Goal: Task Accomplishment & Management: Manage account settings

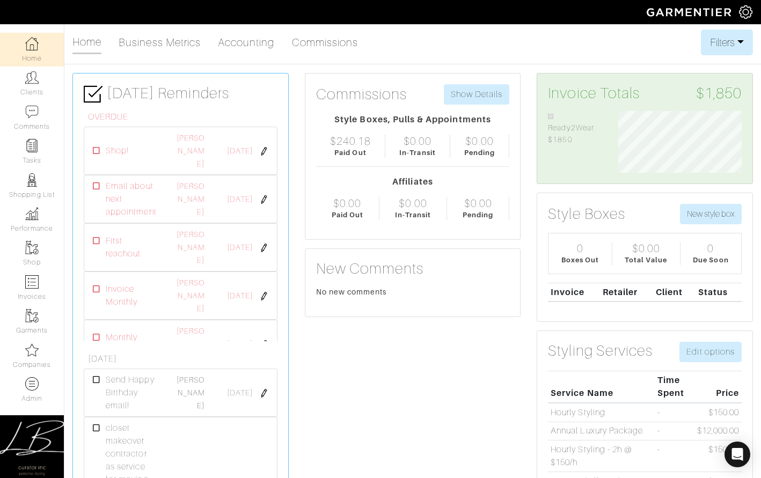
scroll to position [62, 140]
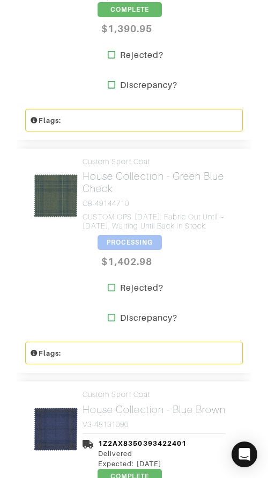
scroll to position [3225, 0]
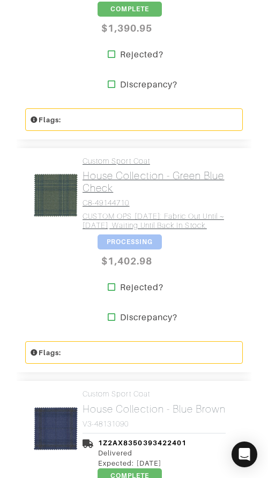
click at [170, 213] on h4 "CUSTOM OPS 7/1/25: Fabric out until ~9/15/25, waiting until back in stock." at bounding box center [159, 221] width 152 height 18
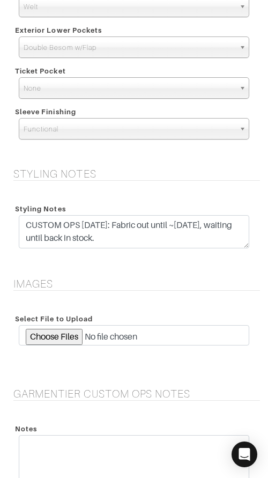
scroll to position [1767, 0]
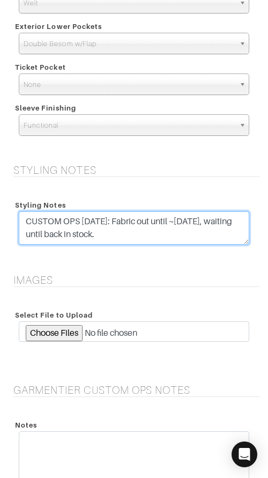
drag, startPoint x: 159, startPoint y: 224, endPoint x: 155, endPoint y: 204, distance: 20.4
click at [155, 204] on div "Styling Notes CUSTOM OPS 7/1/25: Fabric out until ~9/15/25, waiting until back …" at bounding box center [134, 224] width 247 height 54
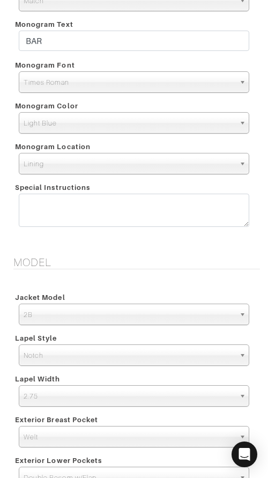
scroll to position [1332, 0]
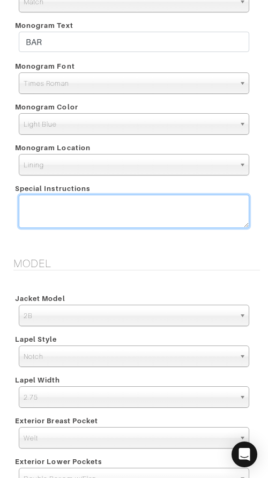
click at [105, 200] on textarea at bounding box center [134, 211] width 231 height 33
paste textarea "CUSTOM OPS 7/1/25: Fabric out until ~9/15/25, waiting until back in stock."
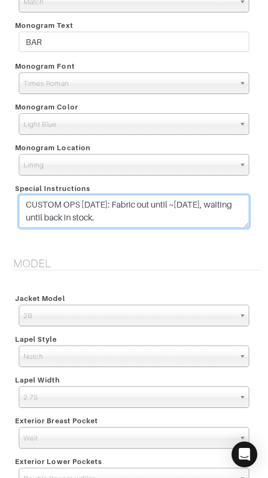
click at [22, 203] on textarea "CUSTOM OPS 7/1/25: Fabric out until ~9/15/25, waiting until back in stock." at bounding box center [134, 211] width 231 height 33
type textarea "CUSTOM OPS 9/24/25: Fabric returned to stock, went into production. CUSTOM OPS …"
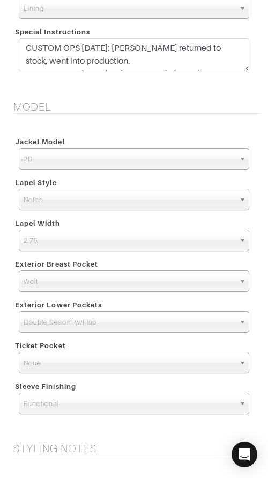
scroll to position [1609, 0]
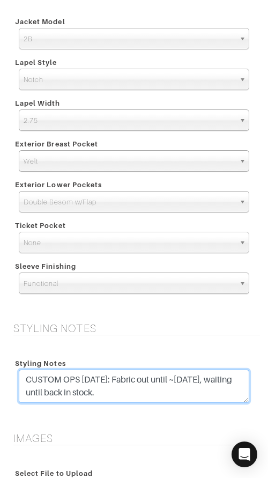
drag, startPoint x: 112, startPoint y: 382, endPoint x: 112, endPoint y: 368, distance: 14.0
click at [112, 368] on div "Styling Notes CUSTOM OPS 7/1/25: Fabric out until ~9/15/25, waiting until back …" at bounding box center [134, 382] width 247 height 54
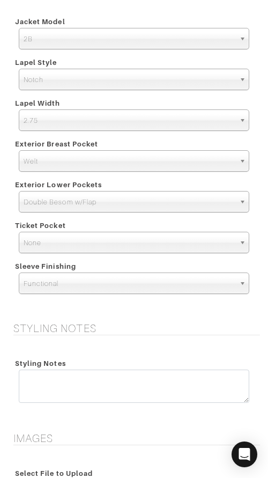
click at [114, 363] on div "Styling Notes" at bounding box center [134, 363] width 247 height 13
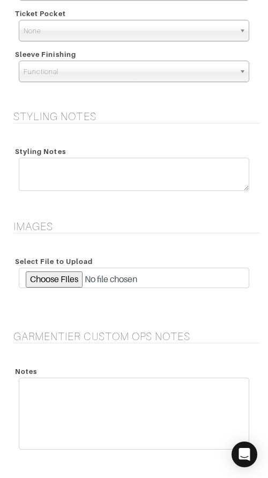
scroll to position [1967, 0]
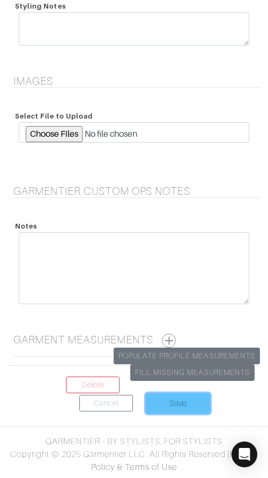
click at [188, 409] on input "Save" at bounding box center [178, 404] width 64 height 20
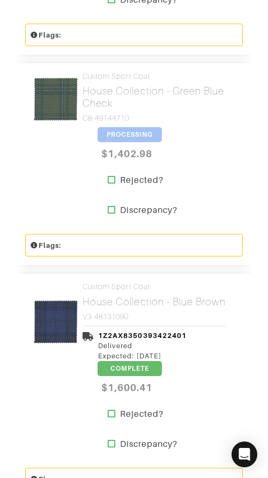
scroll to position [3311, 0]
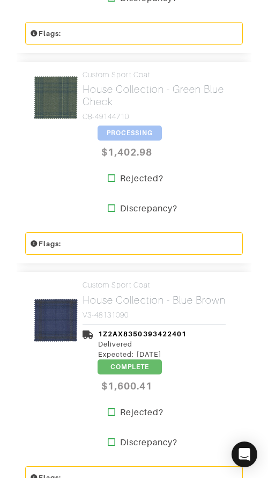
click at [129, 126] on span "PROCESSING" at bounding box center [130, 133] width 64 height 15
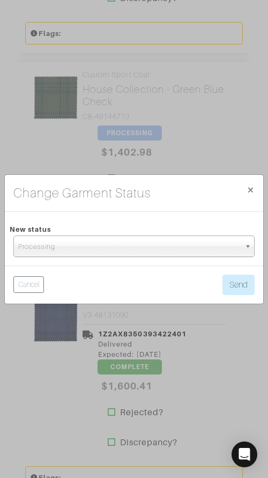
click at [140, 238] on span "Processing" at bounding box center [129, 246] width 222 height 21
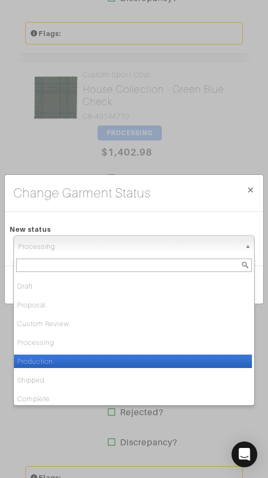
click at [136, 360] on li "Production" at bounding box center [133, 361] width 238 height 13
select select "Production"
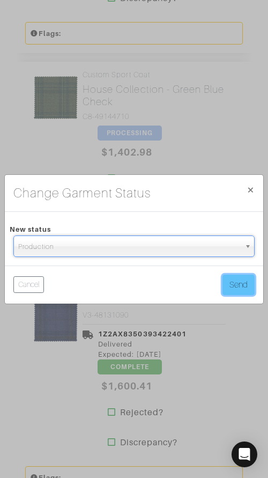
click at [245, 283] on button "Send" at bounding box center [239, 285] width 32 height 20
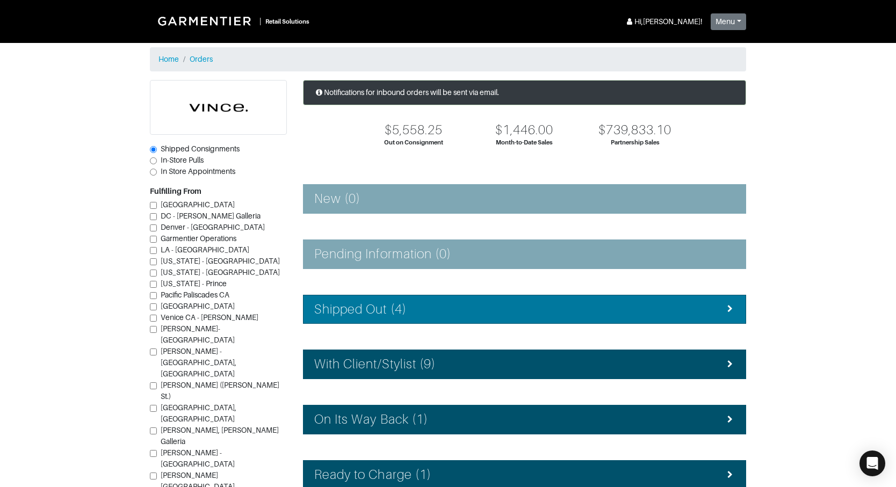
drag, startPoint x: 427, startPoint y: 309, endPoint x: 419, endPoint y: 307, distance: 7.8
click at [427, 309] on div "Shipped Out (4)" at bounding box center [524, 310] width 420 height 16
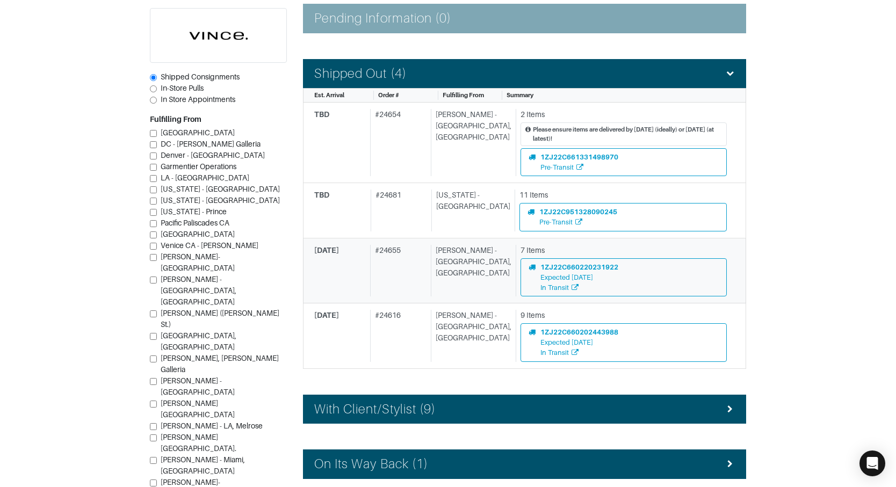
scroll to position [238, 0]
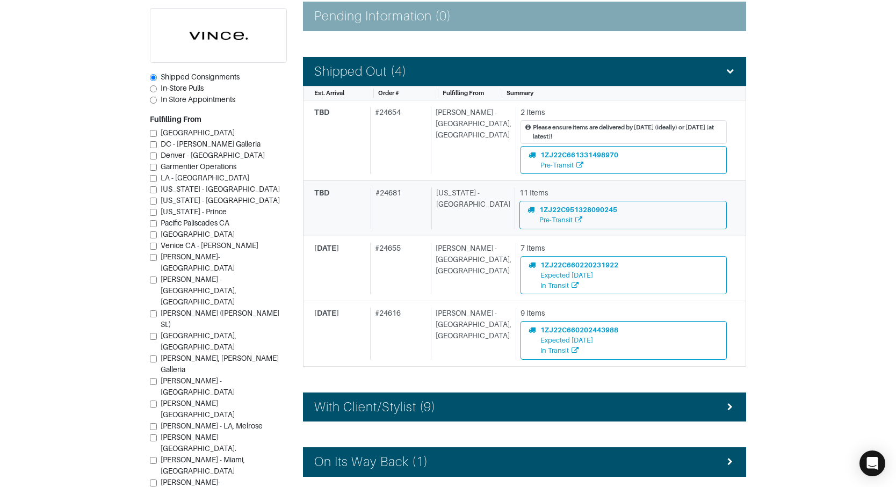
click at [403, 219] on div "# 24681" at bounding box center [398, 207] width 57 height 41
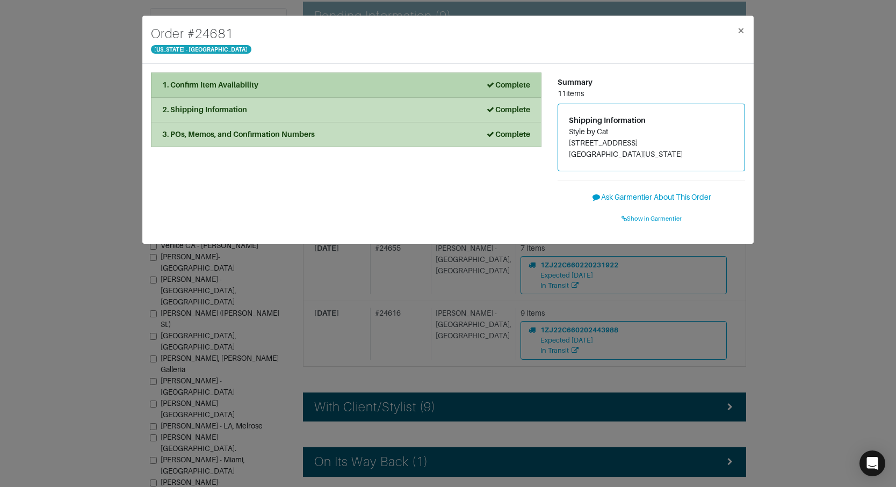
click at [309, 78] on li "1. Confirm Item Availability Complete" at bounding box center [346, 84] width 390 height 25
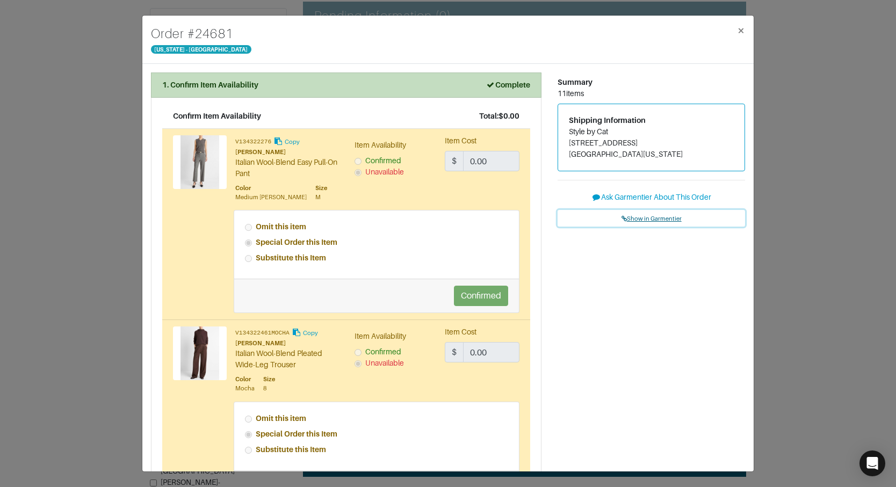
click at [647, 218] on span "Show in Garmentier" at bounding box center [651, 218] width 60 height 6
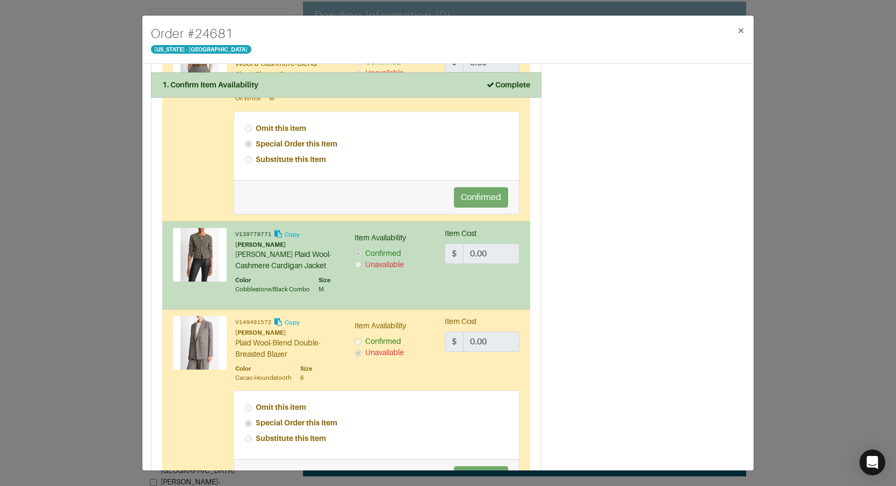
scroll to position [1612, 0]
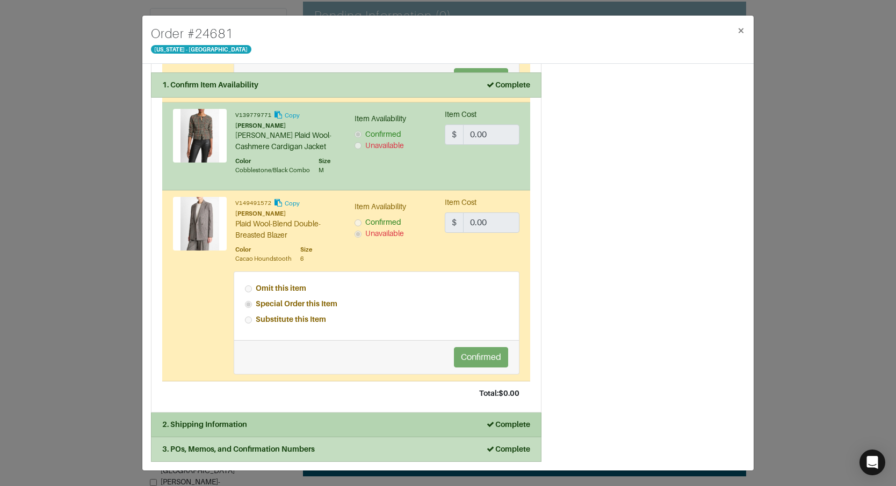
click at [351, 431] on li "2. Shipping Information Complete" at bounding box center [346, 425] width 390 height 25
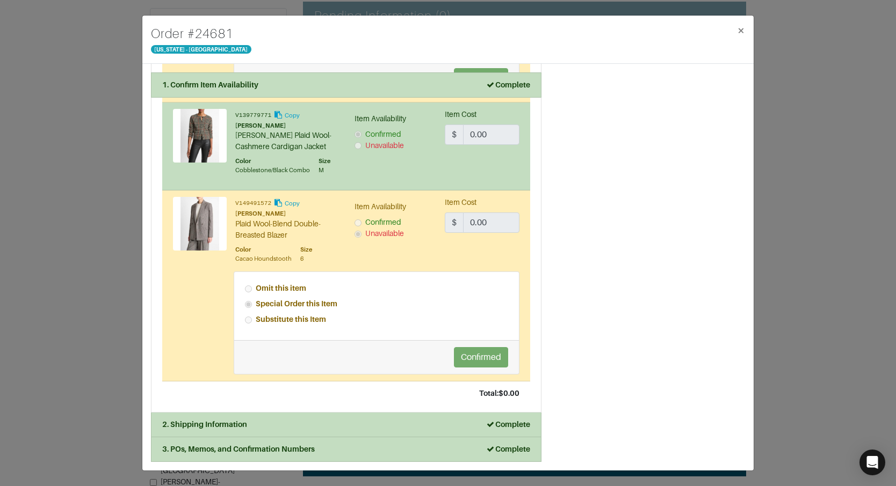
scroll to position [0, 0]
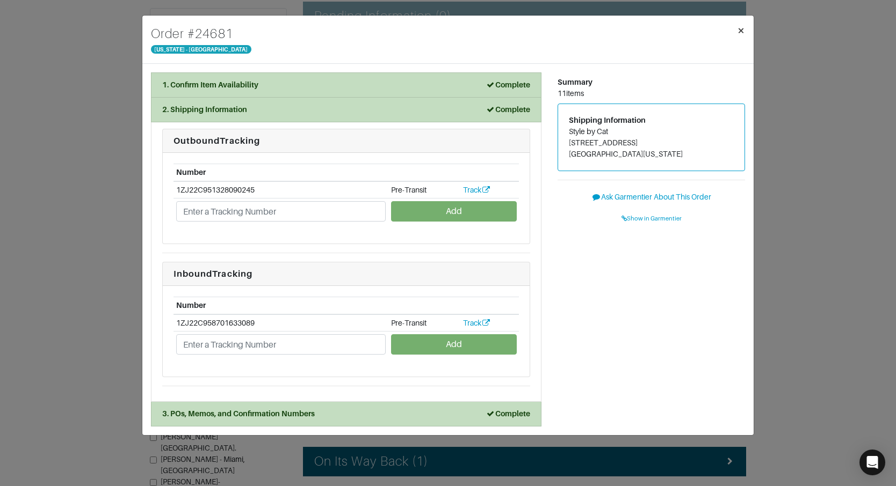
click at [738, 31] on span "×" at bounding box center [741, 30] width 8 height 14
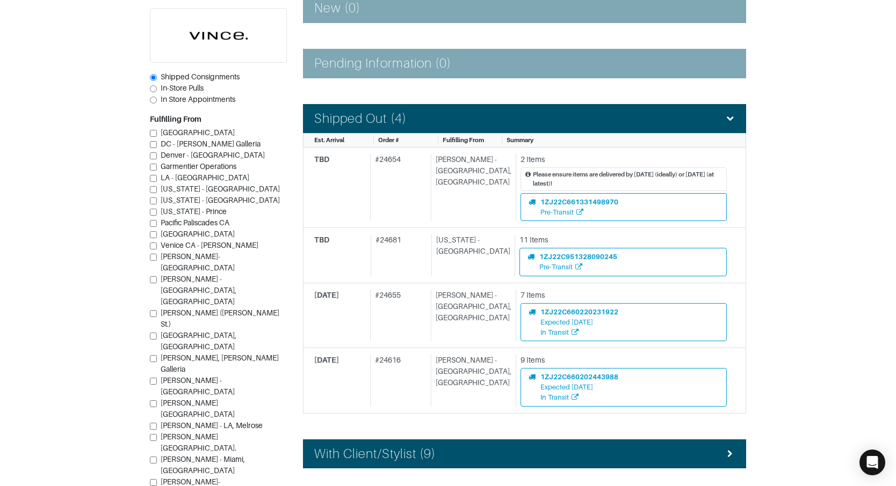
scroll to position [191, 0]
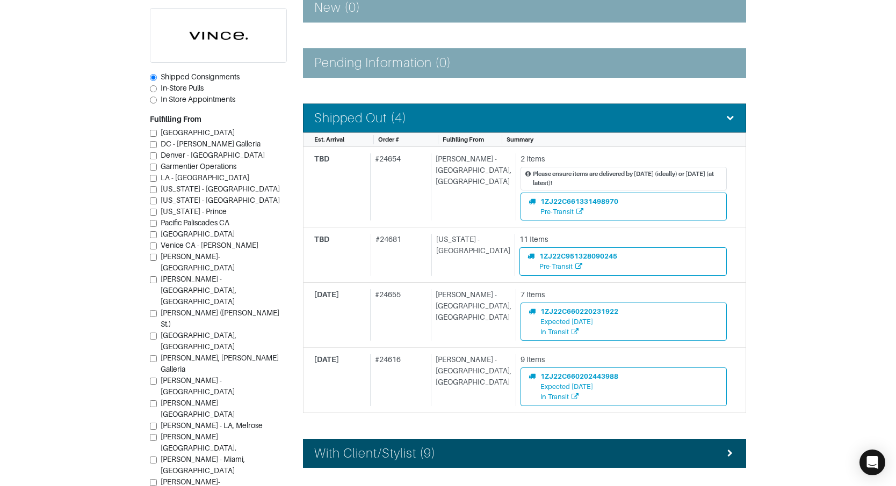
click at [408, 129] on li "Shipped Out (4)" at bounding box center [524, 119] width 443 height 30
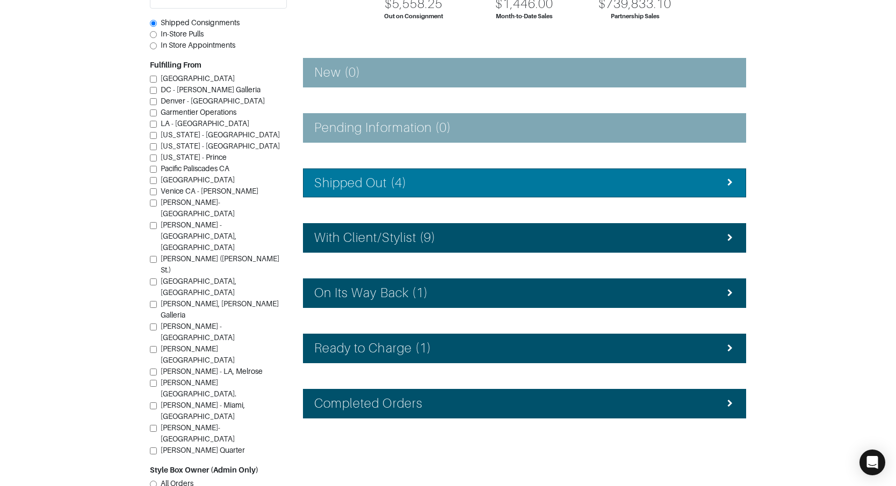
click at [405, 178] on h4 "Shipped Out (4)" at bounding box center [360, 184] width 92 height 16
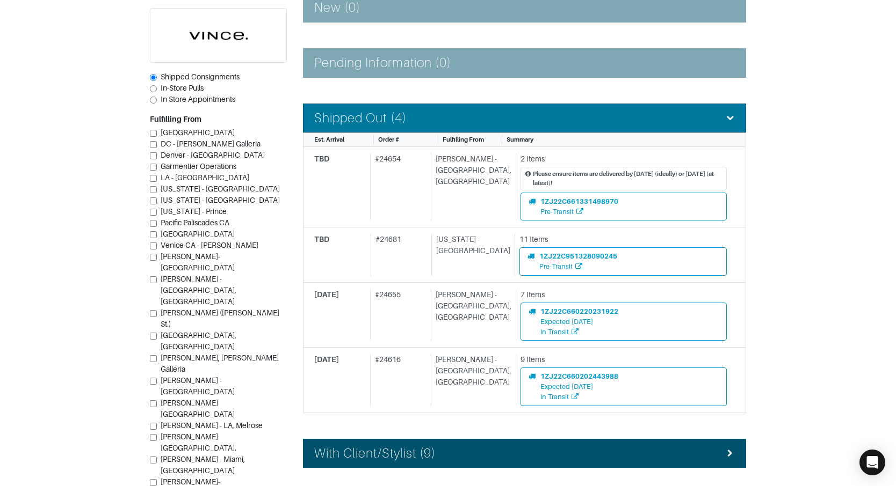
click at [401, 125] on h4 "Shipped Out (4)" at bounding box center [360, 119] width 92 height 16
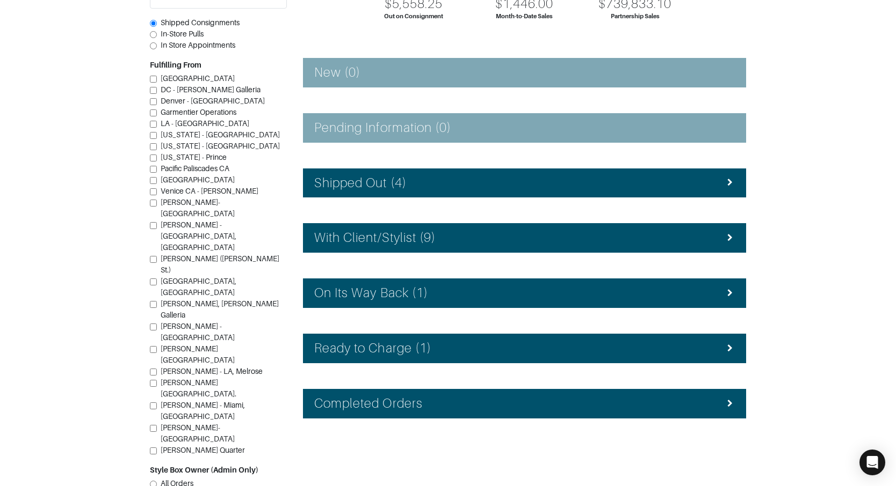
drag, startPoint x: 427, startPoint y: 229, endPoint x: 426, endPoint y: 221, distance: 8.2
click at [427, 229] on li "With Client/Stylist (9)" at bounding box center [524, 238] width 443 height 30
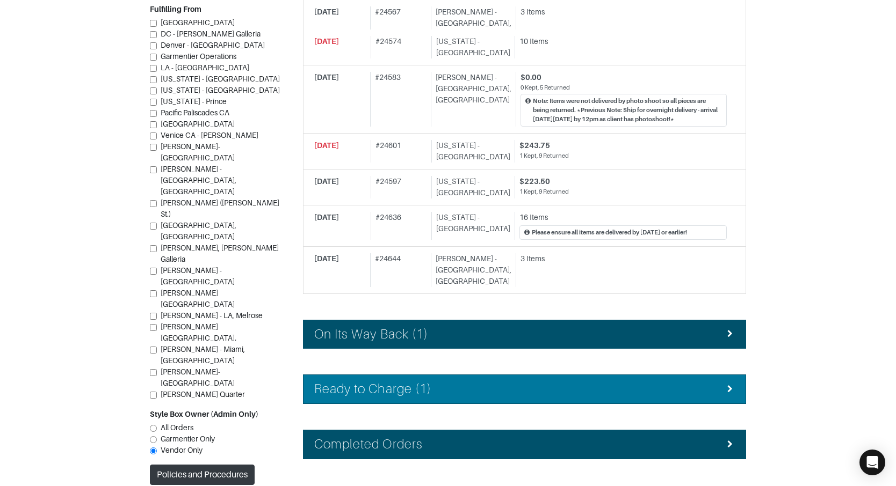
scroll to position [513, 0]
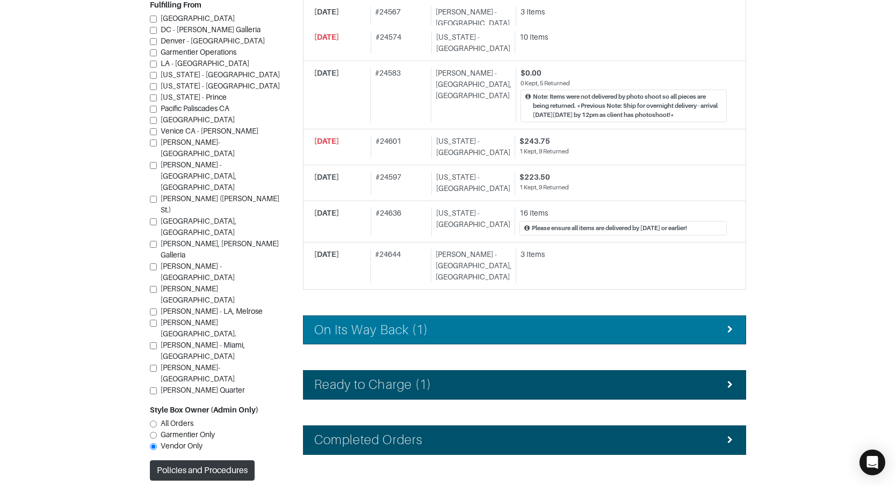
click at [430, 323] on div "On Its Way Back (1)" at bounding box center [524, 331] width 420 height 16
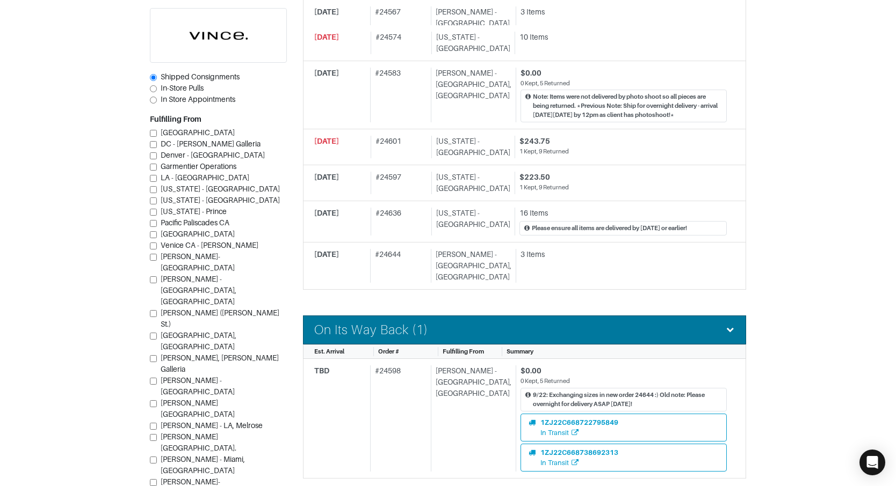
click at [430, 323] on div "On Its Way Back (1)" at bounding box center [524, 331] width 420 height 16
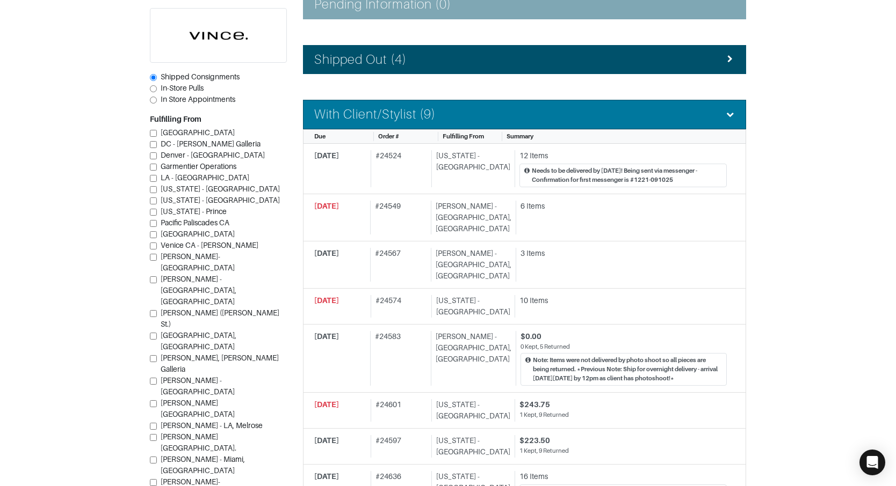
click at [395, 122] on h4 "With Client/Stylist (9)" at bounding box center [374, 115] width 121 height 16
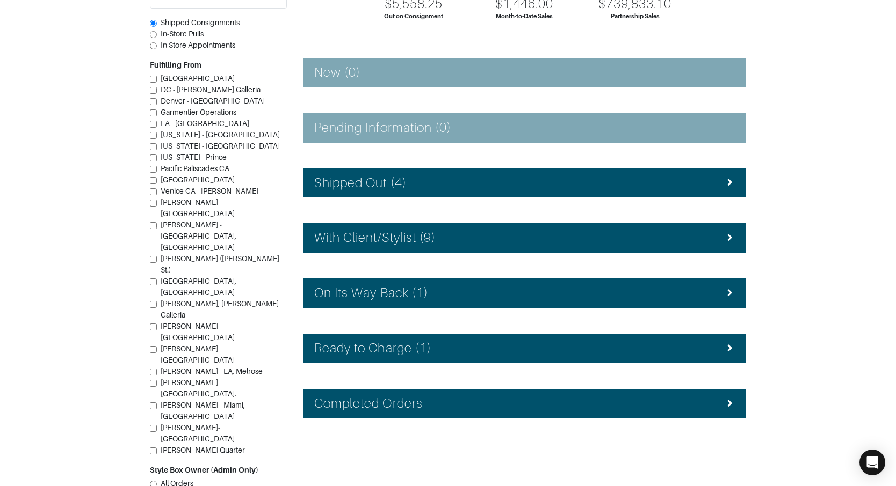
click at [799, 146] on section "| Retail Solutions Hi, Lisa B ! Menu Home Logout Home Orders Shipped Consignmen…" at bounding box center [448, 214] width 896 height 680
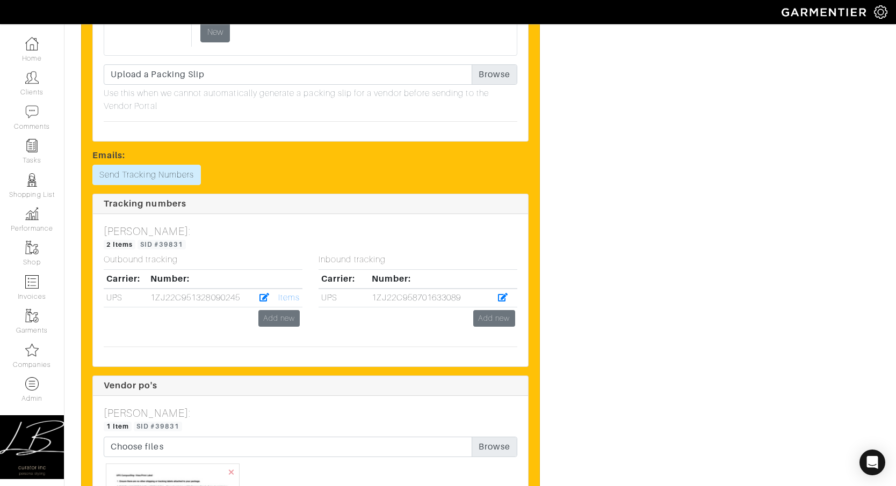
scroll to position [3134, 0]
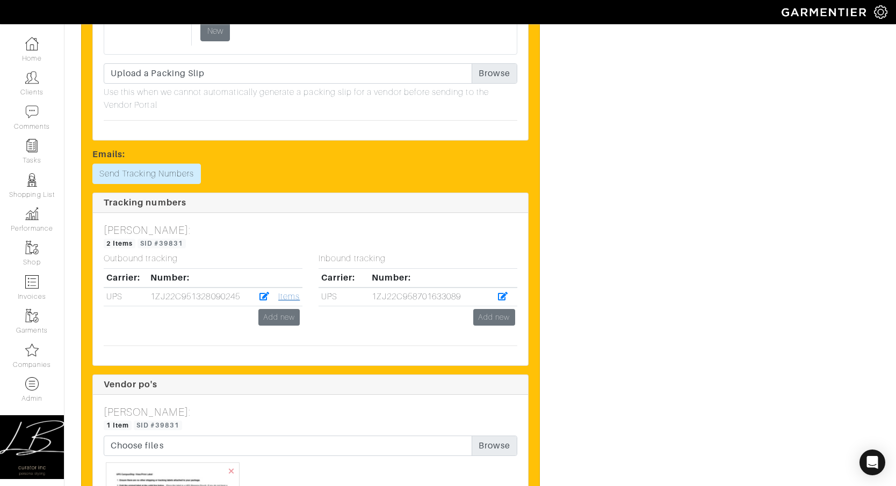
click at [292, 296] on link "Items" at bounding box center [288, 297] width 21 height 10
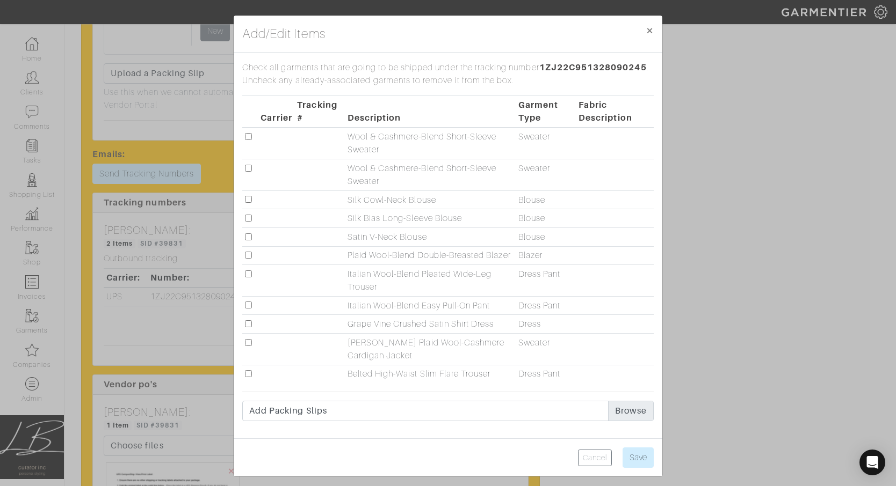
click at [246, 238] on input "checkbox" at bounding box center [248, 237] width 7 height 7
checkbox input "true"
drag, startPoint x: 248, startPoint y: 356, endPoint x: 261, endPoint y: 356, distance: 12.9
click at [250, 346] on input "checkbox" at bounding box center [248, 342] width 7 height 7
checkbox input "true"
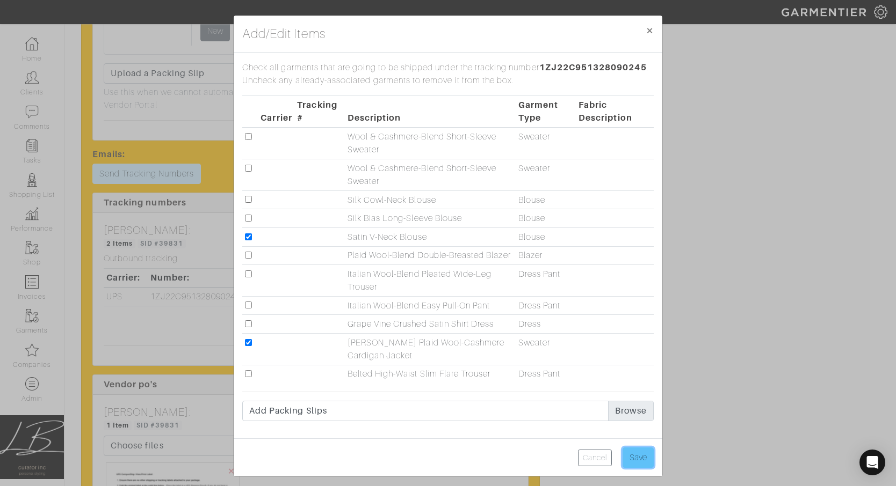
click at [644, 468] on input "Save" at bounding box center [637, 458] width 31 height 20
type input "Save"
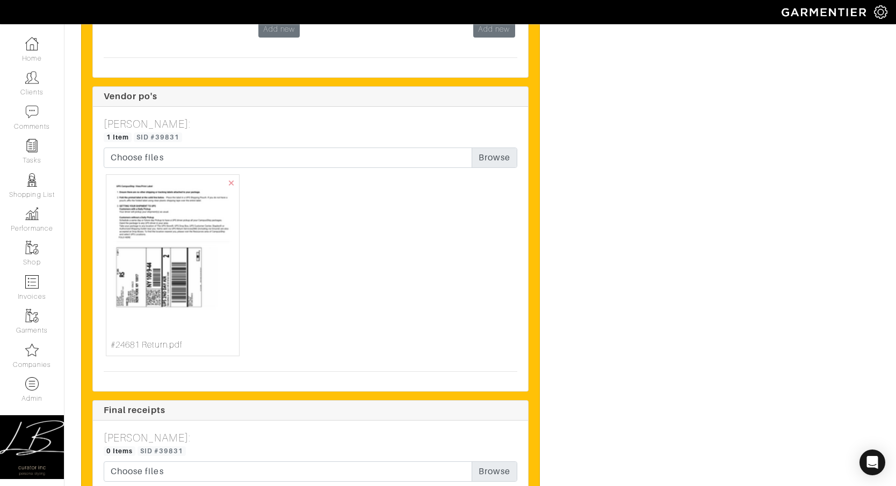
scroll to position [3423, 0]
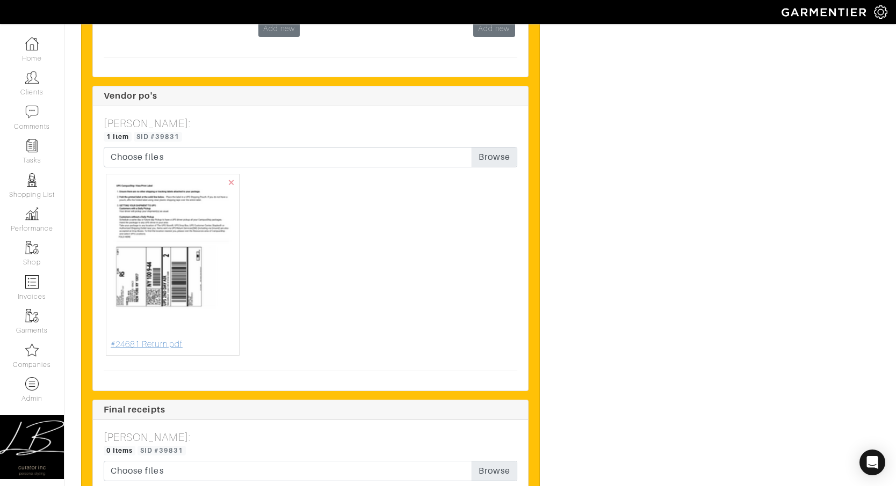
click at [194, 250] on img at bounding box center [173, 259] width 124 height 160
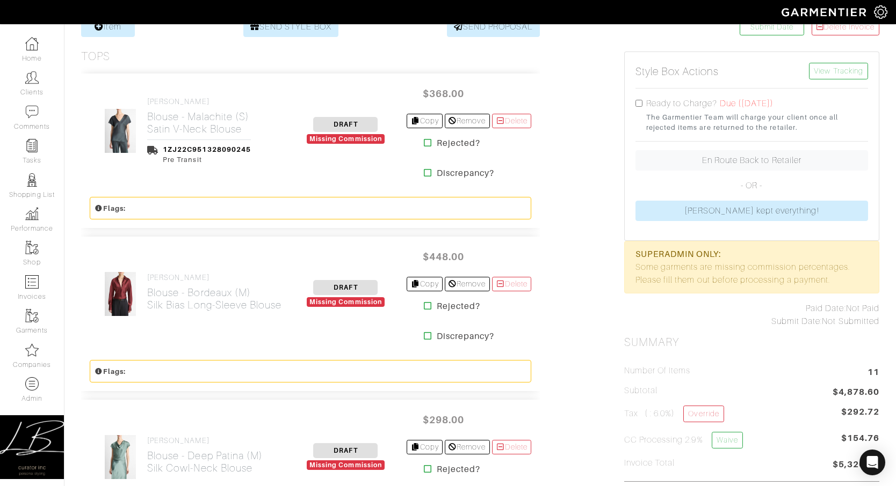
scroll to position [0, 0]
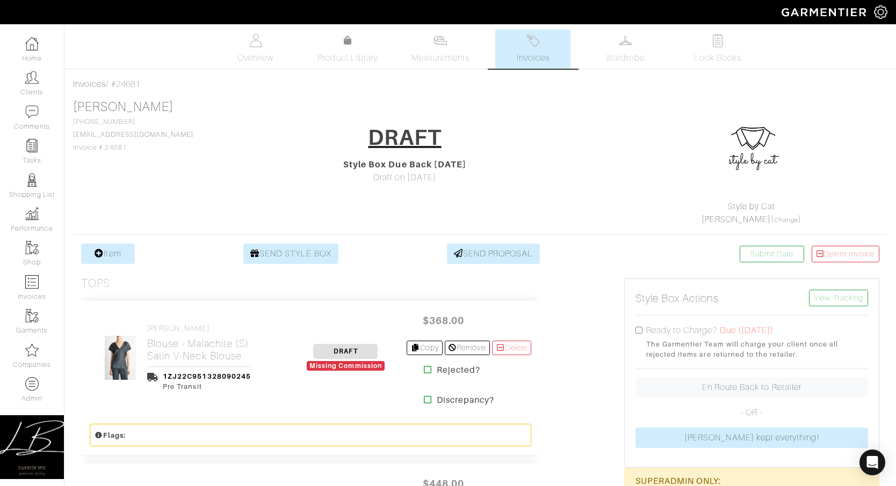
drag, startPoint x: 113, startPoint y: 83, endPoint x: 172, endPoint y: 105, distance: 62.5
copy div "#24681 Maggie Bright"
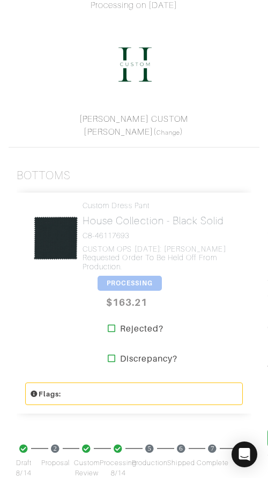
scroll to position [205, 0]
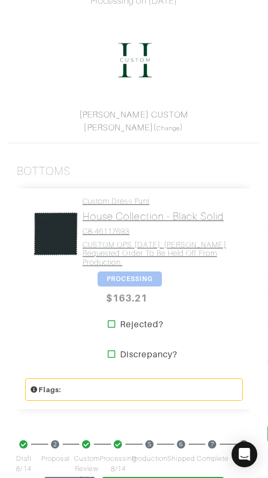
click at [136, 212] on h2 "House Collection - Black Solid" at bounding box center [159, 216] width 152 height 12
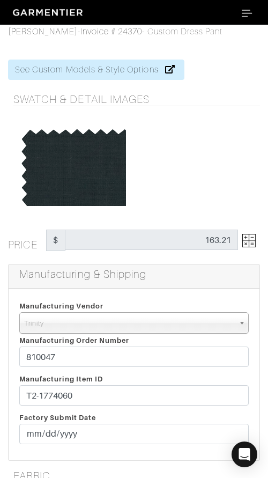
click at [243, 240] on img at bounding box center [249, 240] width 13 height 13
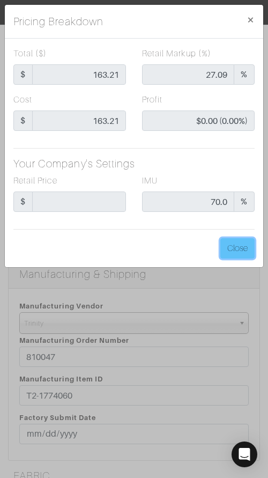
click at [243, 240] on button "Close" at bounding box center [238, 248] width 34 height 20
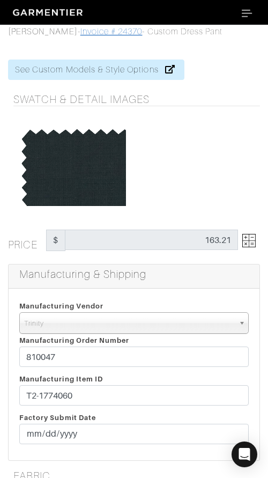
click at [111, 37] on div "[PERSON_NAME] - Invoice # 24370 - Custom Dress Pant" at bounding box center [115, 31] width 215 height 13
click at [112, 35] on link "Invoice # 24370" at bounding box center [112, 32] width 62 height 10
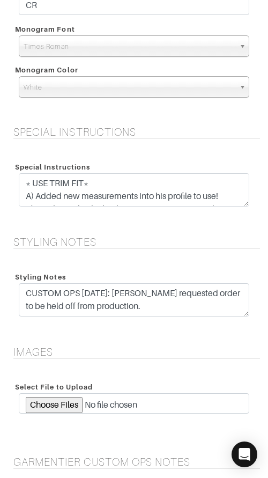
scroll to position [1052, 0]
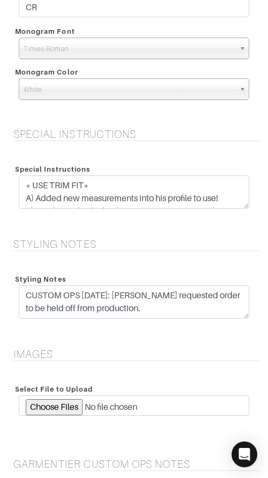
drag, startPoint x: 178, startPoint y: 236, endPoint x: 235, endPoint y: 209, distance: 62.7
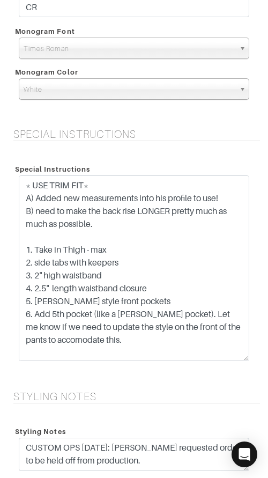
drag, startPoint x: 245, startPoint y: 209, endPoint x: 242, endPoint y: 359, distance: 149.8
click at [242, 359] on textarea "* USE TRIM FIT* A) Added new measurements into his profile to use! B) need to m…" at bounding box center [134, 269] width 231 height 186
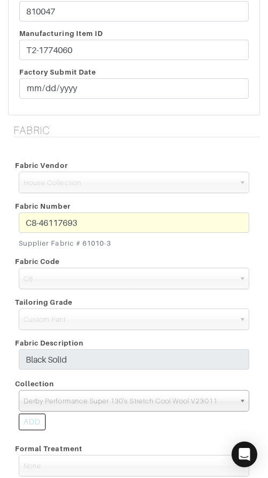
scroll to position [341, 0]
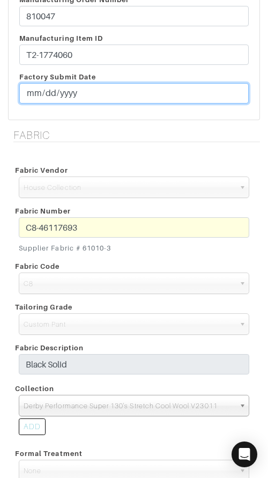
click at [33, 94] on input "[DATE]" at bounding box center [134, 93] width 230 height 20
click at [32, 94] on input "[DATE]" at bounding box center [134, 93] width 230 height 20
type input "[DATE]"
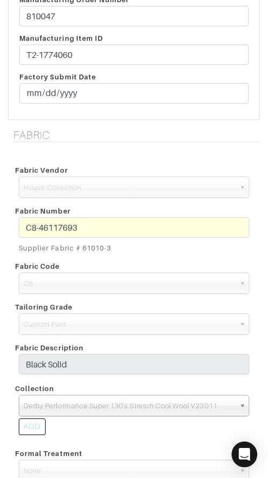
click at [112, 134] on h5 "Fabric" at bounding box center [136, 135] width 247 height 13
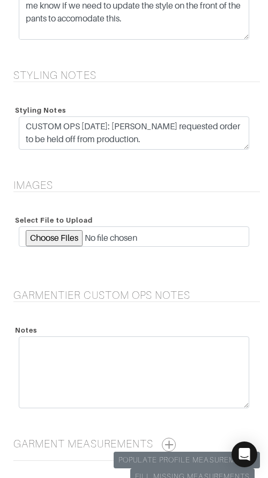
scroll to position [1366, 0]
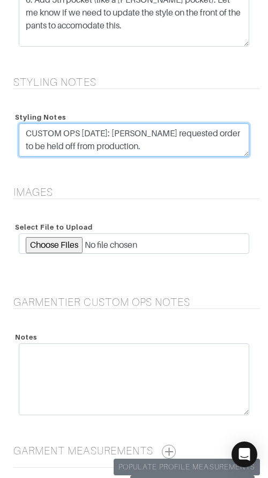
drag, startPoint x: 154, startPoint y: 148, endPoint x: 154, endPoint y: 117, distance: 31.1
click at [154, 117] on div "Styling Notes CUSTOM OPS [DATE]: [PERSON_NAME] requested order to be held off f…" at bounding box center [134, 135] width 247 height 54
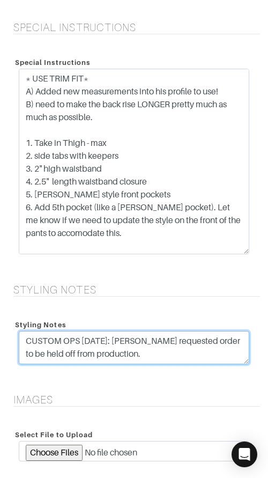
scroll to position [1148, 0]
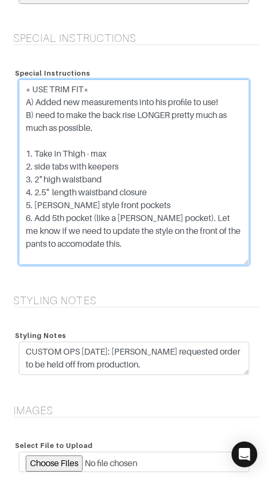
click at [144, 242] on textarea "* USE TRIM FIT* A) Added new measurements into his profile to use! B) need to m…" at bounding box center [134, 172] width 231 height 186
paste textarea "CUSTOM OPS [DATE]: [PERSON_NAME] requested order to be held off from production."
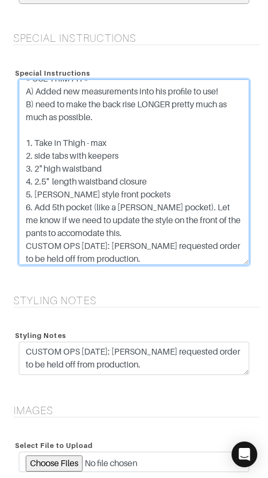
scroll to position [54, 0]
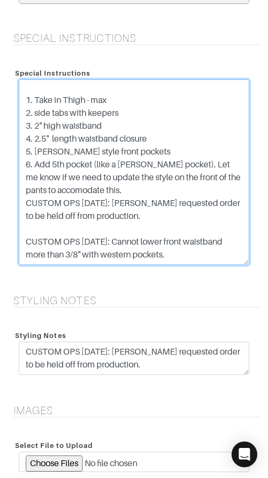
click at [46, 223] on textarea "* USE TRIM FIT* A) Added new measurements into his profile to use! B) need to m…" at bounding box center [134, 172] width 231 height 186
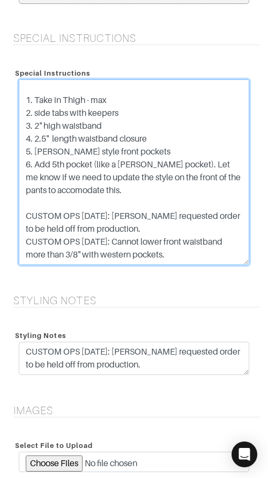
type textarea "* USE TRIM FIT* A) Added new measurements into his profile to use! B) need to m…"
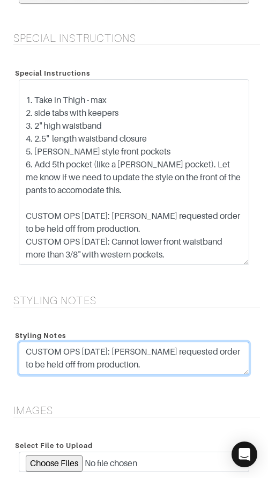
drag, startPoint x: 123, startPoint y: 364, endPoint x: 125, endPoint y: 341, distance: 23.1
click at [124, 341] on div "Styling Notes CUSTOM OPS [DATE]: [PERSON_NAME] requested order to be held off f…" at bounding box center [134, 354] width 247 height 54
type textarea "CUSTOM OPS 9/24: Waiting for final confirmation of measurement details."
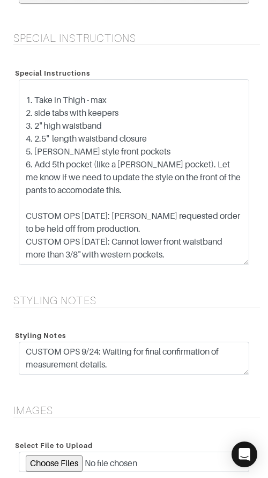
click at [139, 310] on div "Styling Notes Styling Notes CUSTOM OPS [DATE]: [PERSON_NAME] requested order to…" at bounding box center [134, 342] width 268 height 97
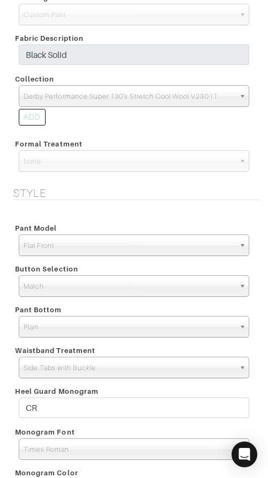
scroll to position [1481, 0]
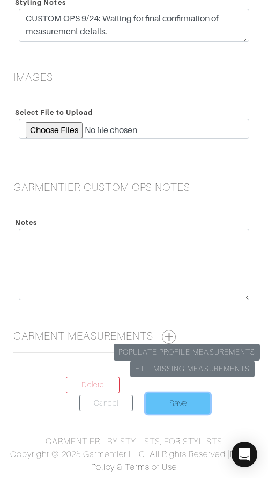
click at [200, 409] on input "Save" at bounding box center [178, 404] width 64 height 20
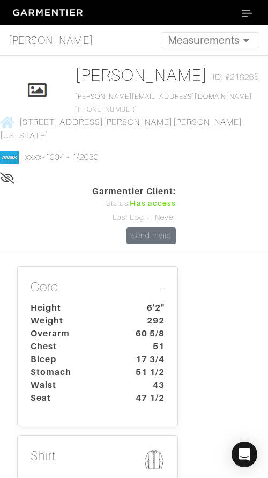
scroll to position [675, 0]
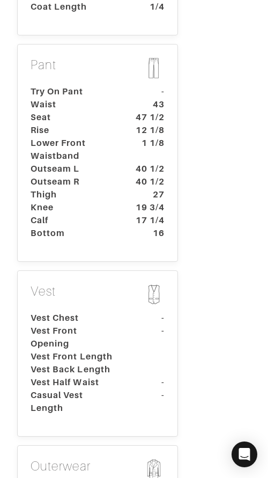
scroll to position [859, 0]
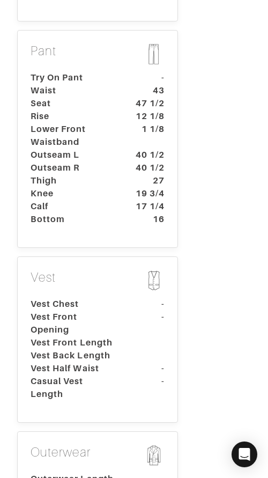
click at [81, 167] on dt "Outseam R" at bounding box center [73, 168] width 100 height 13
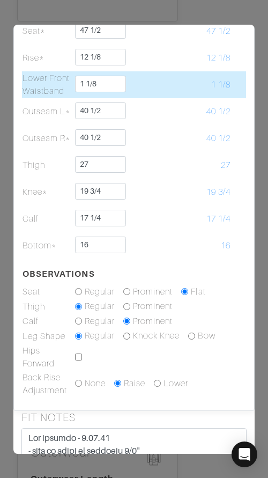
scroll to position [301, 0]
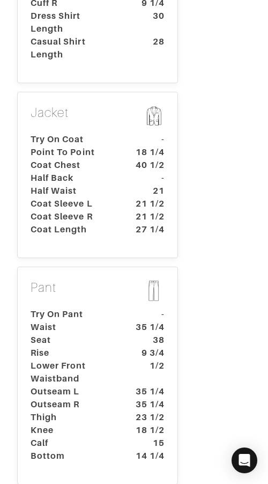
scroll to position [584, 0]
click at [88, 171] on dt "Half Back" at bounding box center [73, 177] width 100 height 13
click at [75, 171] on dt "Half Back" at bounding box center [73, 177] width 100 height 13
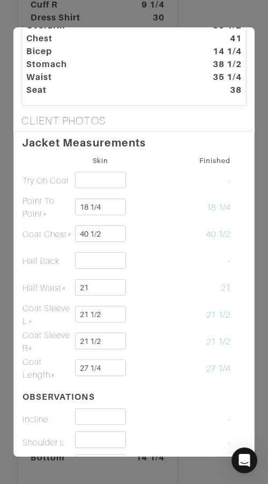
scroll to position [0, 0]
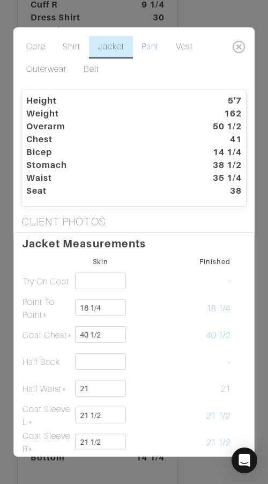
click at [148, 45] on link "Pant" at bounding box center [150, 47] width 34 height 23
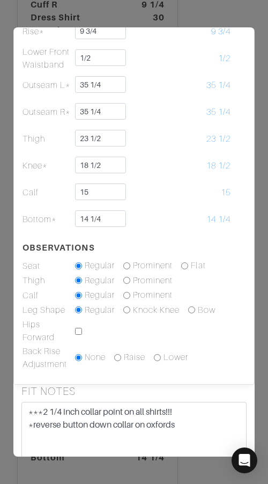
scroll to position [334, 0]
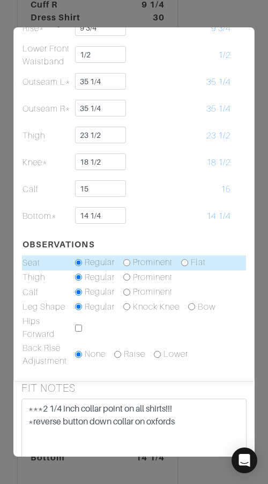
click at [186, 263] on input "radio" at bounding box center [184, 262] width 7 height 7
radio input "true"
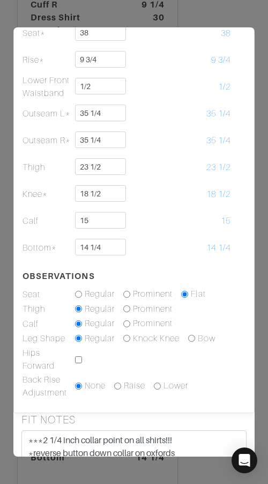
scroll to position [299, 0]
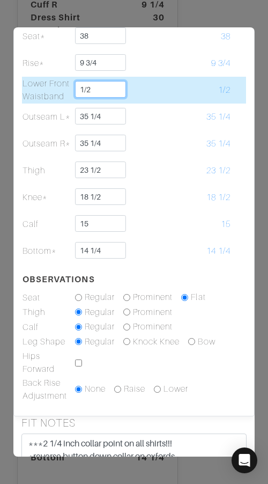
click at [112, 81] on input "1/2" at bounding box center [101, 89] width 52 height 17
type input "3/8"
click at [171, 86] on td at bounding box center [153, 90] width 53 height 27
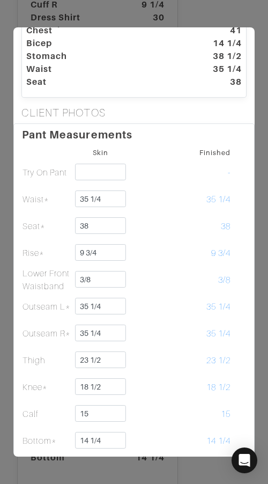
scroll to position [0, 0]
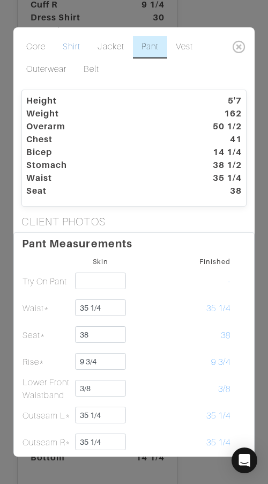
click at [69, 48] on link "Shirt" at bounding box center [71, 47] width 35 height 23
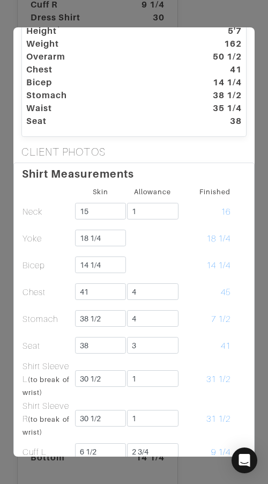
scroll to position [79, 0]
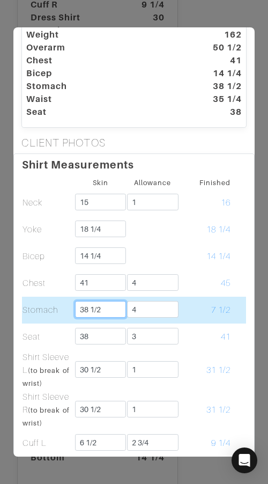
click at [115, 312] on input "38 1/2" at bounding box center [101, 309] width 52 height 17
click at [165, 307] on input "4" at bounding box center [153, 309] width 52 height 17
click at [200, 301] on td "42 1/2" at bounding box center [205, 310] width 53 height 27
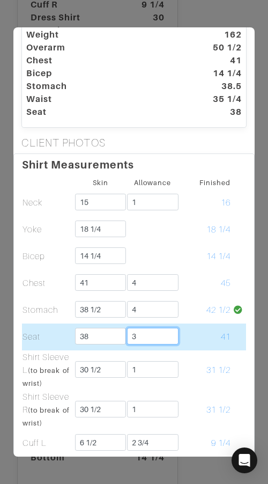
click at [148, 332] on input "3" at bounding box center [153, 336] width 52 height 17
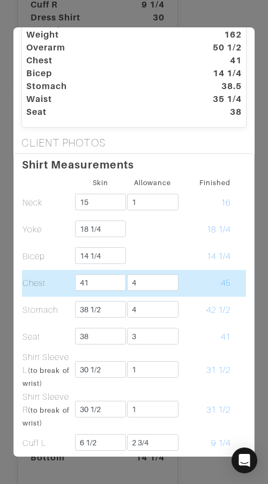
click at [210, 282] on td "45" at bounding box center [205, 283] width 53 height 27
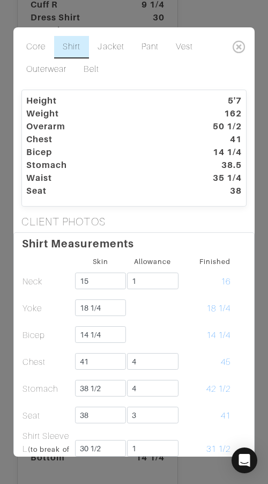
scroll to position [2, 0]
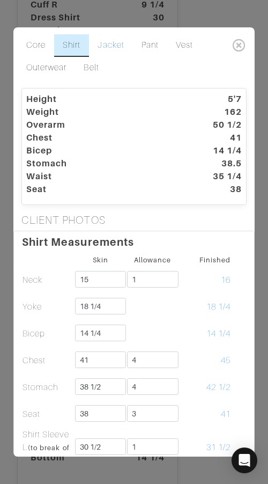
click at [113, 47] on link "Jacket" at bounding box center [110, 45] width 43 height 23
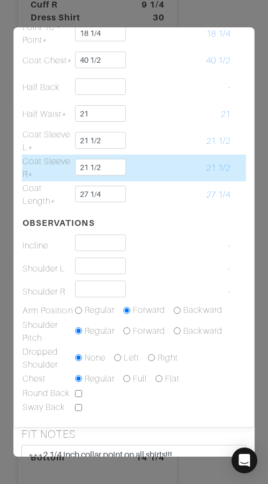
scroll to position [0, 0]
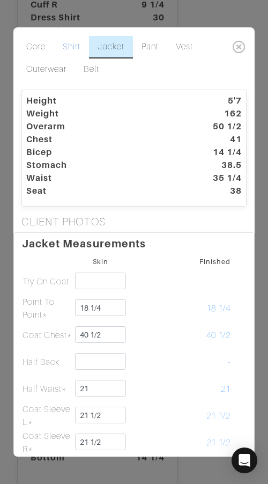
click at [72, 49] on link "Shirt" at bounding box center [71, 47] width 35 height 23
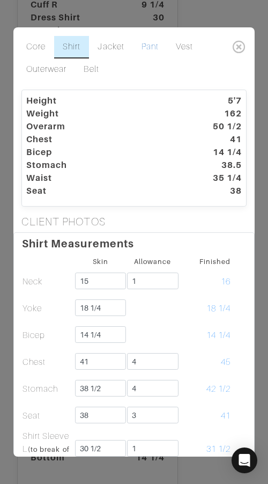
click at [145, 46] on link "Pant" at bounding box center [150, 47] width 34 height 23
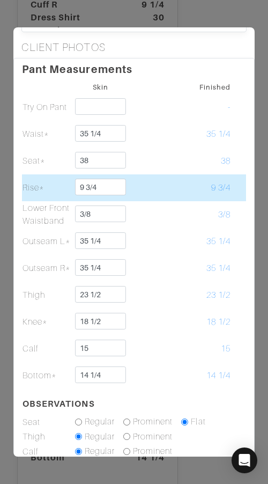
scroll to position [176, 0]
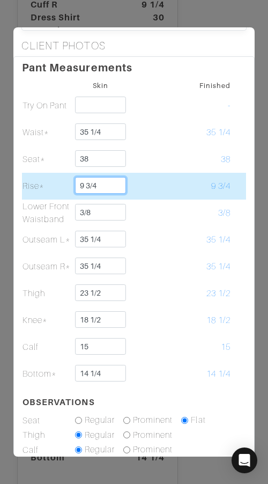
drag, startPoint x: 112, startPoint y: 180, endPoint x: 112, endPoint y: 172, distance: 8.1
click at [112, 173] on td "9 3/4" at bounding box center [101, 186] width 53 height 27
type input "9 1/2"
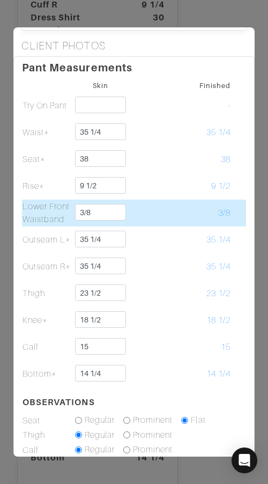
click at [141, 215] on td at bounding box center [153, 213] width 53 height 27
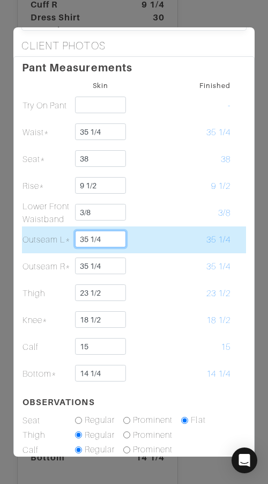
drag, startPoint x: 91, startPoint y: 239, endPoint x: 148, endPoint y: 238, distance: 56.9
click at [147, 238] on tr "Outseam L* 35 1/4 35 1/4" at bounding box center [134, 240] width 224 height 27
type input "35 3/4"
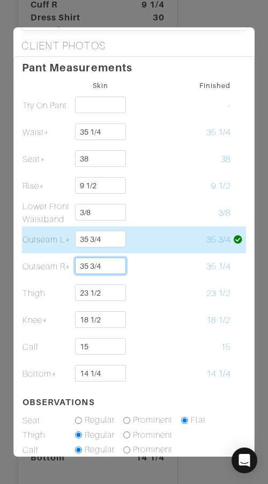
type input "35 3/4"
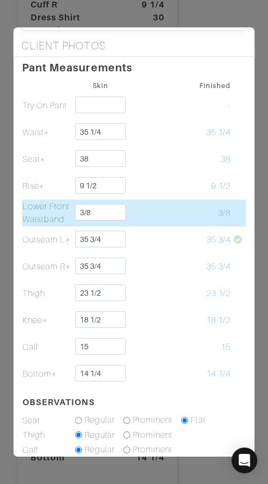
click at [159, 217] on td at bounding box center [153, 213] width 53 height 27
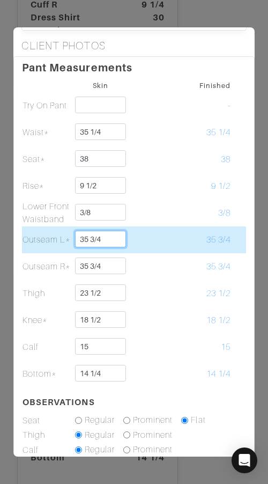
drag, startPoint x: 117, startPoint y: 237, endPoint x: 116, endPoint y: 232, distance: 5.4
click at [116, 232] on input "35 3/4" at bounding box center [101, 239] width 52 height 17
type input "36"
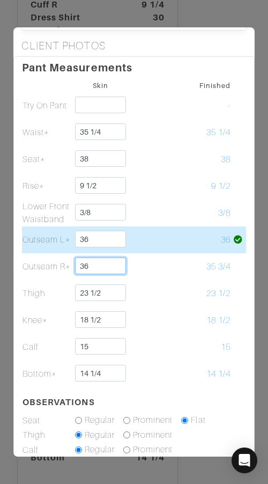
type input "36"
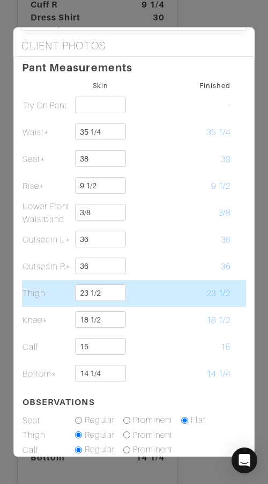
click at [148, 280] on td at bounding box center [153, 293] width 53 height 27
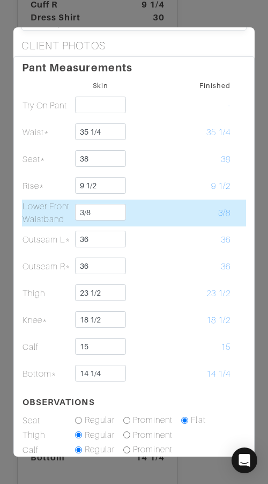
click at [137, 213] on td at bounding box center [153, 213] width 53 height 27
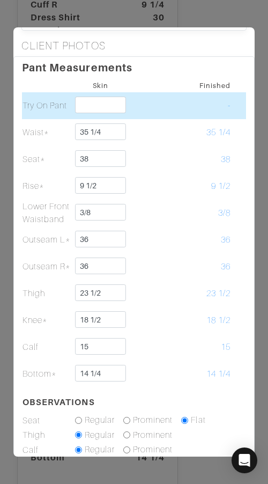
scroll to position [0, 0]
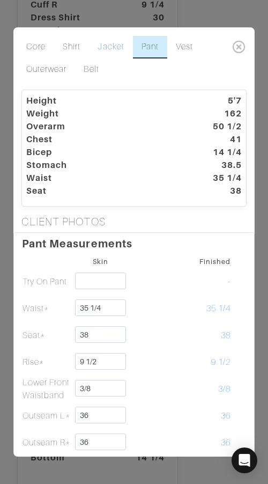
click at [97, 45] on link "Jacket" at bounding box center [110, 47] width 43 height 23
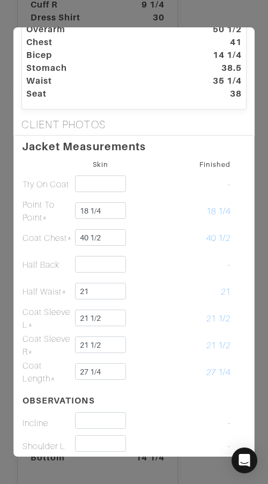
scroll to position [101, 0]
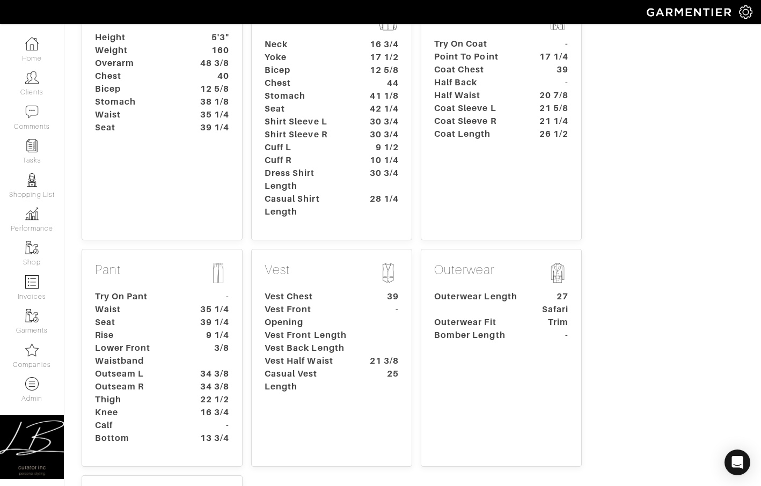
scroll to position [231, 0]
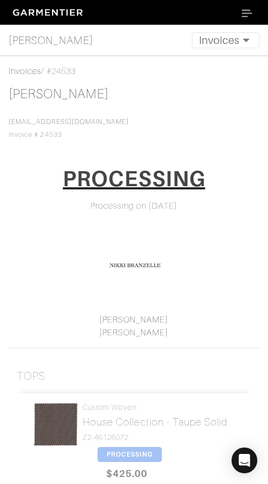
scroll to position [4, 0]
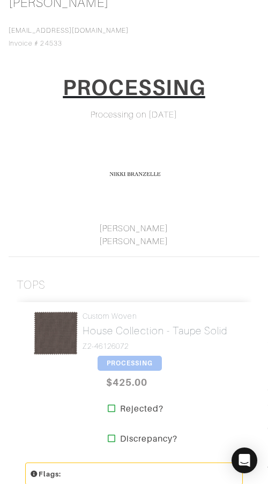
scroll to position [281, 0]
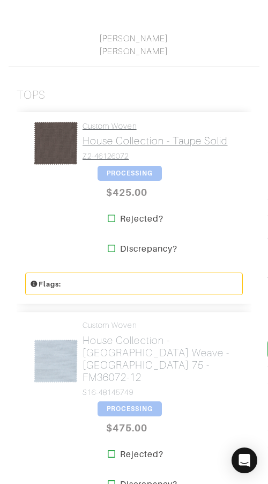
click at [118, 140] on h2 "House Collection - Taupe Solid" at bounding box center [156, 141] width 146 height 12
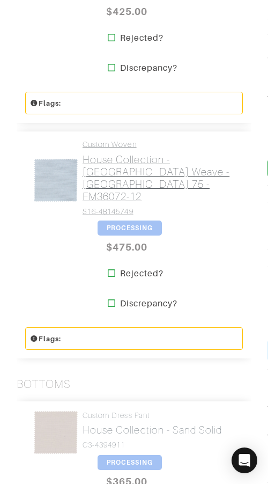
click at [117, 165] on h2 "House Collection - [GEOGRAPHIC_DATA] weave - [GEOGRAPHIC_DATA] 75 - FM36072-12" at bounding box center [159, 178] width 152 height 49
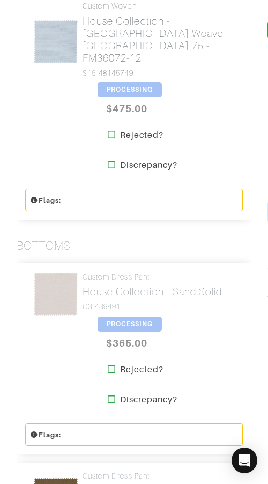
scroll to position [655, 0]
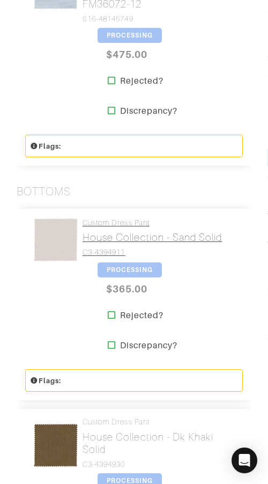
click at [118, 219] on link "Custom Dress Pant House Collection - Sand Solid C3-4394911" at bounding box center [153, 238] width 140 height 39
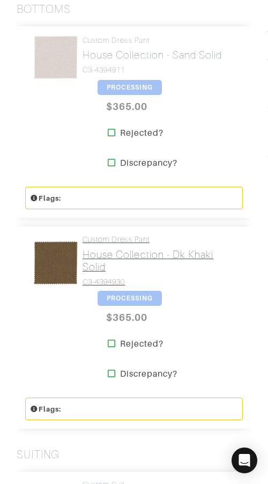
click at [121, 235] on link "Custom Dress Pant House Collection - Dk Khaki Solid C3-4394930" at bounding box center [159, 261] width 152 height 52
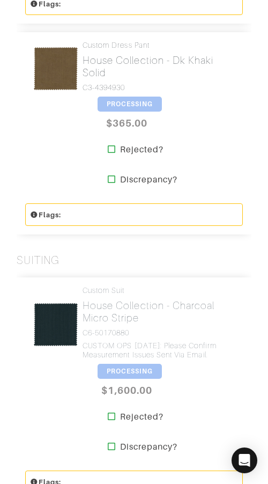
scroll to position [1033, 0]
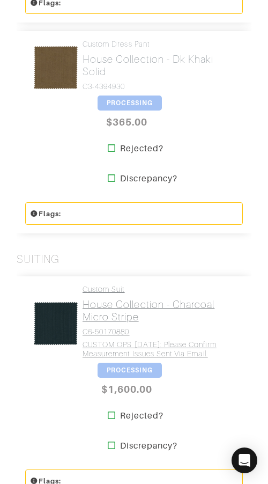
click at [128, 302] on h2 "House Collection - Charcoal Micro Stripe" at bounding box center [159, 311] width 152 height 25
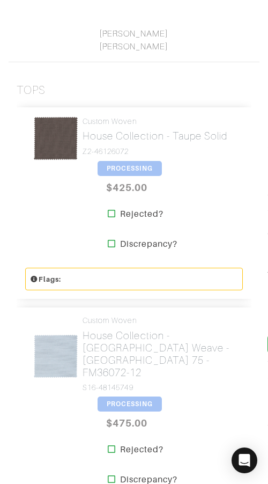
scroll to position [0, 0]
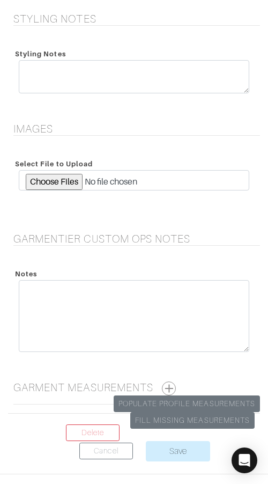
scroll to position [1498, 0]
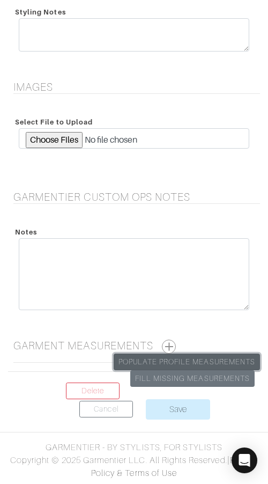
drag, startPoint x: 216, startPoint y: 362, endPoint x: 208, endPoint y: 344, distance: 19.7
click at [216, 362] on link "Populate Profile Measurements" at bounding box center [187, 362] width 147 height 17
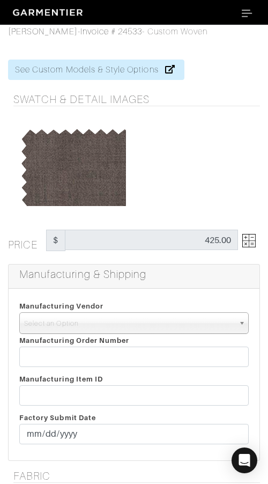
drag, startPoint x: 147, startPoint y: 322, endPoint x: 150, endPoint y: 348, distance: 27.0
click at [147, 324] on span "Select an Option" at bounding box center [129, 323] width 210 height 21
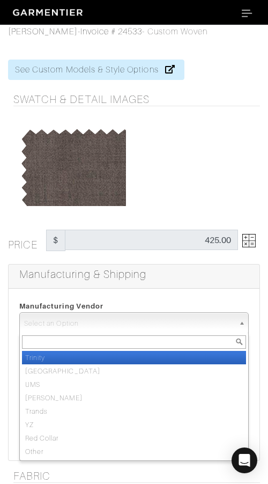
click at [156, 358] on li "Trinity" at bounding box center [134, 357] width 224 height 13
select select "1"
click at [156, 357] on input "text" at bounding box center [134, 357] width 230 height 20
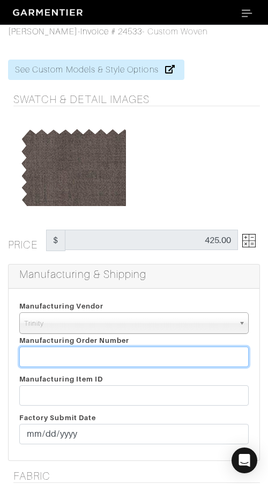
paste input "816343"
type input "816343"
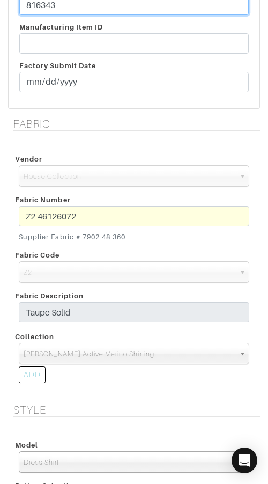
scroll to position [357, 0]
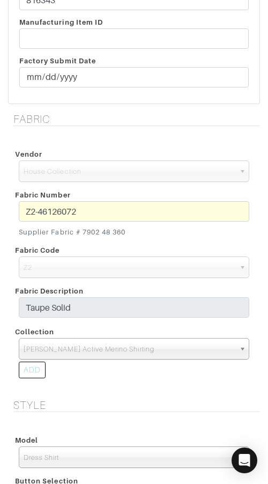
click at [11, 212] on div "Z2-46126072 Supplier Fabric # 7902 48 360" at bounding box center [134, 221] width 247 height 40
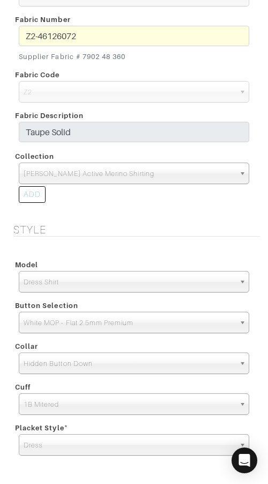
scroll to position [797, 0]
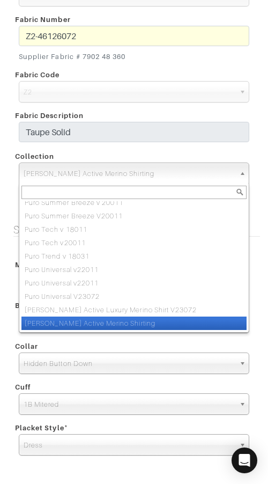
click at [208, 170] on span "Reda Active Merino Shirting" at bounding box center [130, 173] width 212 height 21
paste input "Reda Active Luxury Merino Shirt V23072"
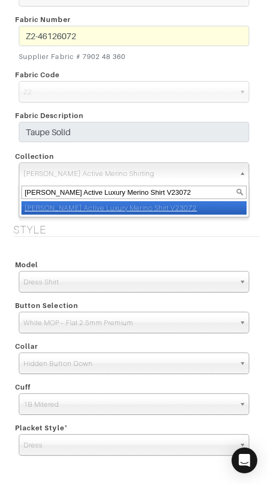
scroll to position [0, 0]
type input "Reda Active Luxury Merino Shirt V23072"
click at [212, 211] on li "Reda Active Luxury Merino Shirt V23072" at bounding box center [134, 207] width 226 height 13
select select "879"
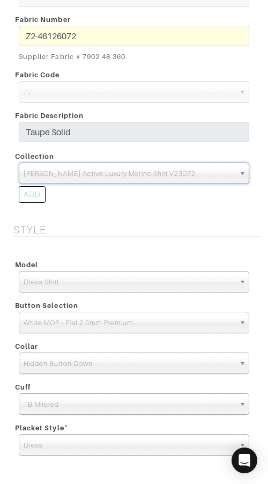
drag, startPoint x: 234, startPoint y: 242, endPoint x: 259, endPoint y: 253, distance: 27.9
click at [234, 242] on div "Style Model Dress Shirt Casual Shirt Short Sleeve Tuxedo - Plain Front Tuxedo -…" at bounding box center [134, 347] width 268 height 248
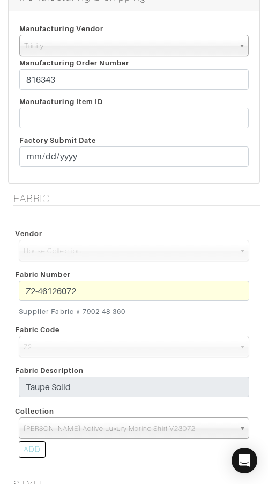
scroll to position [237, 0]
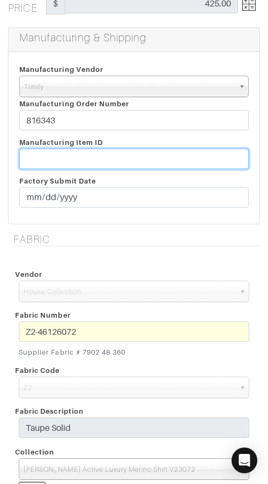
click at [168, 159] on input "text" at bounding box center [134, 159] width 230 height 20
paste input "T2-1788378."
type input "T2-1788378"
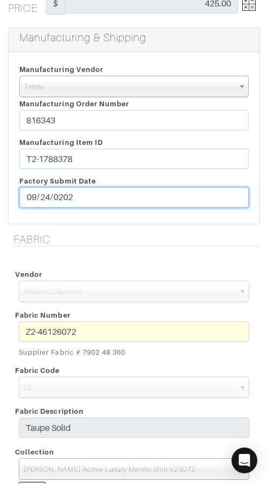
type input "[DATE]"
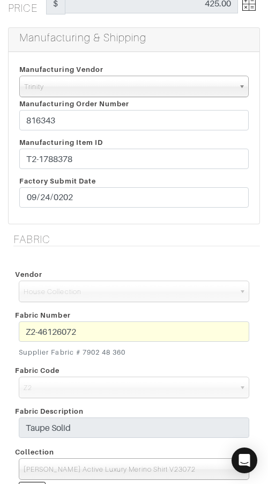
click at [180, 236] on h5 "Fabric" at bounding box center [136, 239] width 247 height 13
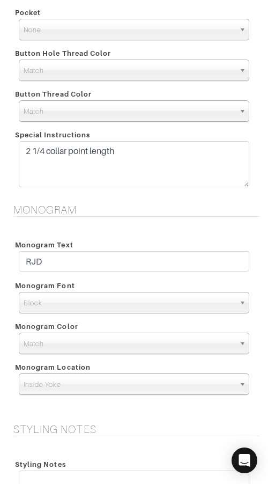
scroll to position [1047, 0]
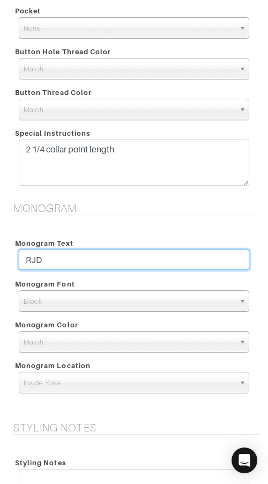
drag, startPoint x: 193, startPoint y: 262, endPoint x: 195, endPoint y: 253, distance: 8.9
click at [195, 253] on input "RJD" at bounding box center [134, 260] width 231 height 20
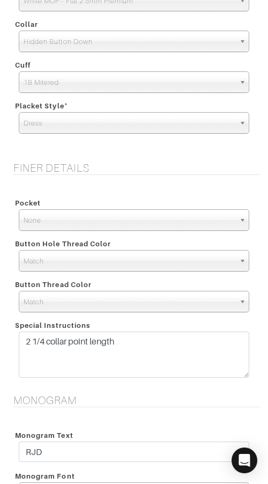
scroll to position [1056, 0]
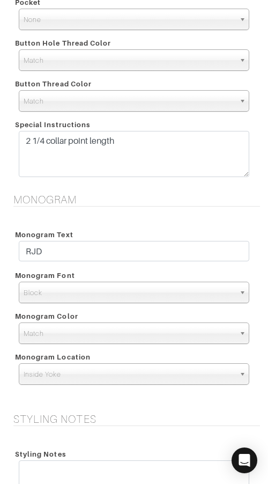
click at [190, 326] on span "Match" at bounding box center [130, 333] width 212 height 21
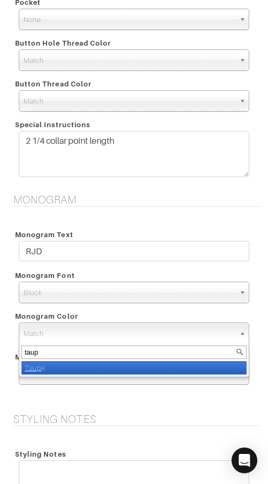
type input "taupe"
select select "45"
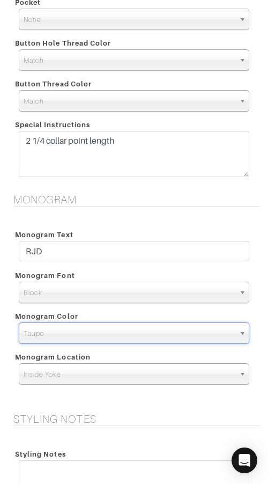
click at [226, 214] on div "Monogram Monogram Text RJD Monogram Font N/A Script Calligraphy Times Roman Blo…" at bounding box center [134, 296] width 268 height 207
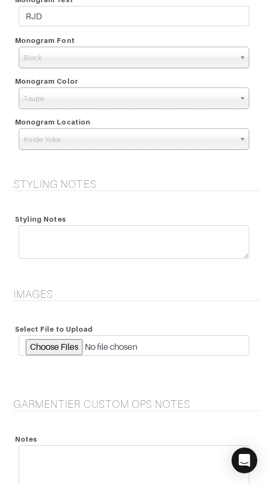
scroll to position [1498, 0]
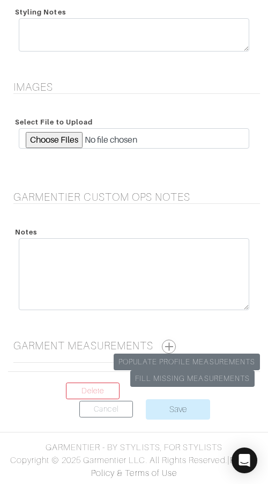
click at [171, 345] on button "button" at bounding box center [169, 347] width 14 height 14
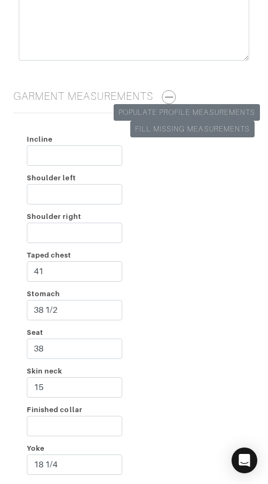
scroll to position [2282, 0]
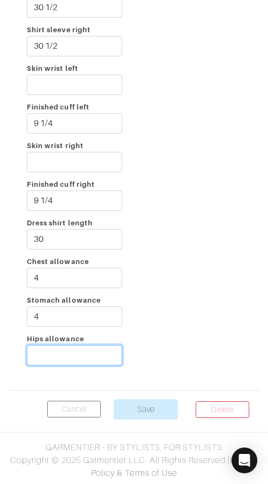
click at [82, 353] on input "Hips allowance" at bounding box center [75, 355] width 96 height 20
type input "3"
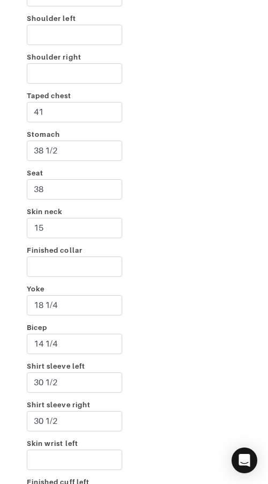
scroll to position [1909, 0]
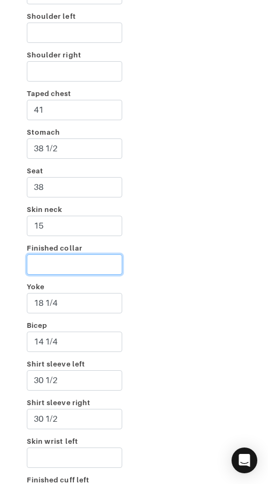
click at [90, 269] on input "Finished collar" at bounding box center [75, 264] width 96 height 20
type input "16"
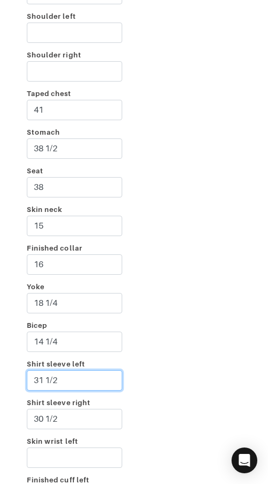
type input "31 1/2"
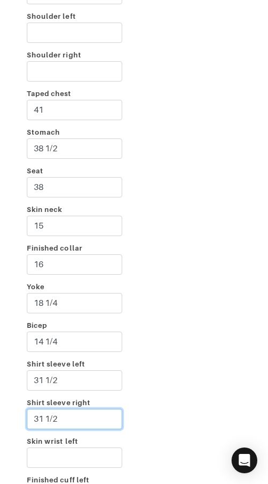
type input "31 1/2"
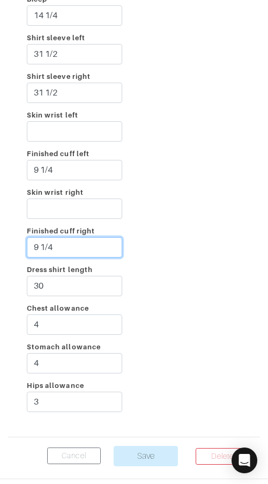
scroll to position [2282, 0]
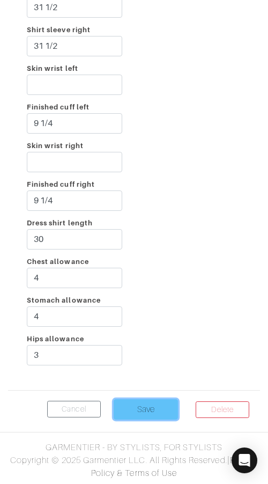
click at [155, 409] on input "Save" at bounding box center [146, 409] width 64 height 20
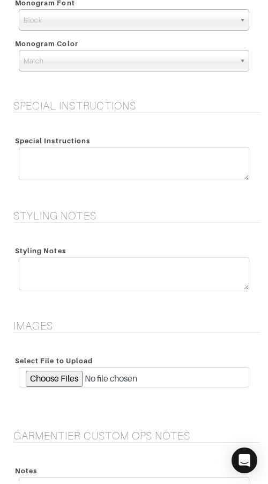
scroll to position [1323, 0]
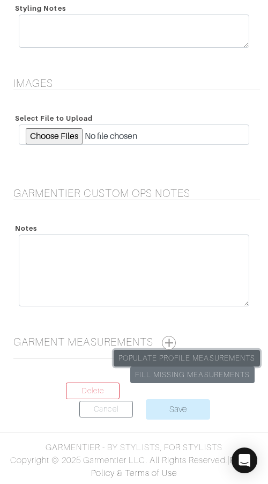
click at [219, 352] on link "Populate Profile Measurements" at bounding box center [187, 358] width 147 height 17
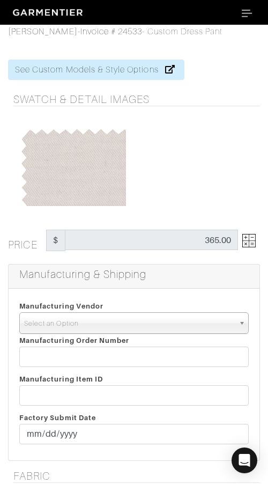
click at [155, 323] on span "Select an Option" at bounding box center [129, 323] width 210 height 21
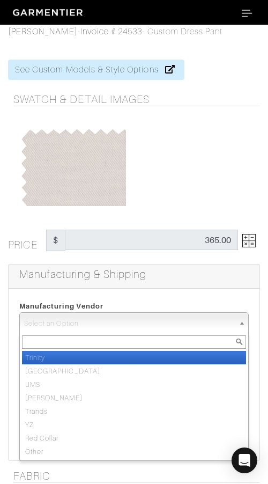
click at [158, 359] on li "Trinity" at bounding box center [134, 357] width 224 height 13
select select "1"
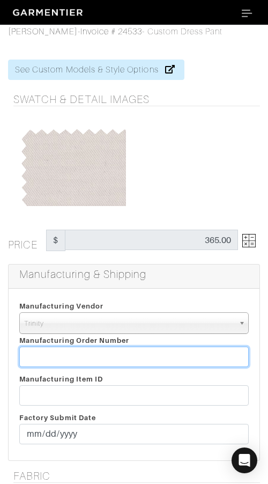
click at [158, 359] on input "text" at bounding box center [134, 357] width 230 height 20
paste input "816343"
type input "816343"
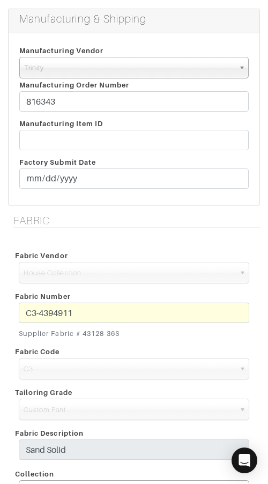
scroll to position [255, 0]
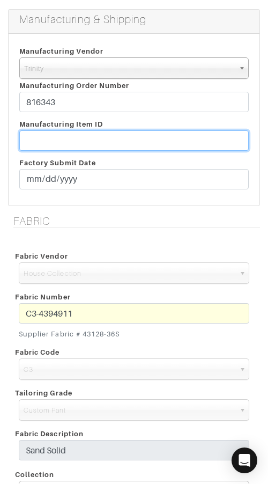
click at [129, 139] on input "text" at bounding box center [134, 140] width 230 height 20
paste input "T2-1788380."
type input "T2-1788380"
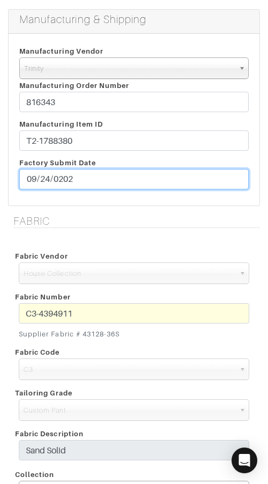
type input "[DATE]"
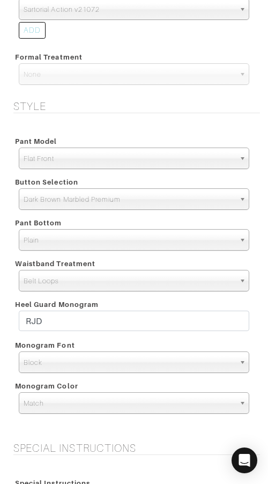
scroll to position [878, 0]
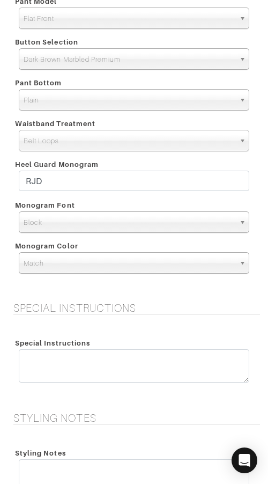
click at [105, 257] on span "Match" at bounding box center [130, 263] width 212 height 21
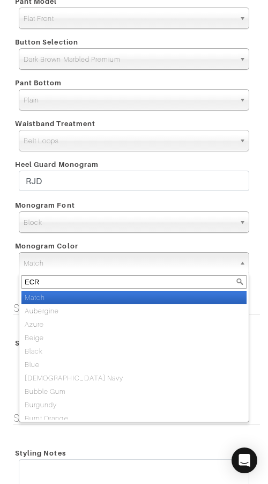
type input "ECRU"
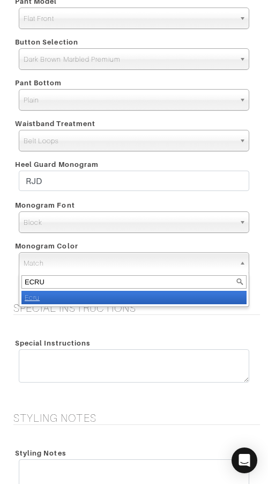
select select "40"
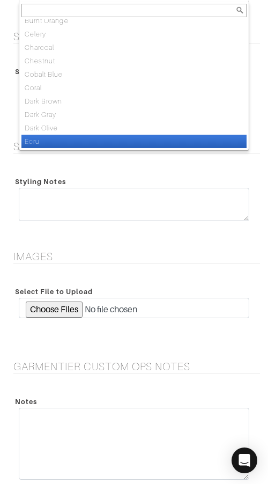
scroll to position [1150, 0]
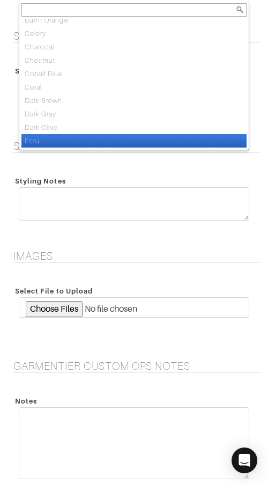
click at [41, 144] on li "Ecru" at bounding box center [134, 140] width 226 height 13
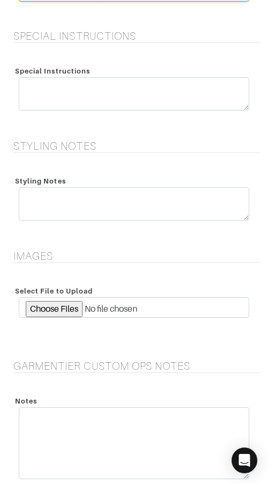
click at [91, 172] on div "Styling Notes" at bounding box center [134, 199] width 252 height 75
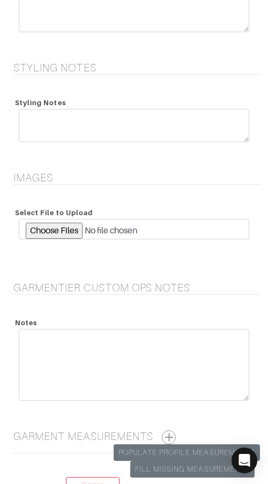
scroll to position [1323, 0]
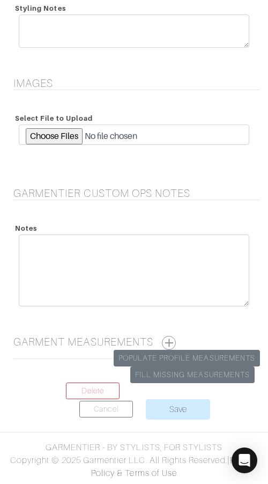
click at [171, 338] on button "button" at bounding box center [169, 343] width 14 height 14
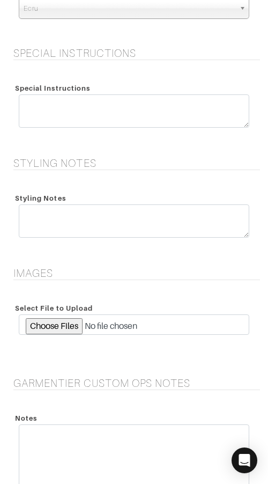
scroll to position [1131, 0]
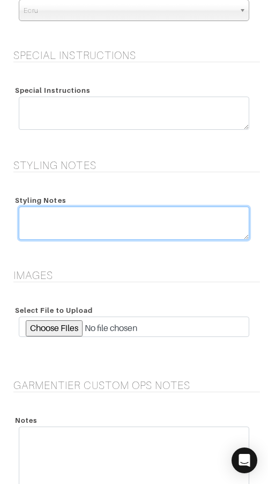
click at [46, 216] on textarea at bounding box center [134, 223] width 231 height 33
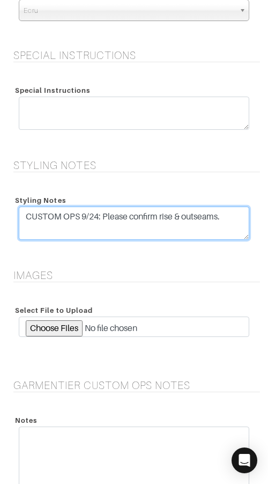
type textarea "CUSTOM OPS 9/24: Please confirm rise & outseams."
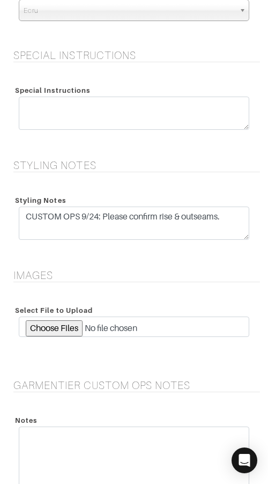
click at [80, 281] on h5 "Images" at bounding box center [136, 275] width 247 height 13
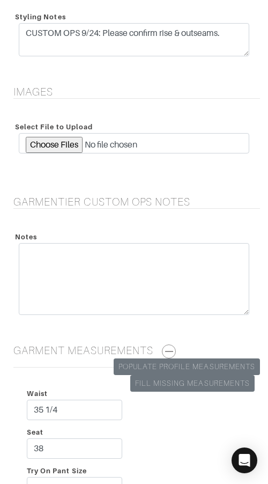
scroll to position [1751, 0]
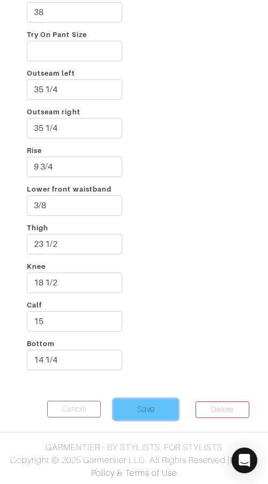
click at [147, 402] on input "Save" at bounding box center [146, 409] width 64 height 20
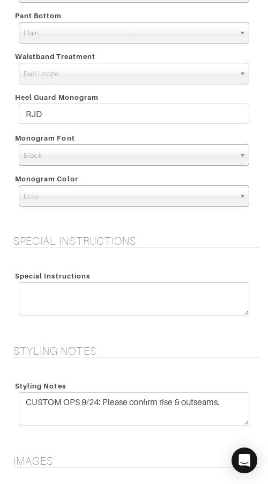
scroll to position [933, 0]
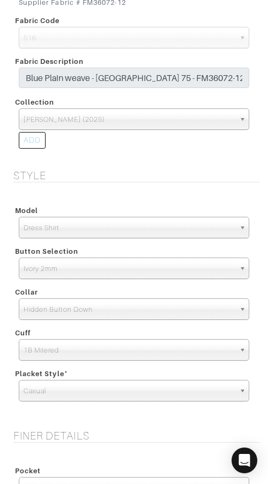
scroll to position [1498, 0]
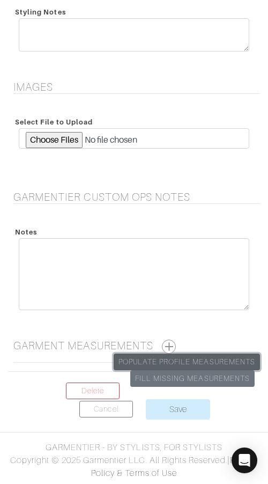
click at [210, 356] on link "Populate Profile Measurements" at bounding box center [187, 362] width 147 height 17
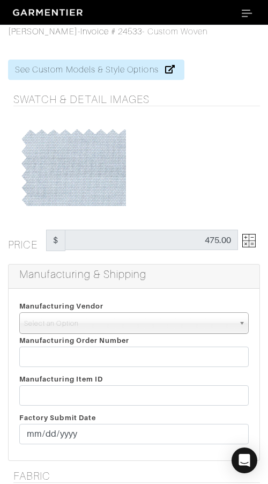
drag, startPoint x: 140, startPoint y: 322, endPoint x: 141, endPoint y: 340, distance: 18.3
click at [140, 322] on span "Select an Option" at bounding box center [129, 323] width 210 height 21
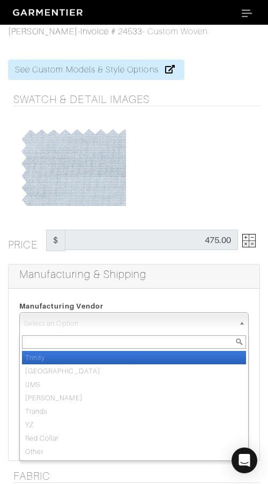
click at [144, 358] on li "Trinity" at bounding box center [134, 357] width 224 height 13
select select "1"
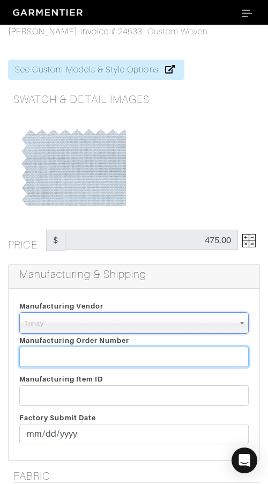
click at [144, 358] on input "text" at bounding box center [134, 357] width 230 height 20
paste input "816343"
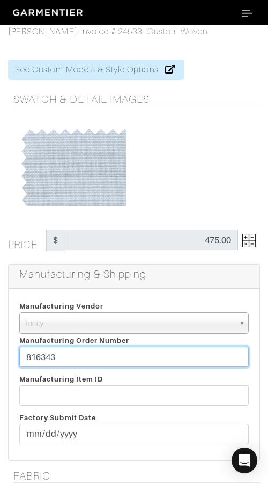
type input "816343"
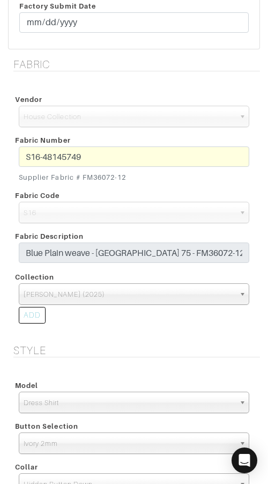
scroll to position [1146, 0]
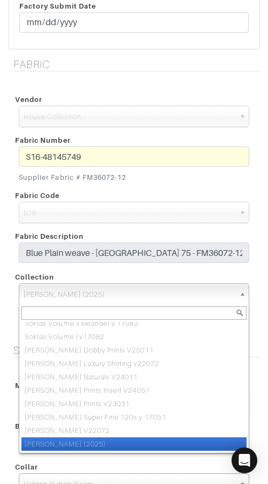
click at [142, 288] on span "[PERSON_NAME] (2025)" at bounding box center [130, 294] width 212 height 21
paste input "[PERSON_NAME] V25011"
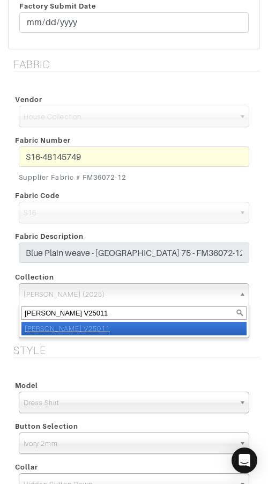
type input "[PERSON_NAME] V25011"
click at [176, 332] on li "[PERSON_NAME] V25011" at bounding box center [134, 328] width 226 height 13
select select "1087"
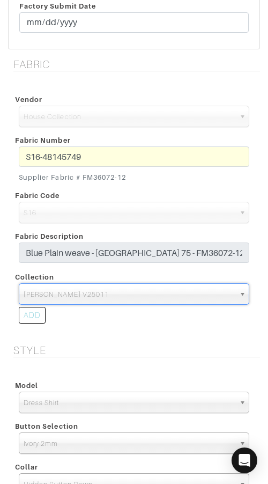
drag, startPoint x: 192, startPoint y: 329, endPoint x: 207, endPoint y: 322, distance: 16.6
click at [192, 329] on div "ADD" at bounding box center [134, 317] width 247 height 24
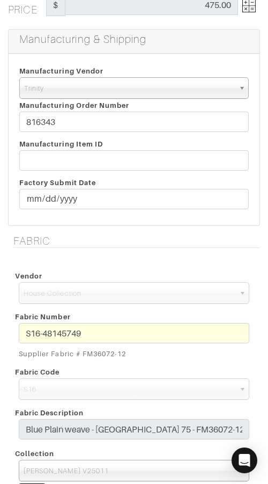
scroll to position [234, 0]
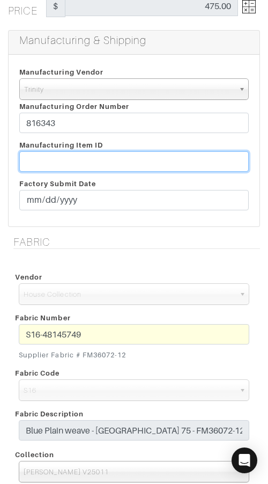
click at [119, 158] on input "text" at bounding box center [134, 161] width 230 height 20
paste input "T2-1788379"
type input "T2-1788379"
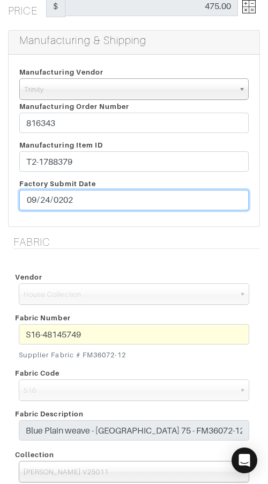
type input "[DATE]"
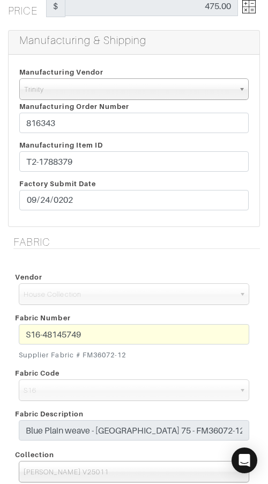
click at [146, 227] on div "Manufacturing & Shipping Manufacturing Vendor [GEOGRAPHIC_DATA] UMS [PERSON_NAM…" at bounding box center [134, 128] width 252 height 197
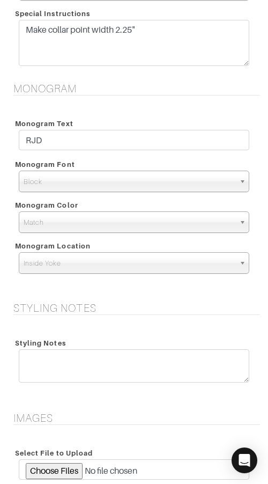
scroll to position [1169, 0]
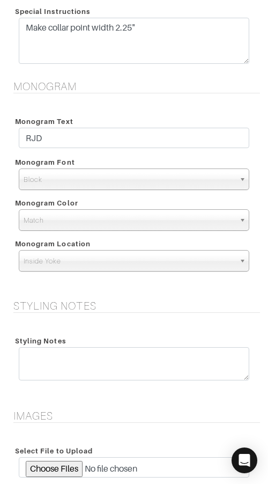
click at [149, 222] on span "Match" at bounding box center [130, 220] width 212 height 21
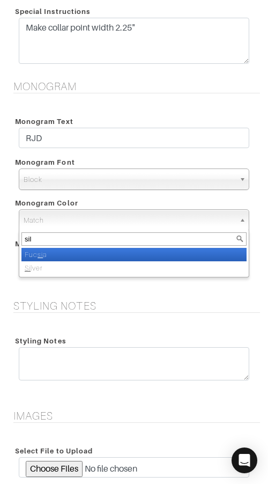
type input "silv"
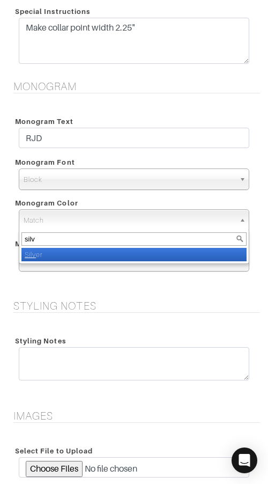
select select "2"
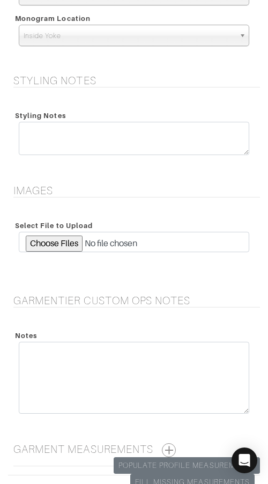
scroll to position [1498, 0]
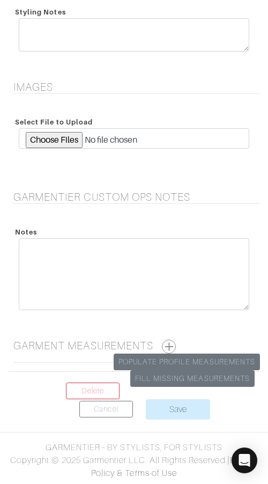
click at [176, 346] on button "button" at bounding box center [169, 347] width 14 height 14
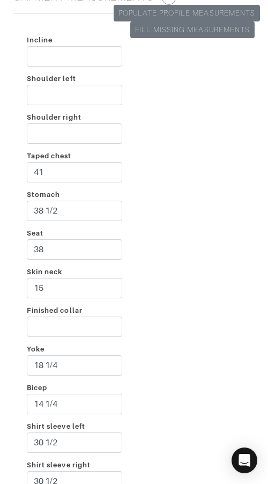
scroll to position [1849, 0]
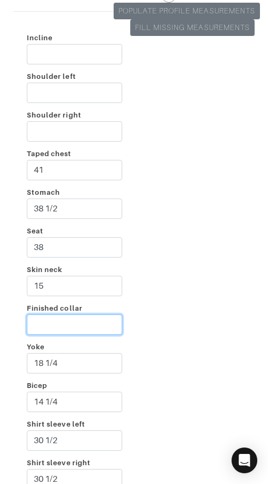
click at [91, 328] on input "Finished collar" at bounding box center [75, 325] width 96 height 20
type input "16"
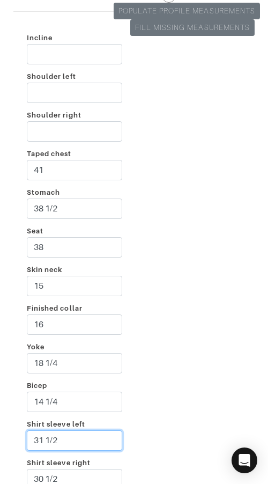
type input "31 1/2"
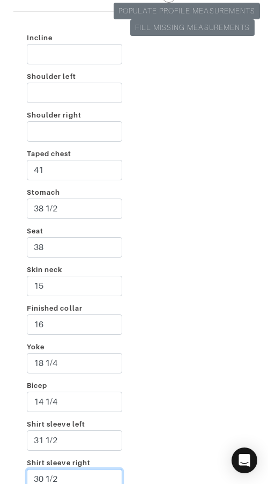
scroll to position [1854, 0]
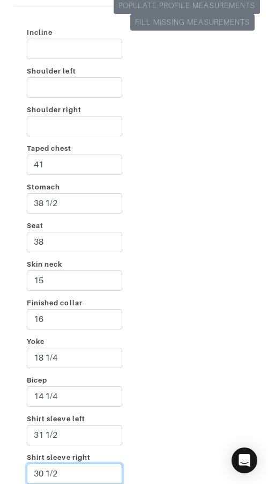
paste input "1"
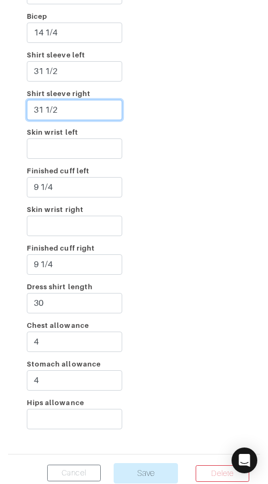
scroll to position [2219, 0]
type input "31 1/2"
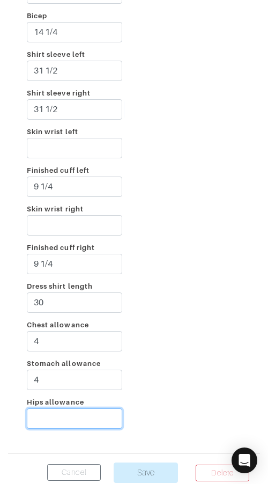
click at [76, 414] on input "Hips allowance" at bounding box center [75, 419] width 96 height 20
type input "3"
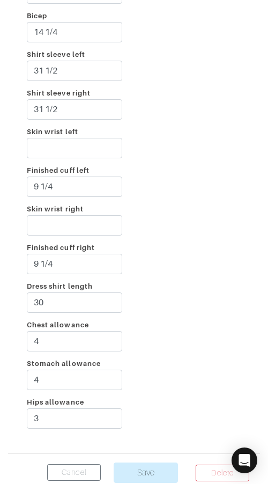
click at [193, 326] on div "Incline Shoulder left Shoulder right Taped chest 41 Stomach 38 1/2 Seat 38 Skin…" at bounding box center [134, 47] width 252 height 795
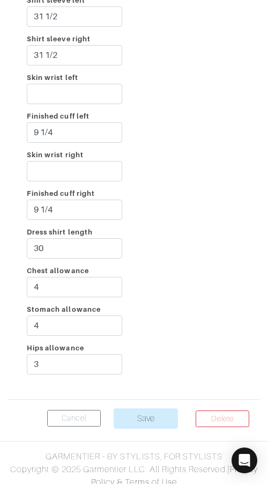
scroll to position [2282, 0]
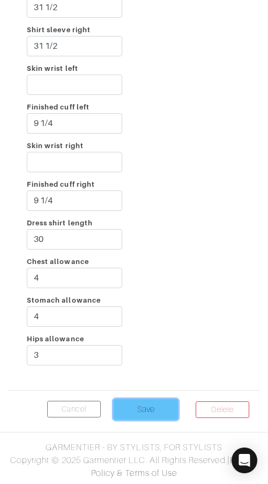
click at [155, 405] on input "Save" at bounding box center [146, 409] width 64 height 20
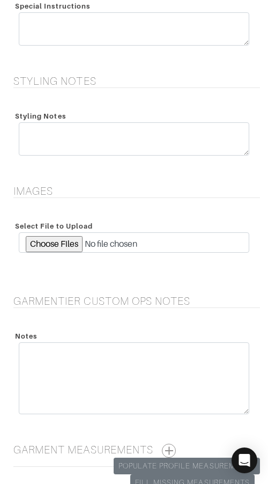
scroll to position [1323, 0]
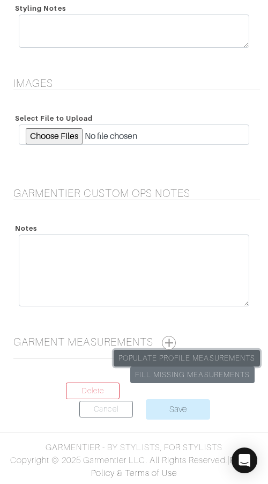
click at [230, 351] on link "Populate Profile Measurements" at bounding box center [187, 358] width 147 height 17
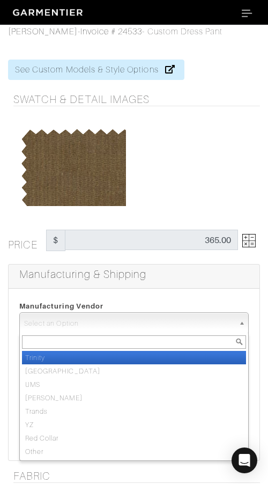
drag, startPoint x: 129, startPoint y: 318, endPoint x: 131, endPoint y: 333, distance: 15.2
click at [129, 320] on span "Select an Option" at bounding box center [129, 323] width 210 height 21
click at [138, 354] on li "Trinity" at bounding box center [134, 357] width 224 height 13
select select "1"
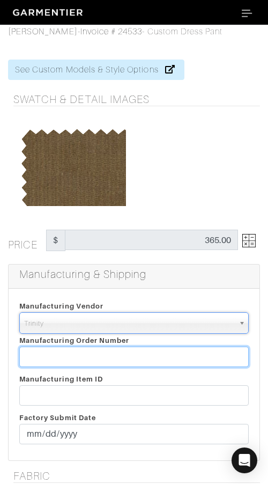
click at [137, 351] on input "text" at bounding box center [134, 357] width 230 height 20
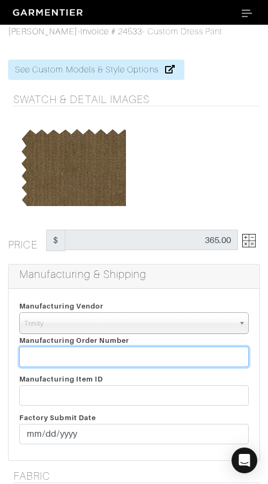
paste input "816343"
type input "816343"
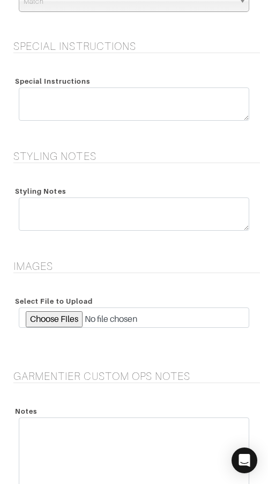
scroll to position [1141, 0]
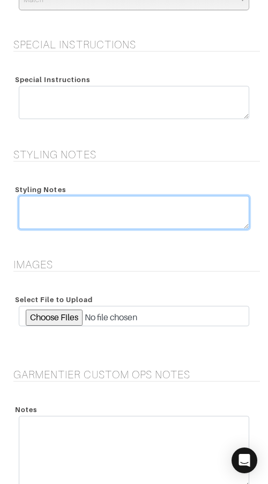
click at [108, 203] on textarea at bounding box center [134, 212] width 231 height 33
paste textarea "CUSTOM OPS 9/24: Please confirm rise & outseams."
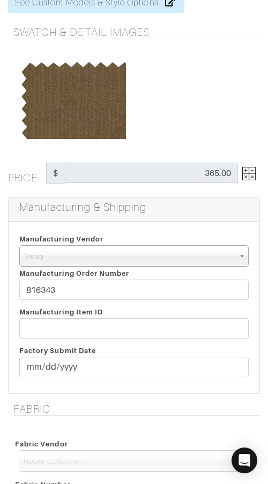
scroll to position [67, 0]
type textarea "CUSTOM OPS 9/24: Please confirm rise & outseams."
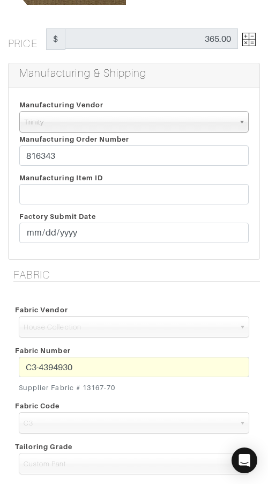
scroll to position [197, 0]
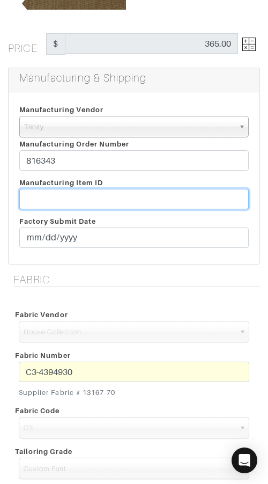
click at [156, 198] on input "text" at bounding box center [134, 199] width 230 height 20
paste input "T2-1788382"
type input "T2-1788382"
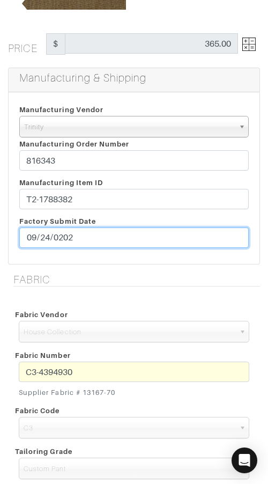
type input "[DATE]"
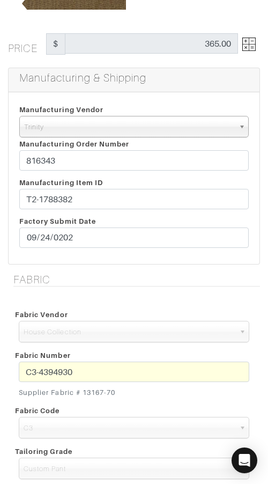
click at [168, 256] on div "Manufacturing Vendor Trinity London UMS W. Kleinberg Trands YZ Red Collar Other…" at bounding box center [134, 178] width 251 height 172
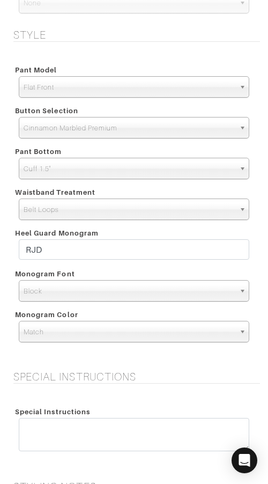
scroll to position [812, 0]
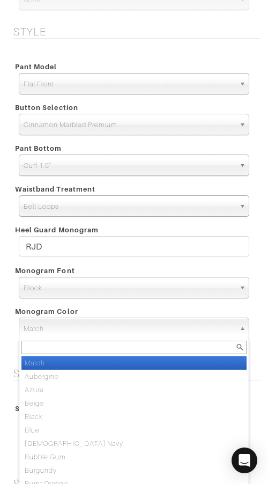
click at [132, 330] on span "Match" at bounding box center [130, 328] width 212 height 21
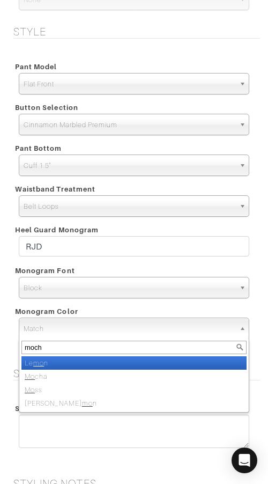
type input "mocha"
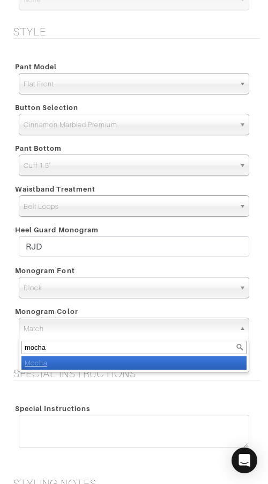
select select "46"
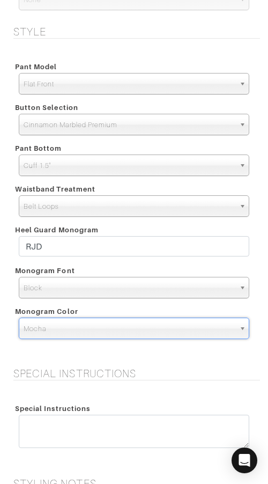
click at [172, 366] on form "See Custom Models & Style Options Swatch & Detail Images Price $ 365.00 Manufac…" at bounding box center [134, 88] width 252 height 1709
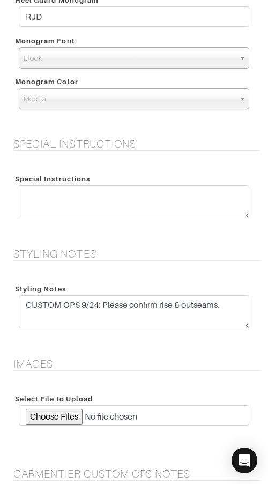
scroll to position [1323, 0]
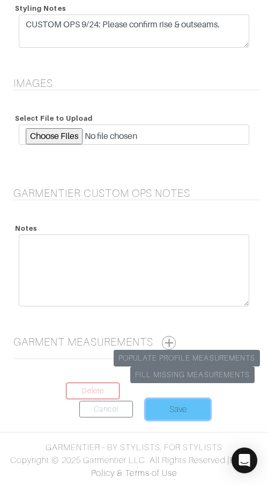
click at [178, 407] on input "Save" at bounding box center [178, 409] width 64 height 20
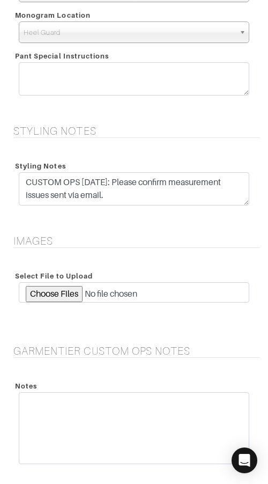
scroll to position [2307, 0]
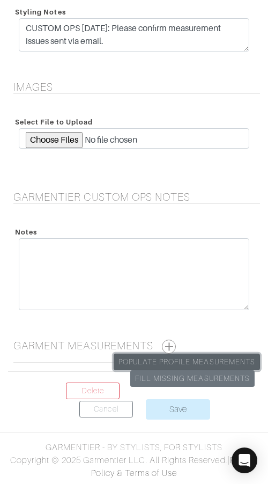
click at [217, 355] on link "Populate Profile Measurements" at bounding box center [187, 362] width 147 height 17
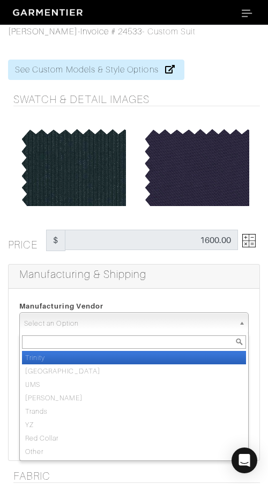
drag, startPoint x: 122, startPoint y: 321, endPoint x: 120, endPoint y: 331, distance: 10.3
click at [122, 321] on span "Select an Option" at bounding box center [129, 323] width 210 height 21
click at [121, 355] on li "Trinity" at bounding box center [134, 357] width 224 height 13
select select "1"
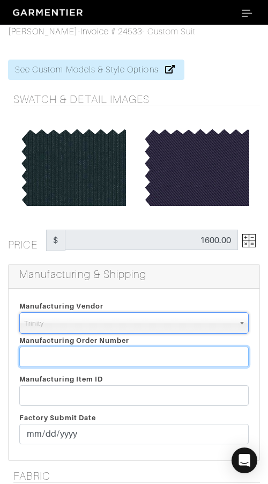
click at [121, 355] on input "text" at bounding box center [134, 357] width 230 height 20
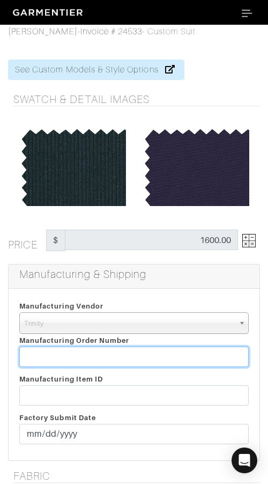
paste input "816343"
type input "816343"
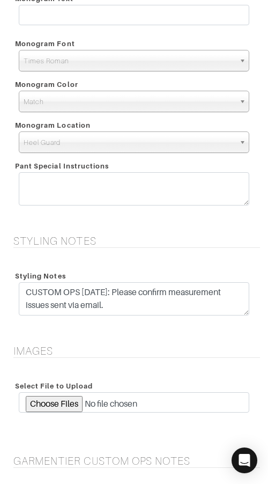
scroll to position [2055, 0]
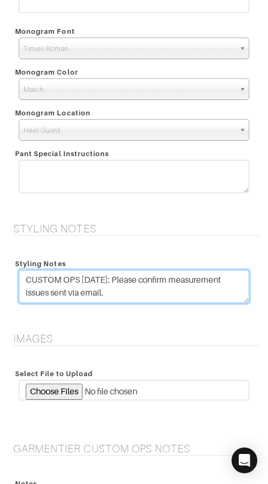
click at [125, 293] on textarea "CUSTOM OPS [DATE]: Please confirm measurement issues sent via email." at bounding box center [134, 286] width 231 height 33
paste textarea "T2-1788382"
click at [99, 280] on textarea "CUSTOM OPS [DATE]: Please confirm measurement issues sent via email." at bounding box center [134, 286] width 231 height 33
drag, startPoint x: 169, startPoint y: 295, endPoint x: 175, endPoint y: 280, distance: 15.9
click at [176, 280] on textarea "CUSTOM OPS [DATE]: Please confirm measurement issues sent via email." at bounding box center [134, 286] width 231 height 33
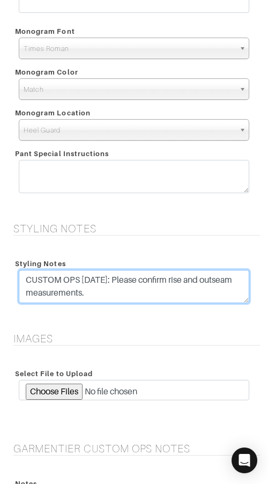
type textarea "CUSTOM OPS 9/24/25: Please confirm rise and outseam measurements."
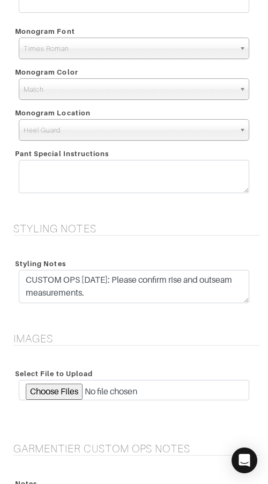
click at [173, 250] on div "Styling Notes CUSTOM OPS 9/23/25: Please confirm measurement issues sent via em…" at bounding box center [134, 281] width 252 height 75
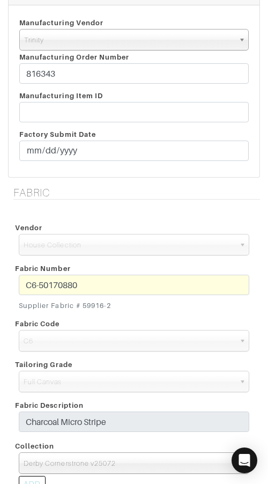
scroll to position [273, 0]
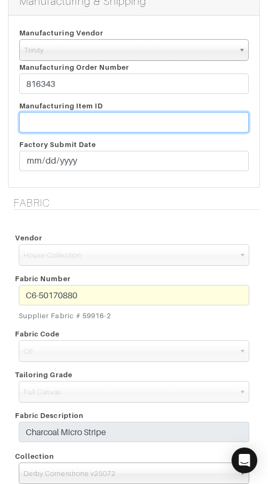
click at [149, 121] on input "text" at bounding box center [134, 122] width 230 height 20
paste input "T2-1788385."
type input "T2-1788385"
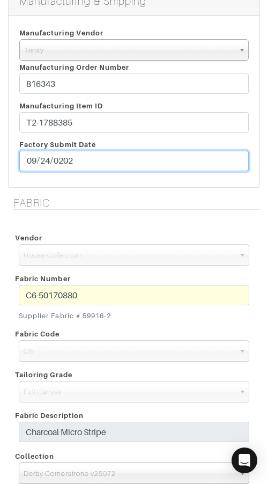
type input "[DATE]"
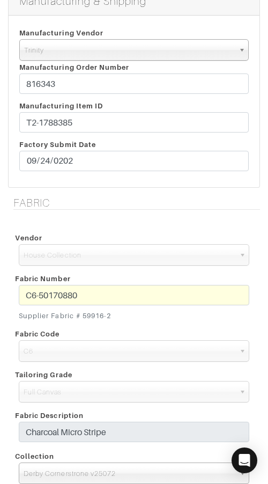
click at [212, 197] on h5 "Fabric" at bounding box center [136, 203] width 247 height 13
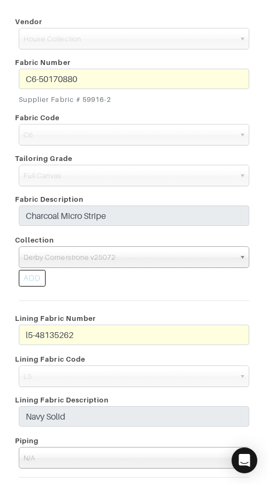
scroll to position [493, 0]
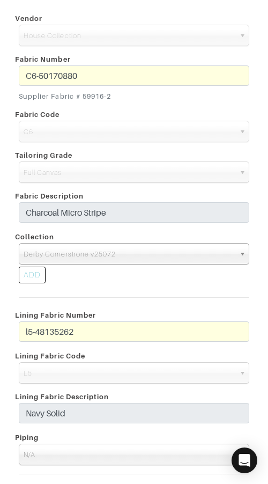
click at [137, 319] on div "Lining Fabric Number l5-48135262" at bounding box center [134, 327] width 247 height 41
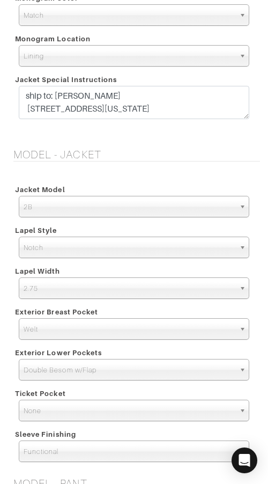
scroll to position [1445, 0]
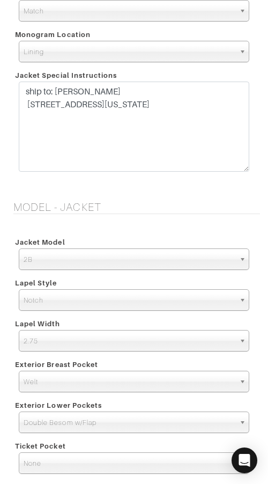
drag, startPoint x: 246, startPoint y: 113, endPoint x: 246, endPoint y: 169, distance: 56.4
click at [246, 170] on textarea "ship to: Rich Dyer 5406 Albemarle St Bethesda, Maryland - 20816" at bounding box center [134, 127] width 231 height 90
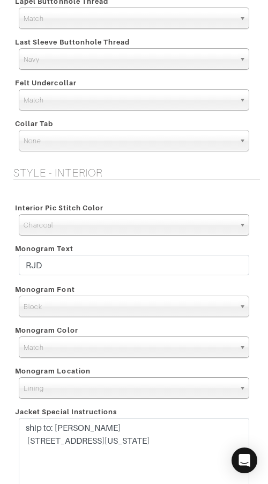
scroll to position [1097, 0]
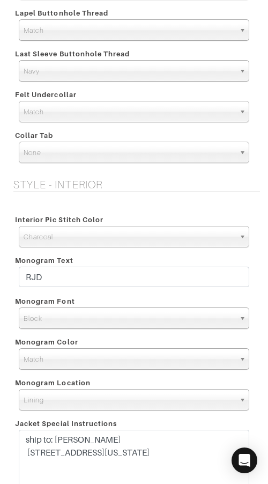
click at [118, 354] on span "Match" at bounding box center [130, 359] width 212 height 21
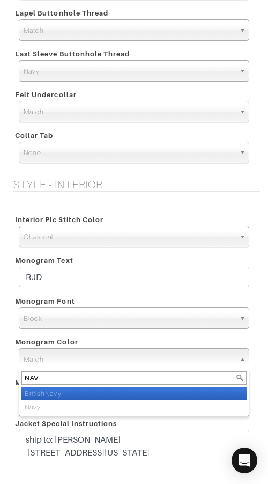
type input "NAVY"
select select "9"
type input "NAVY"
select select "8"
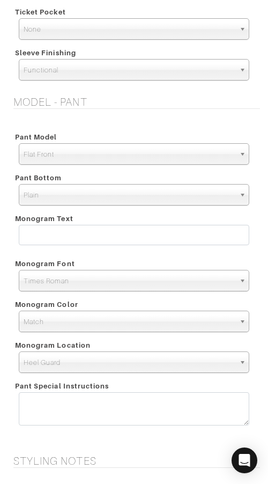
scroll to position [1881, 0]
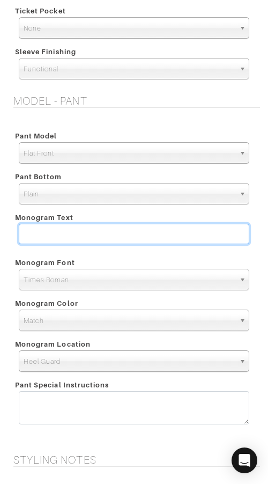
click at [148, 230] on input "text" at bounding box center [134, 234] width 231 height 20
type input "RJD"
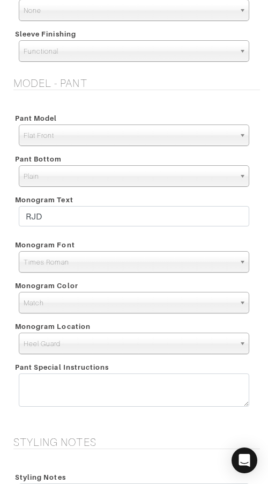
scroll to position [1900, 0]
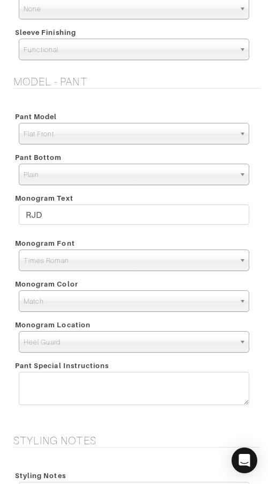
click at [135, 259] on span "Times Roman" at bounding box center [130, 260] width 212 height 21
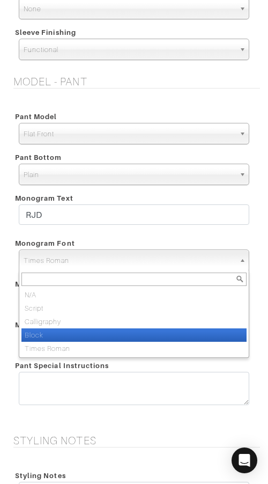
click at [122, 331] on li "Block" at bounding box center [134, 335] width 226 height 13
select select "Block"
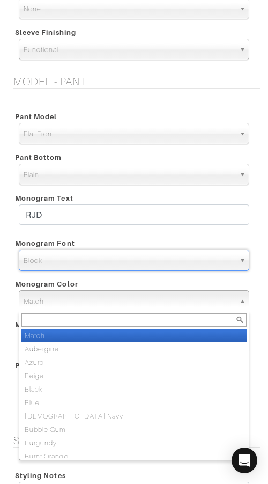
click at [122, 293] on span "Match" at bounding box center [130, 301] width 212 height 21
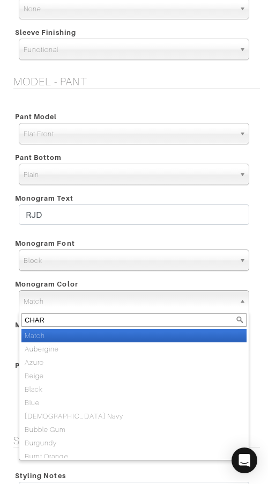
type input "CHARC"
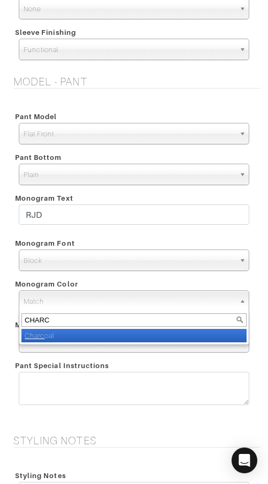
select select "6"
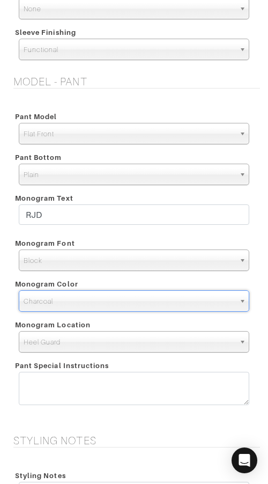
click at [264, 294] on div "Model - Pant Pant Model Flat Front Single Pleat Chino Tuxedo 5-Pocket (Jean) Fl…" at bounding box center [134, 248] width 268 height 346
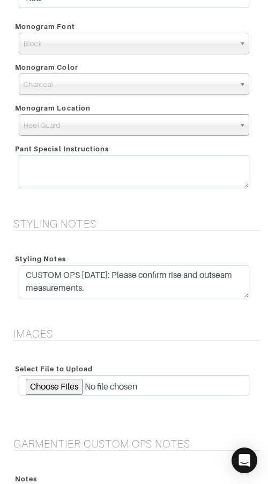
scroll to position [2120, 0]
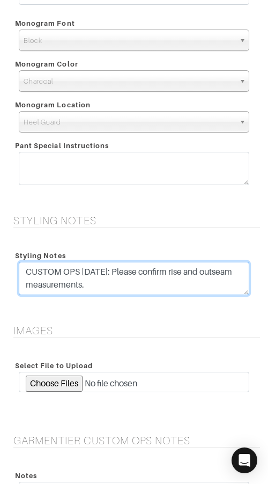
click at [171, 282] on textarea "CUSTOM OPS 9/23/25: Please confirm measurement issues sent via email." at bounding box center [134, 278] width 231 height 33
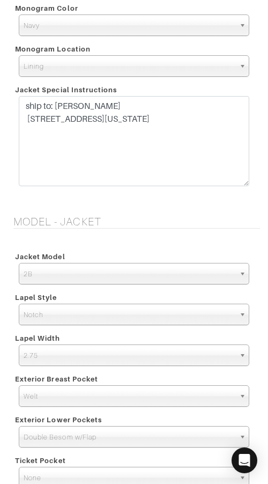
scroll to position [1425, 0]
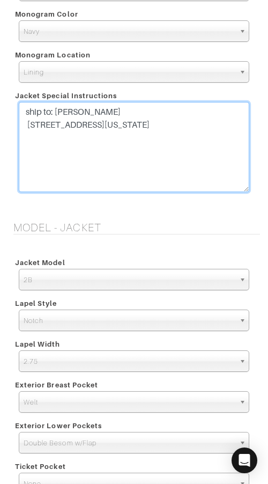
click at [234, 127] on textarea "ship to: Rich Dyer 5406 Albemarle St Bethesda, Maryland - 20816" at bounding box center [134, 147] width 231 height 90
drag, startPoint x: 234, startPoint y: 127, endPoint x: 23, endPoint y: 112, distance: 211.0
click at [23, 112] on textarea "ship to: Rich Dyer 5406 Albemarle St Bethesda, Maryland - 20816" at bounding box center [134, 147] width 231 height 90
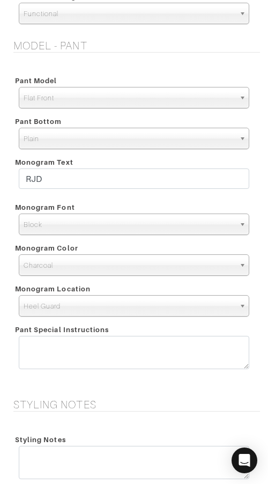
scroll to position [2364, 0]
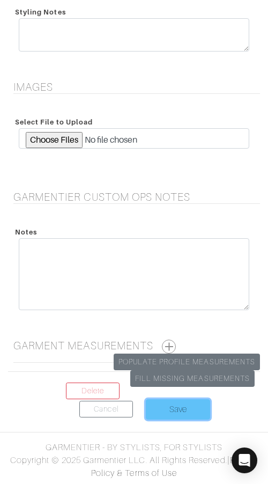
click at [170, 410] on input "Save" at bounding box center [178, 409] width 64 height 20
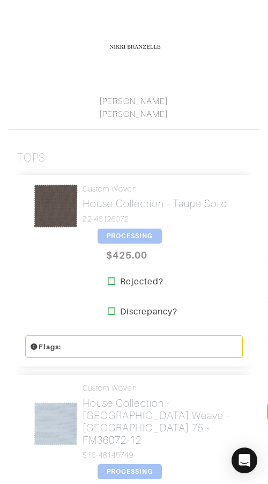
scroll to position [241, 0]
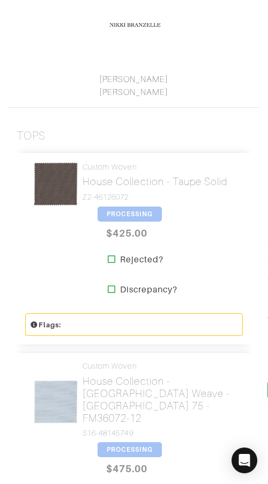
click at [130, 213] on span "PROCESSING" at bounding box center [130, 214] width 64 height 15
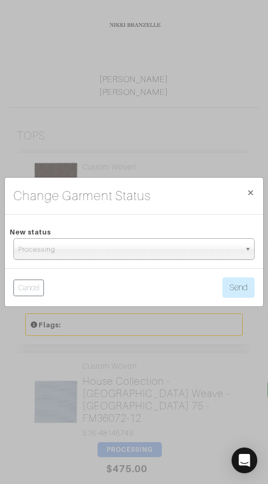
drag, startPoint x: 164, startPoint y: 245, endPoint x: 166, endPoint y: 265, distance: 20.0
click at [164, 245] on span "Processing" at bounding box center [129, 249] width 222 height 21
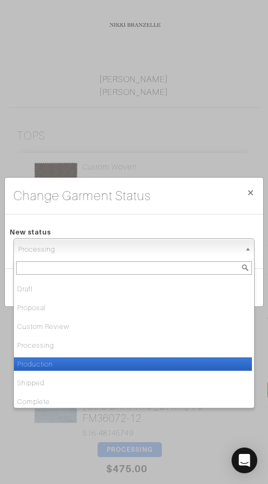
click at [176, 359] on li "Production" at bounding box center [133, 364] width 238 height 13
select select "Production"
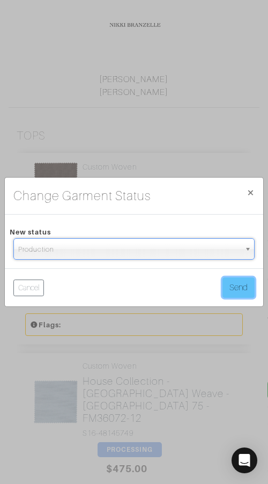
click at [231, 282] on button "Send" at bounding box center [239, 288] width 32 height 20
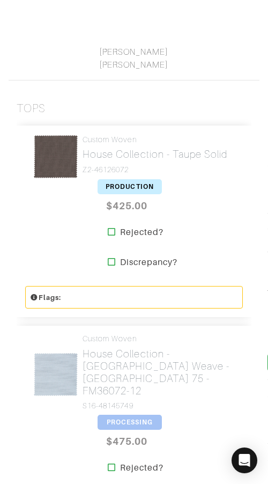
scroll to position [299, 0]
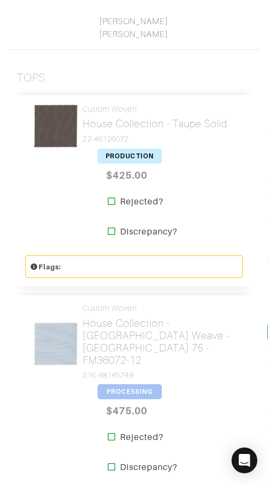
click at [129, 384] on span "PROCESSING" at bounding box center [130, 391] width 64 height 15
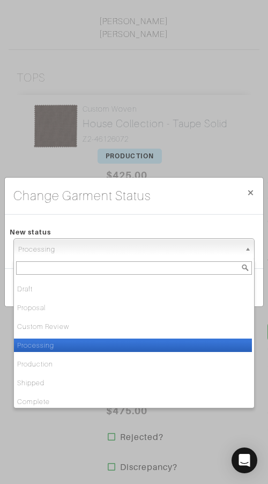
drag, startPoint x: 149, startPoint y: 242, endPoint x: 153, endPoint y: 280, distance: 38.9
click at [149, 242] on span "Processing" at bounding box center [129, 249] width 222 height 21
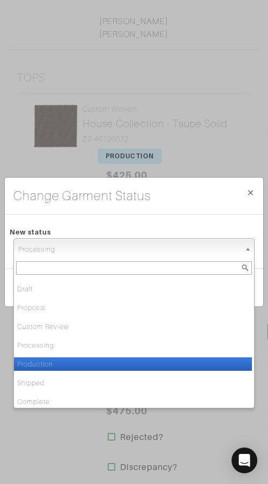
drag, startPoint x: 157, startPoint y: 359, endPoint x: 205, endPoint y: 326, distance: 57.9
click at [157, 359] on li "Production" at bounding box center [133, 364] width 238 height 13
select select "Production"
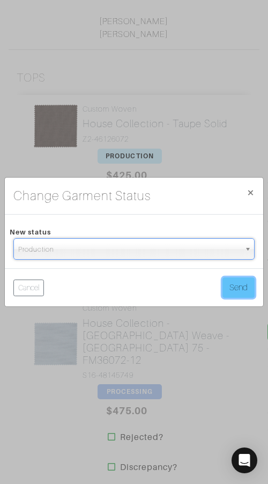
click at [232, 287] on button "Send" at bounding box center [239, 288] width 32 height 20
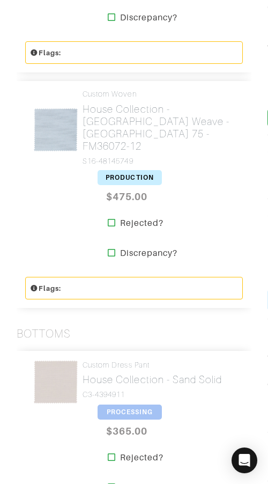
scroll to position [523, 0]
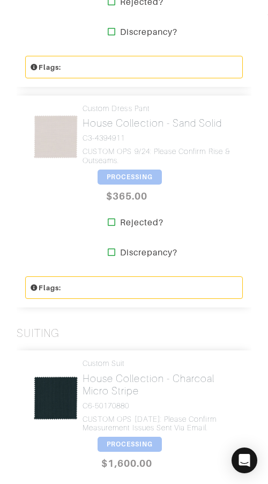
scroll to position [980, 0]
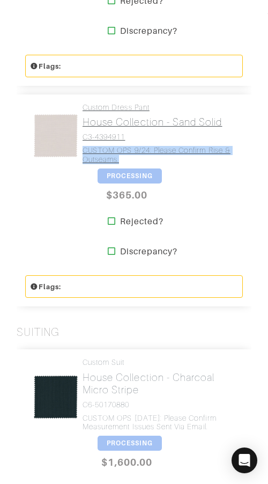
drag, startPoint x: 111, startPoint y: 141, endPoint x: 149, endPoint y: 148, distance: 38.9
click at [149, 148] on div "Custom Dress Pant House Collection - Sand Solid C3-4394911 CUSTOM OPS 9/24: Ple…" at bounding box center [134, 136] width 218 height 66
copy h4 "CUSTOM OPS 9/24: Please confirm rise & outseams."
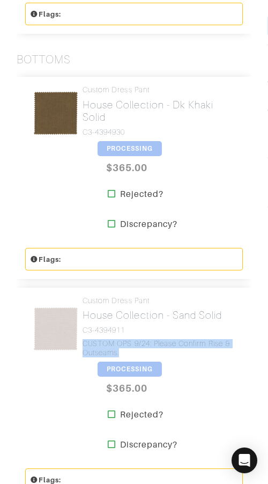
scroll to position [787, 0]
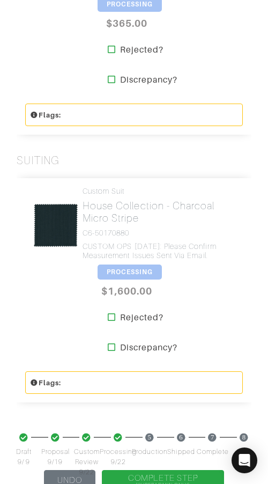
scroll to position [1182, 0]
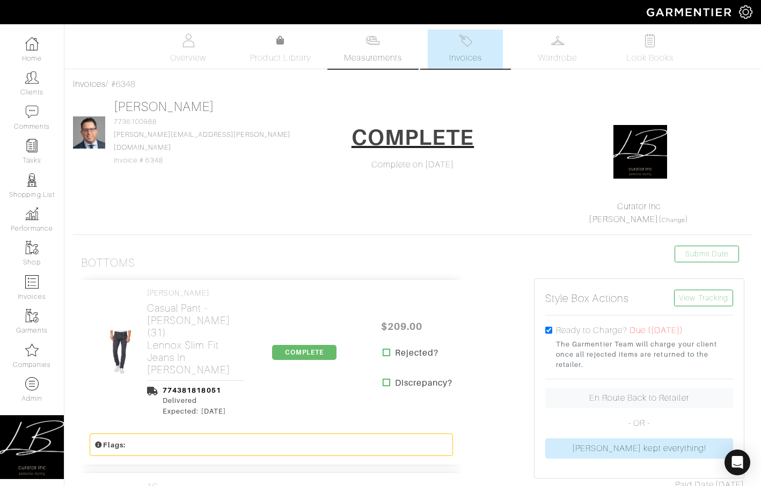
click at [379, 46] on img at bounding box center [372, 40] width 13 height 13
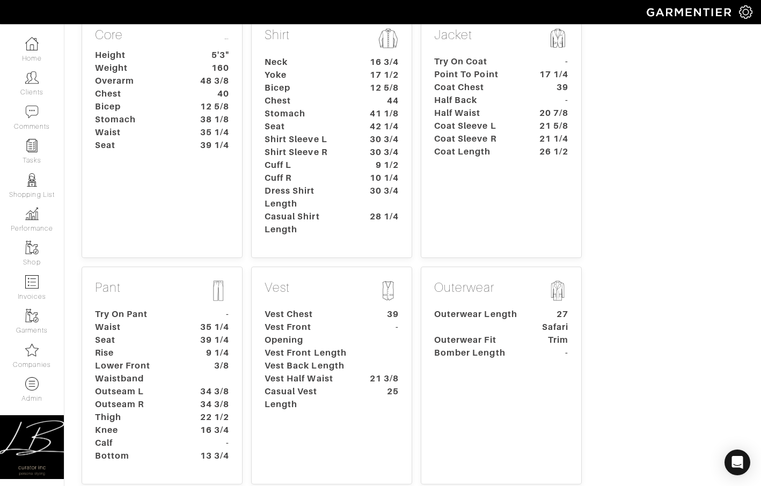
scroll to position [216, 0]
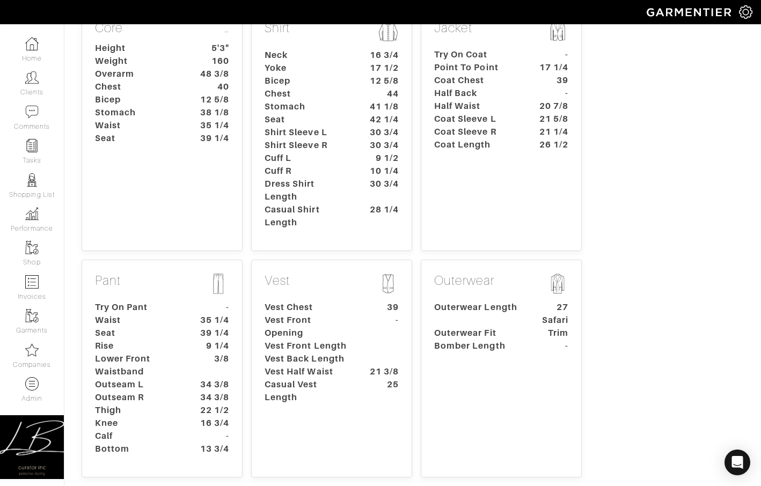
click at [138, 327] on dt "Seat" at bounding box center [137, 333] width 100 height 13
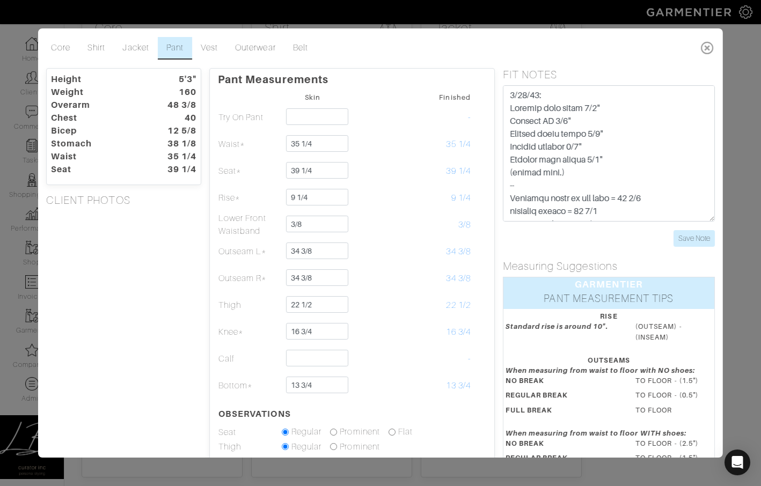
click at [709, 44] on icon at bounding box center [708, 47] width 22 height 21
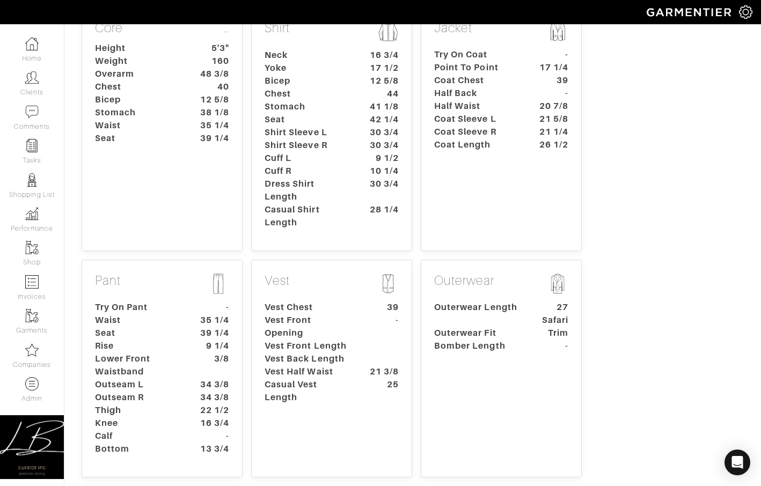
scroll to position [0, 0]
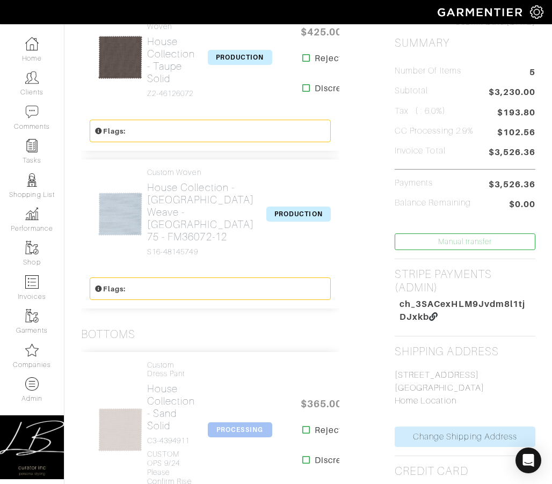
scroll to position [497, 0]
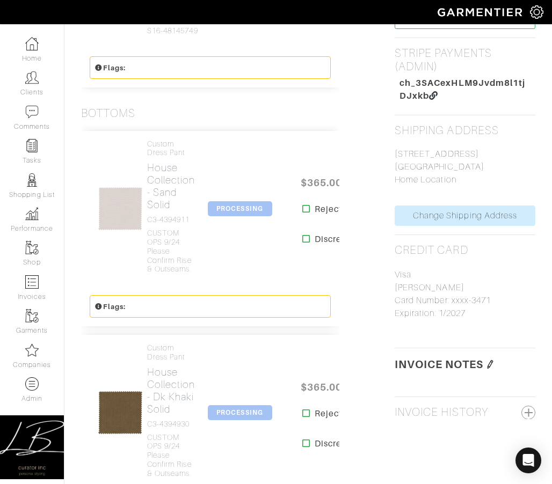
click at [268, 361] on img at bounding box center [490, 364] width 9 height 9
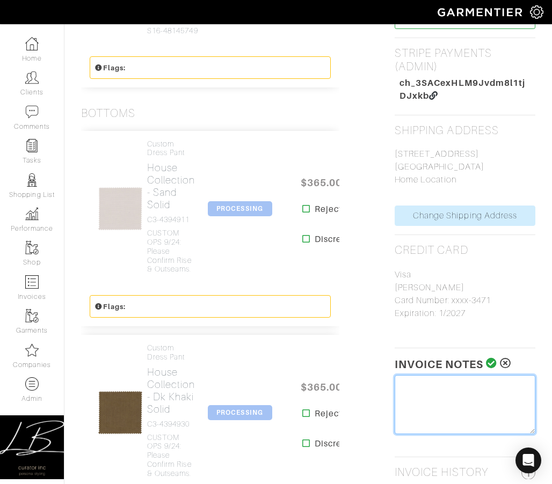
click at [268, 381] on textarea at bounding box center [465, 404] width 141 height 59
type textarea "Tariff Surcharge: $38"
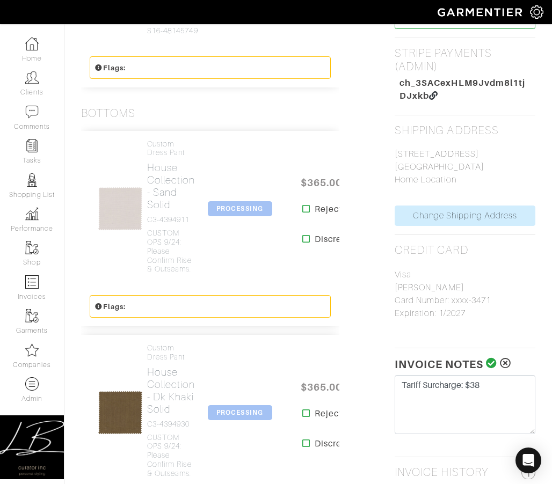
click at [268, 365] on icon at bounding box center [491, 363] width 11 height 11
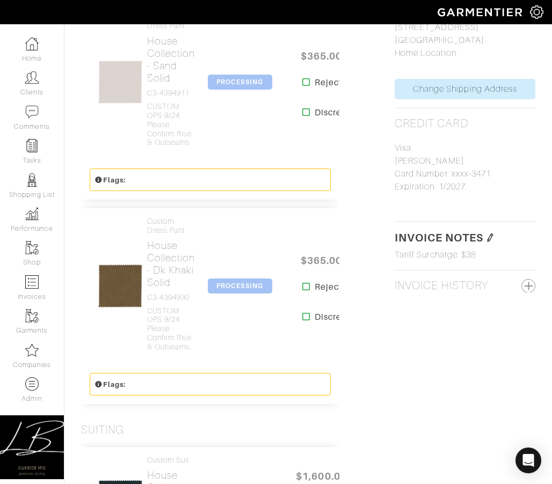
scroll to position [640, 0]
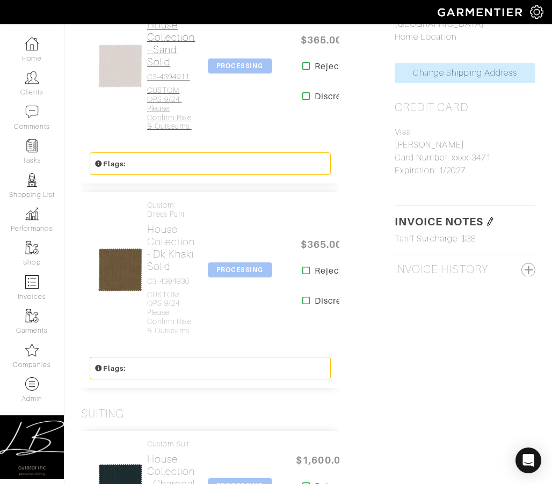
click at [170, 131] on h4 "CUSTOM OPS 9/24: Please confirm rise & outseams." at bounding box center [171, 108] width 48 height 45
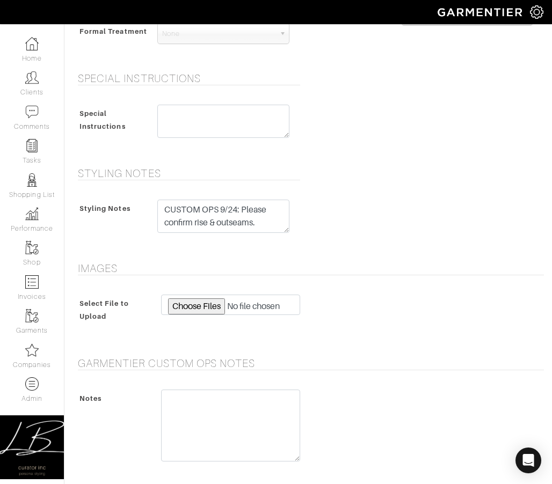
scroll to position [697, 0]
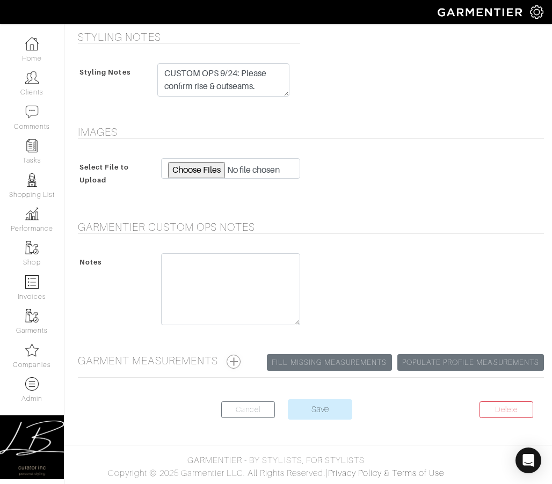
click at [234, 361] on button "button" at bounding box center [234, 362] width 14 height 14
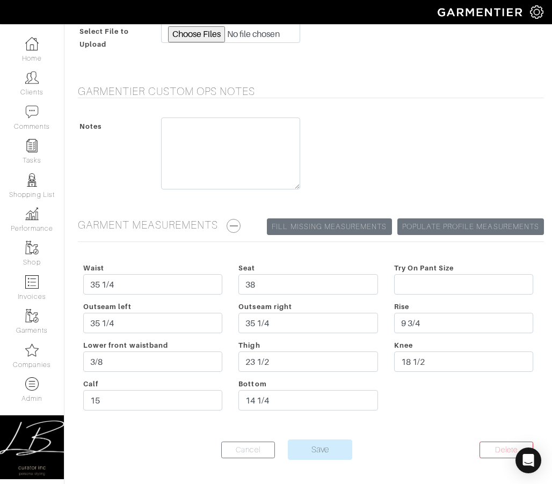
scroll to position [834, 0]
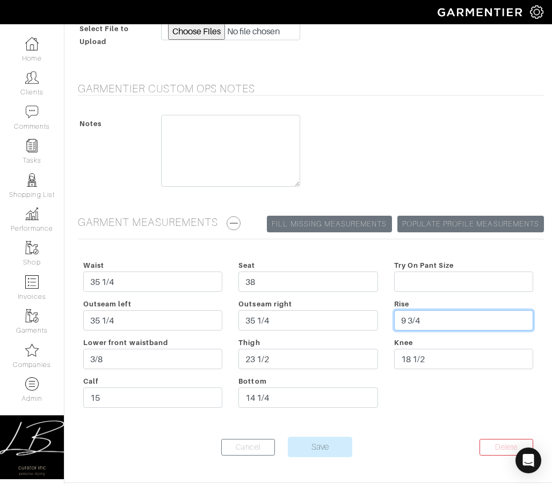
drag, startPoint x: 433, startPoint y: 322, endPoint x: 435, endPoint y: 312, distance: 9.9
click at [268, 312] on input "9 3/4" at bounding box center [463, 320] width 139 height 20
type input "9 1/2"
drag, startPoint x: 193, startPoint y: 322, endPoint x: 193, endPoint y: 309, distance: 12.3
click at [193, 310] on div "Outseam left 35 1/4" at bounding box center [152, 316] width 155 height 39
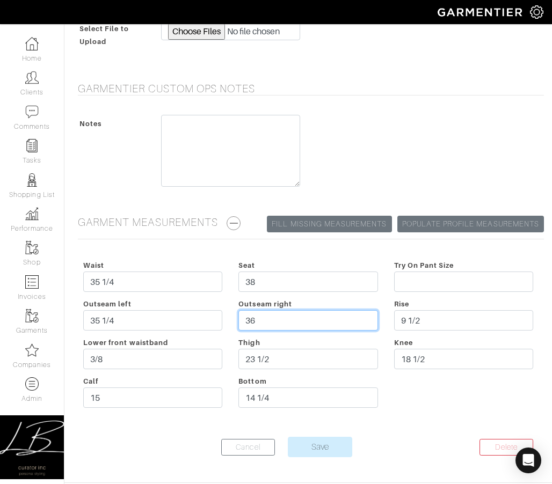
type input "36"
drag, startPoint x: 141, startPoint y: 314, endPoint x: 142, endPoint y: 307, distance: 7.0
click at [142, 308] on div "Outseam left 35 1/4" at bounding box center [152, 316] width 155 height 39
type input "36"
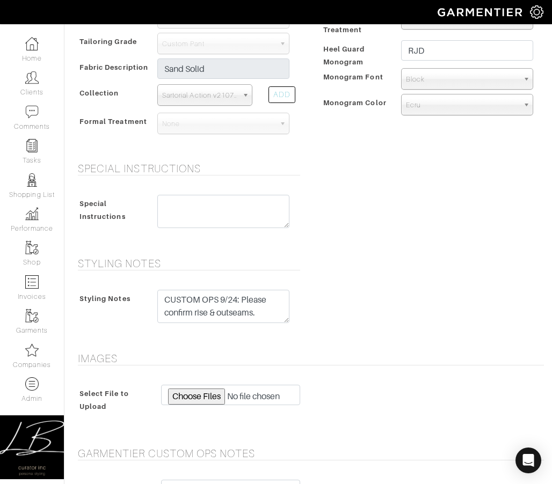
scroll to position [472, 0]
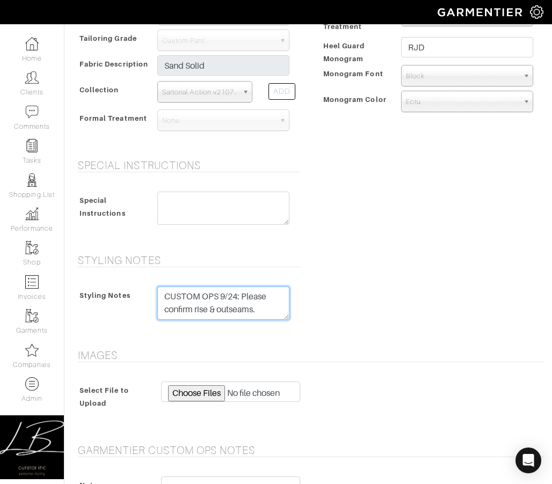
click at [213, 311] on textarea "CUSTOM OPS 9/24: Please confirm rise & outseams." at bounding box center [223, 303] width 132 height 33
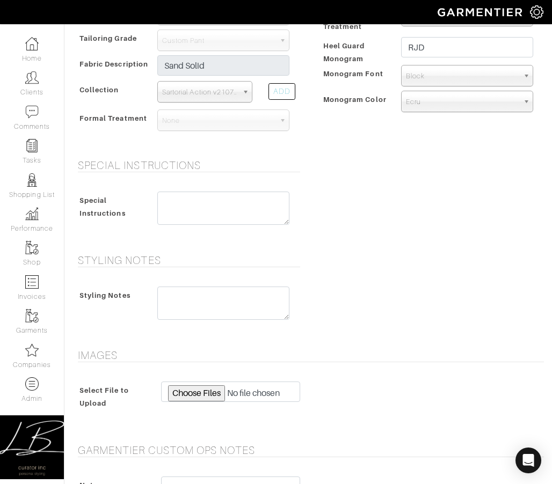
drag, startPoint x: 323, startPoint y: 279, endPoint x: 301, endPoint y: 350, distance: 74.4
click at [268, 279] on div "Styling Notes Styling Notes CUSTOM OPS 9/24: Please confirm rise & outseams." at bounding box center [308, 295] width 488 height 82
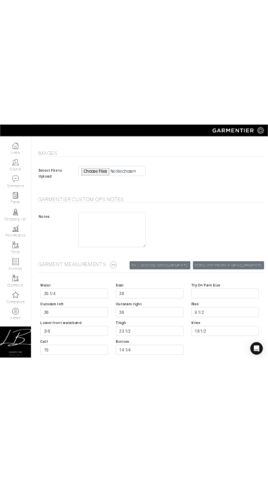
scroll to position [874, 0]
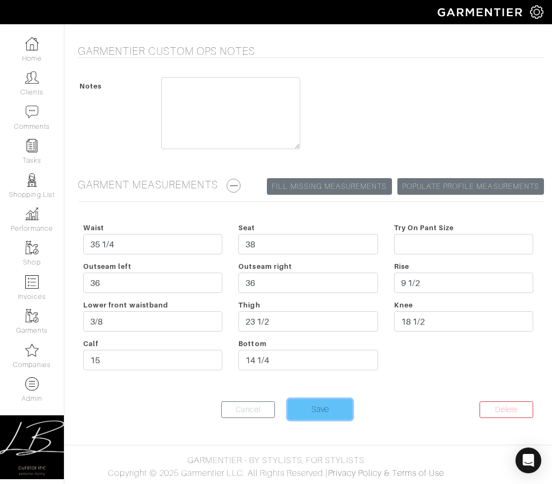
click at [268, 405] on input "Save" at bounding box center [320, 409] width 64 height 20
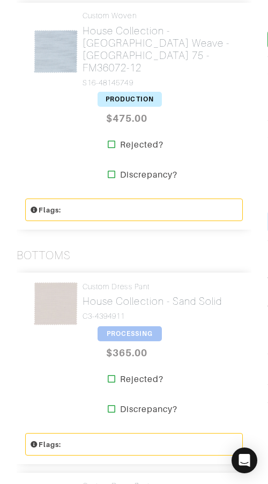
scroll to position [594, 0]
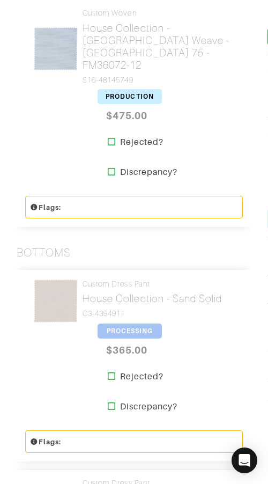
click at [120, 324] on span "PROCESSING" at bounding box center [130, 331] width 64 height 15
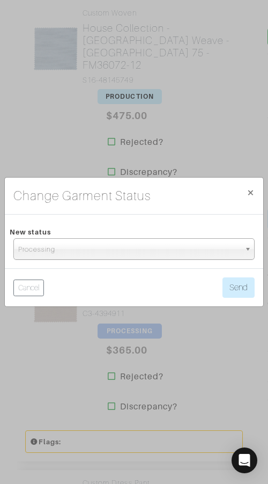
drag, startPoint x: 138, startPoint y: 252, endPoint x: 137, endPoint y: 258, distance: 5.4
click at [138, 252] on span "Processing" at bounding box center [129, 249] width 222 height 21
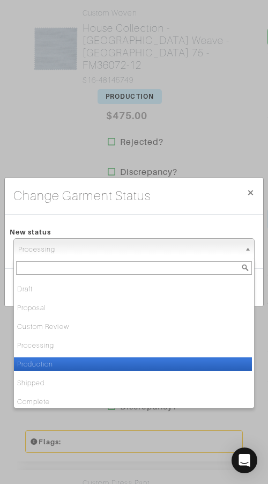
click at [109, 363] on li "Production" at bounding box center [133, 364] width 238 height 13
select select "Production"
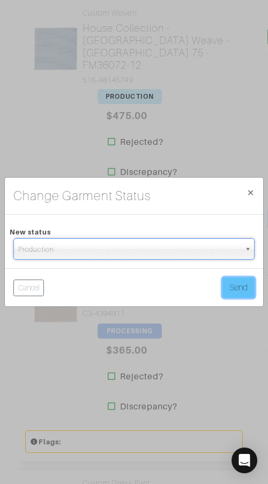
click at [227, 283] on button "Send" at bounding box center [239, 288] width 32 height 20
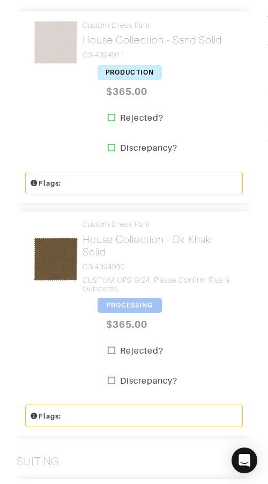
scroll to position [865, 0]
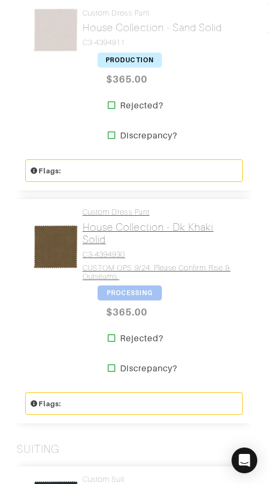
click at [117, 264] on h4 "CUSTOM OPS 9/24: Please confirm rise & outseams." at bounding box center [159, 273] width 152 height 18
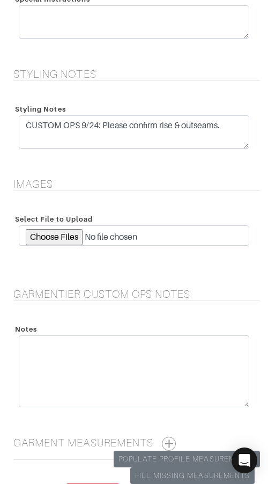
scroll to position [1230, 0]
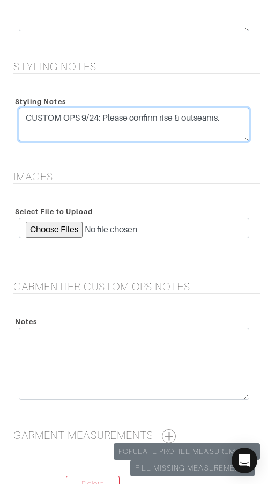
drag, startPoint x: 235, startPoint y: 126, endPoint x: 237, endPoint y: 91, distance: 34.9
click at [237, 91] on div "Styling Notes CUSTOM OPS 9/24: Please confirm rise & outseams." at bounding box center [134, 119] width 252 height 75
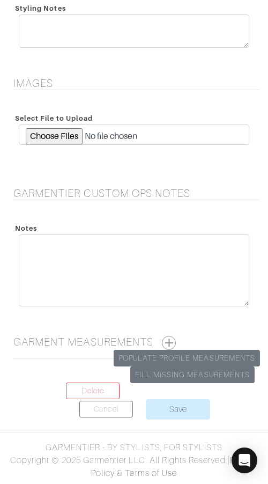
click at [170, 340] on button "button" at bounding box center [169, 343] width 14 height 14
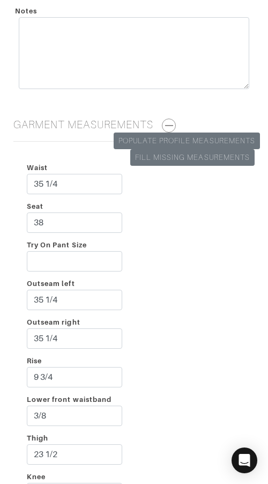
scroll to position [1541, 0]
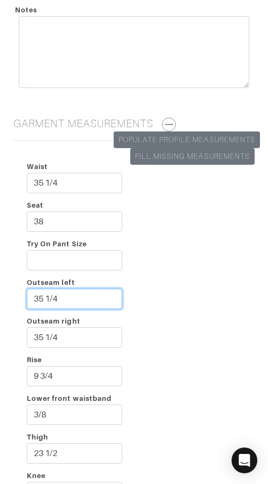
drag, startPoint x: 93, startPoint y: 297, endPoint x: 95, endPoint y: 286, distance: 11.0
click at [95, 286] on div "Outseam left 35 1/4" at bounding box center [75, 295] width 112 height 39
type input "36"
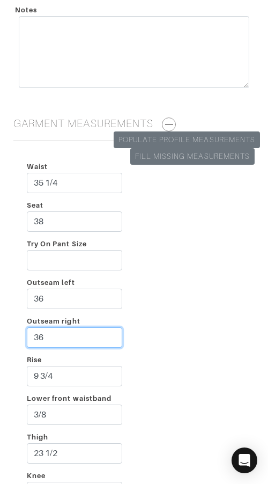
type input "36"
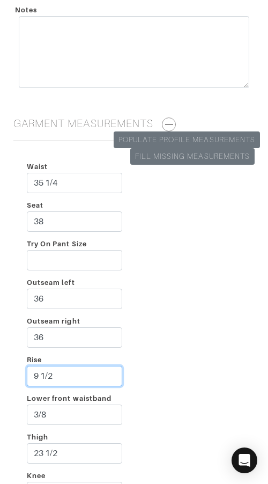
type input "9 1/2"
click at [200, 309] on div "Waist 35 1/4 Seat 38 Try On Pant Size Outseam left 36 Outseam right 36 Rise 9 1…" at bounding box center [134, 372] width 252 height 447
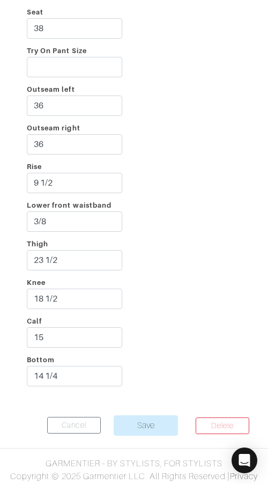
scroll to position [1751, 0]
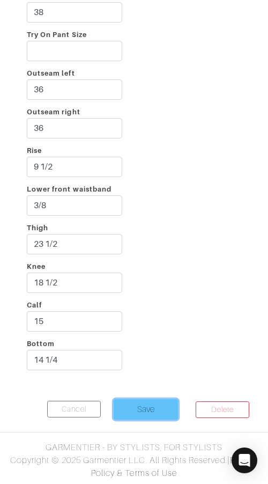
click at [137, 414] on input "Save" at bounding box center [146, 409] width 64 height 20
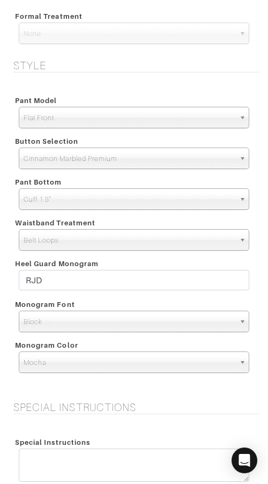
scroll to position [780, 0]
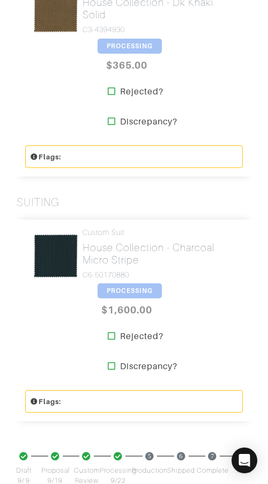
scroll to position [1092, 0]
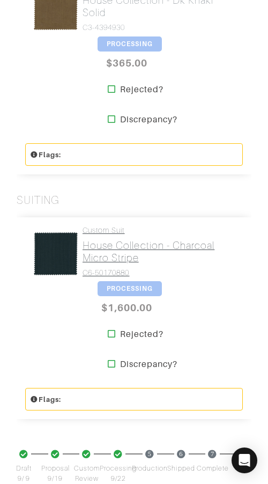
click at [126, 268] on h4 "C6-50170880" at bounding box center [159, 272] width 152 height 9
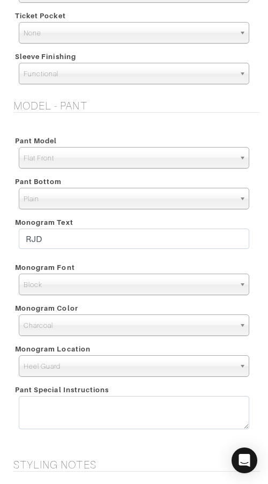
scroll to position [2307, 0]
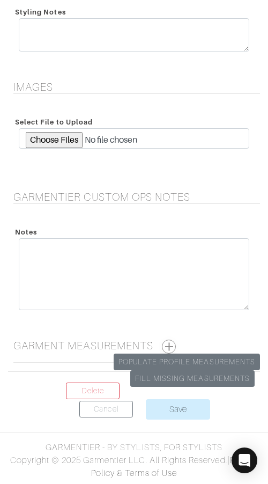
click at [168, 349] on button "button" at bounding box center [169, 347] width 14 height 14
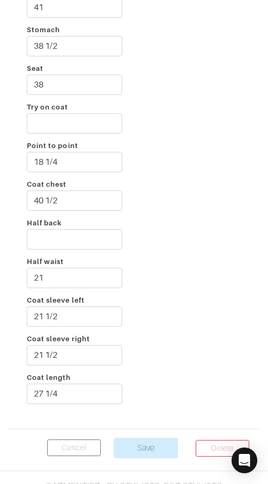
scroll to position [2745, 0]
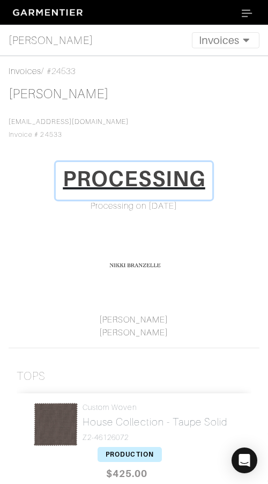
click at [123, 186] on h1 "PROCESSING" at bounding box center [134, 179] width 143 height 26
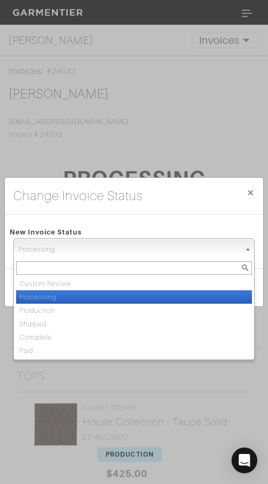
click at [120, 251] on span "Processing" at bounding box center [129, 249] width 222 height 21
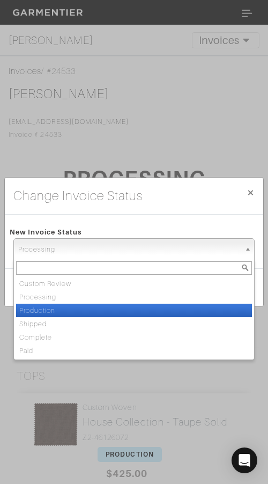
click at [108, 304] on li "Production" at bounding box center [134, 310] width 236 height 13
select select "Production"
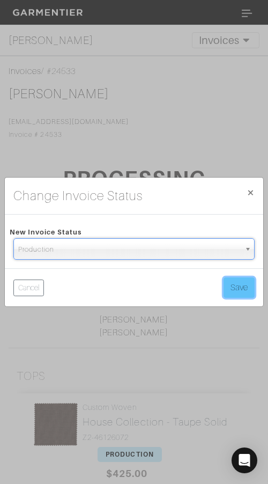
click at [241, 289] on button "Save" at bounding box center [239, 288] width 31 height 20
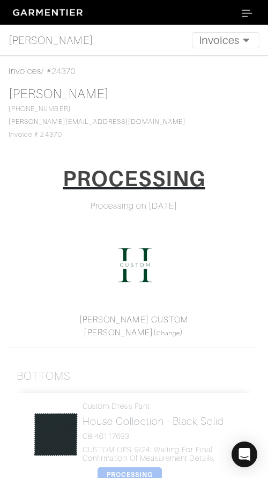
scroll to position [191, 0]
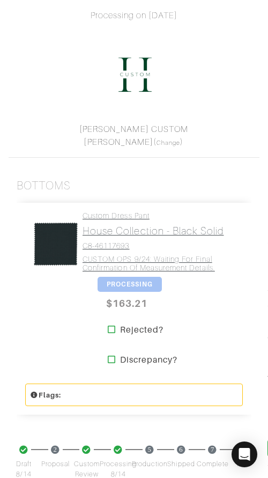
click at [129, 245] on h4 "C8-46117693" at bounding box center [159, 246] width 152 height 9
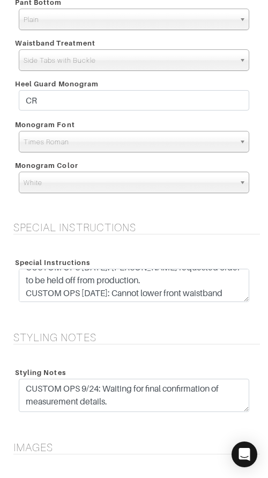
scroll to position [193, 0]
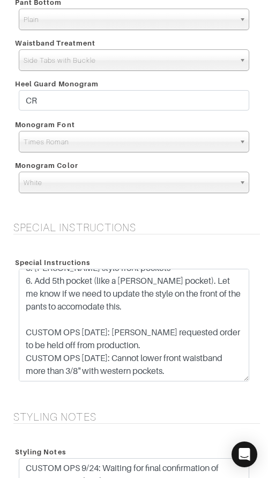
drag, startPoint x: 244, startPoint y: 300, endPoint x: 235, endPoint y: 379, distance: 79.5
click at [242, 379] on textarea "* USE TRIM FIT* A) Added new measurements into his profile to use! B) need to m…" at bounding box center [134, 325] width 231 height 113
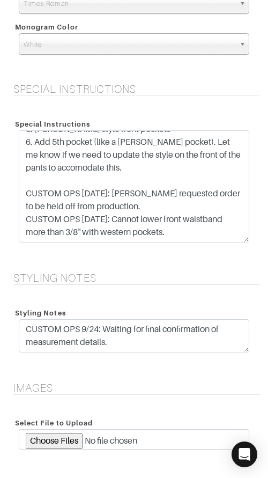
scroll to position [1102, 0]
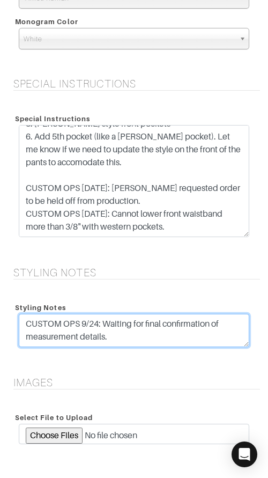
drag, startPoint x: 172, startPoint y: 329, endPoint x: 176, endPoint y: 306, distance: 22.9
click at [176, 306] on div "Styling Notes CUSTOM OPS 9/24: Waiting for final confirmation of measurement de…" at bounding box center [134, 326] width 247 height 54
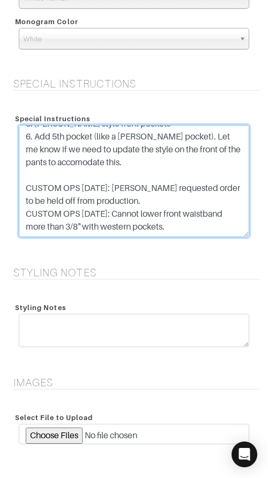
click at [127, 177] on textarea "* USE TRIM FIT* A) Added new measurements into his profile to use! B) need to m…" at bounding box center [134, 181] width 231 height 112
paste textarea "CUSTOM OPS 9/24: Waiting for final confirmation of measurement details."
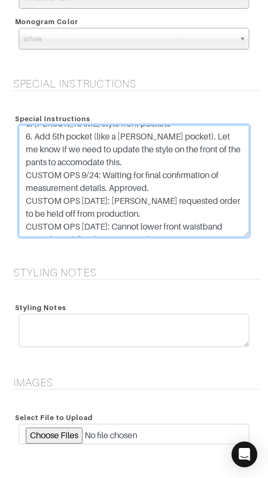
type textarea "* USE TRIM FIT* A) Added new measurements into his profile to use! B) need to m…"
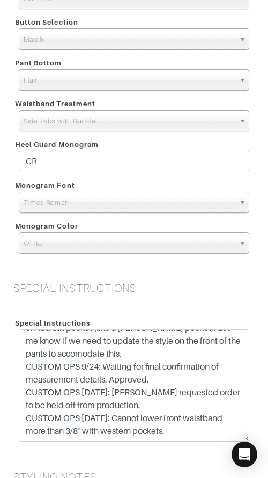
scroll to position [1408, 0]
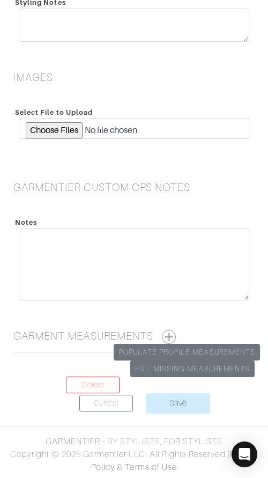
click at [164, 335] on h5 "Garment Measurements Populate Profile Measurements Fill Missing Measurements" at bounding box center [136, 337] width 247 height 14
click at [167, 334] on button "button" at bounding box center [169, 337] width 14 height 14
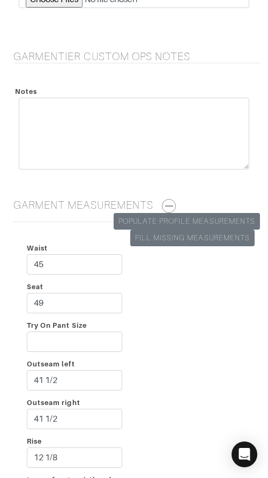
scroll to position [1540, 0]
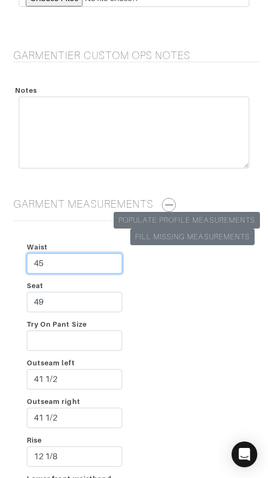
drag, startPoint x: 67, startPoint y: 256, endPoint x: 80, endPoint y: 266, distance: 16.1
click at [80, 266] on input "45" at bounding box center [75, 263] width 96 height 20
type input "43"
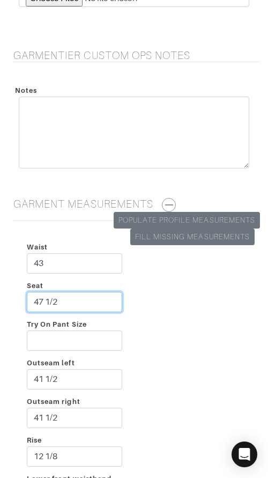
type input "47 1/2"
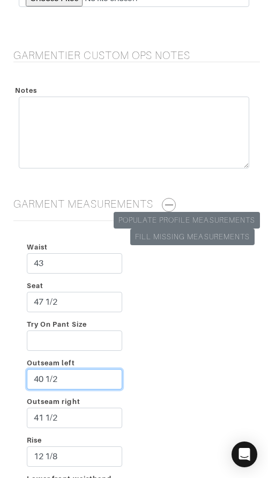
type input "40 1/2"
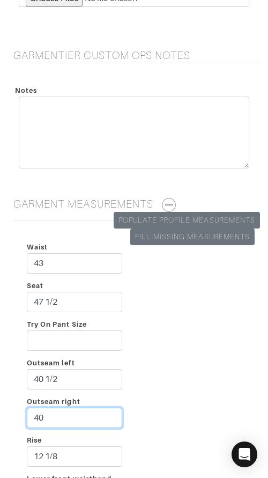
click at [103, 418] on input "40" at bounding box center [75, 418] width 96 height 20
type input "40 1/2"
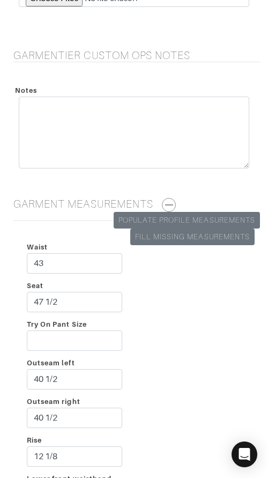
scroll to position [1796, 0]
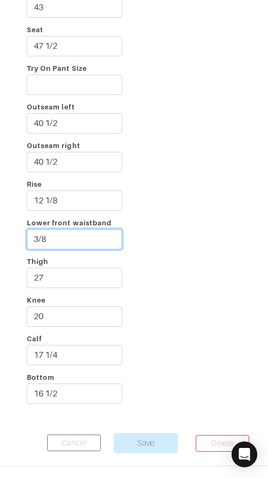
type input "3/8"
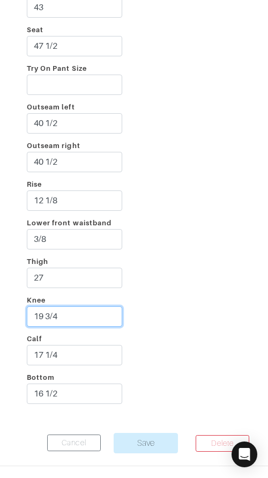
type input "19 3/4"
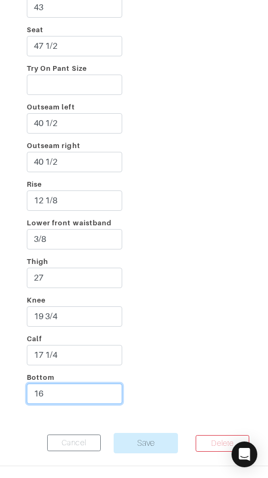
type input "16"
click at [220, 378] on div "Waist 43 Seat 47 1/2 Try On Pant Size Outseam left 40 1/2 Outseam right 40 1/2 …" at bounding box center [134, 197] width 252 height 447
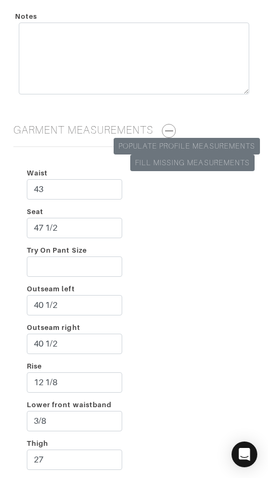
scroll to position [1836, 0]
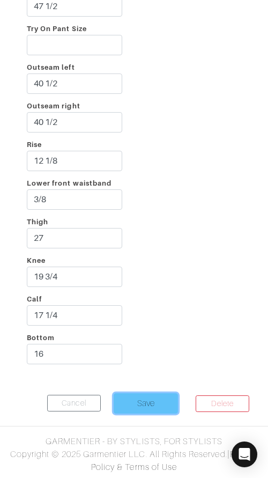
click at [152, 402] on input "Save" at bounding box center [146, 404] width 64 height 20
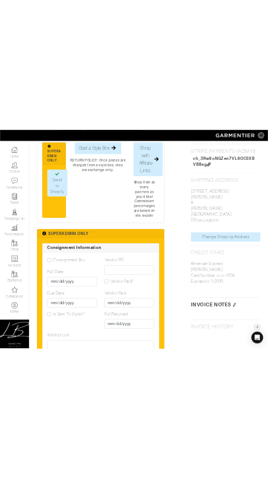
scroll to position [551, 0]
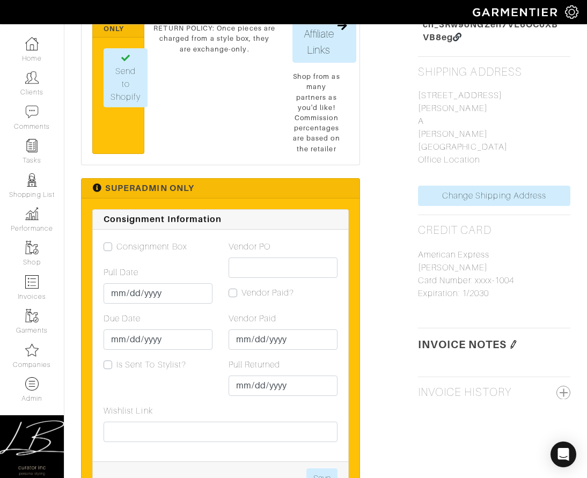
click at [268, 340] on img at bounding box center [514, 344] width 9 height 9
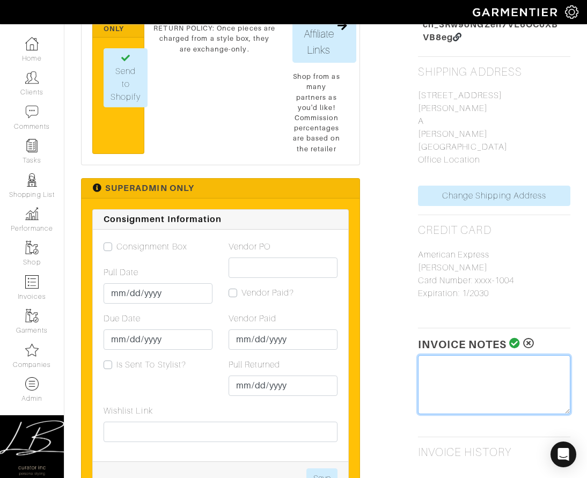
click at [268, 355] on textarea at bounding box center [494, 384] width 152 height 59
type textarea "Tariff Surcharge: $5"
click at [268, 338] on icon at bounding box center [515, 343] width 11 height 11
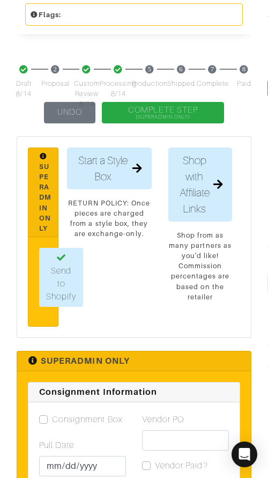
scroll to position [0, 0]
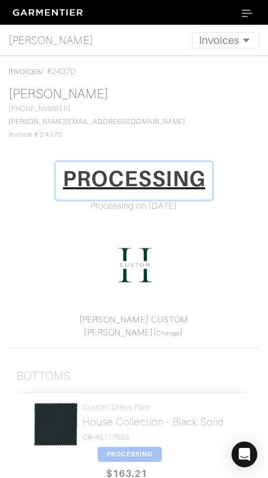
click at [137, 177] on h1 "PROCESSING" at bounding box center [134, 179] width 143 height 26
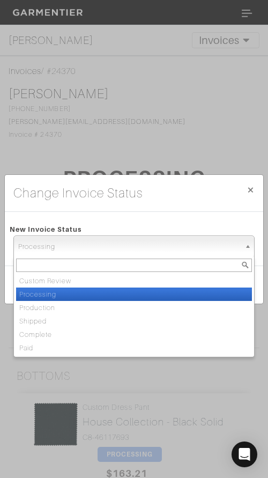
click at [162, 250] on span "Processing" at bounding box center [129, 246] width 222 height 21
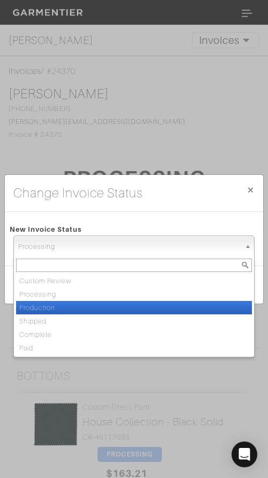
drag, startPoint x: 146, startPoint y: 304, endPoint x: 180, endPoint y: 282, distance: 40.5
click at [148, 303] on li "Production" at bounding box center [134, 307] width 236 height 13
select select "Production"
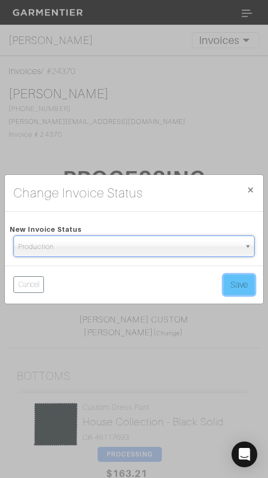
click at [227, 278] on button "Save" at bounding box center [239, 285] width 31 height 20
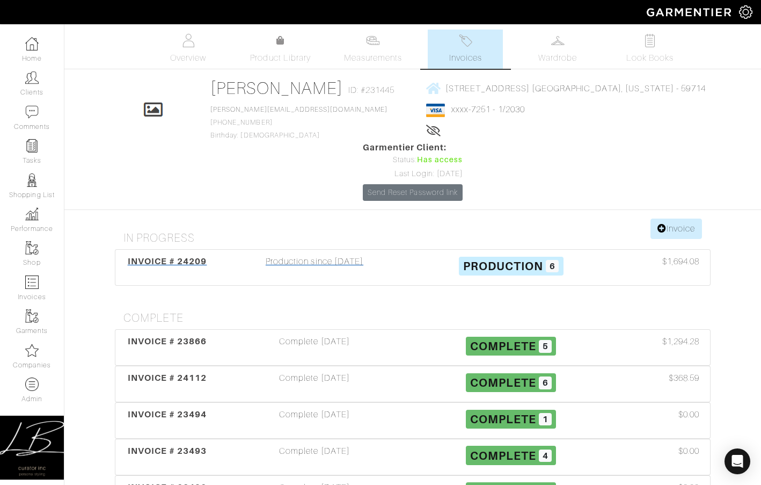
click at [353, 255] on div "Production since 08/30/25" at bounding box center [314, 267] width 197 height 25
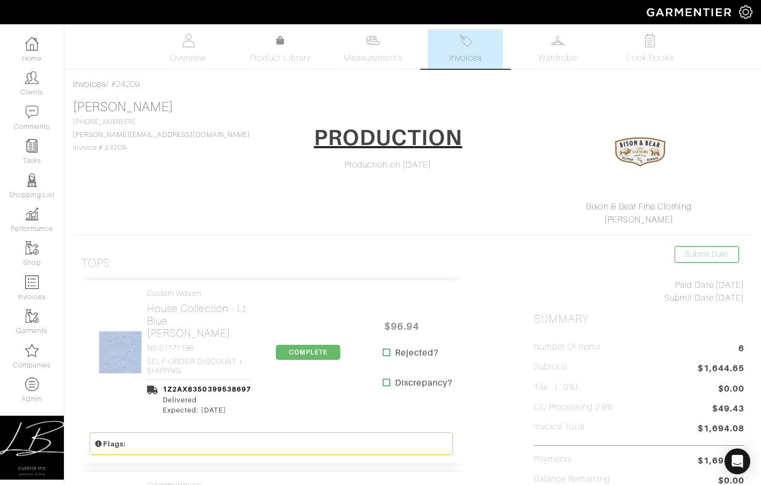
click at [459, 49] on link "Invoices" at bounding box center [465, 49] width 75 height 39
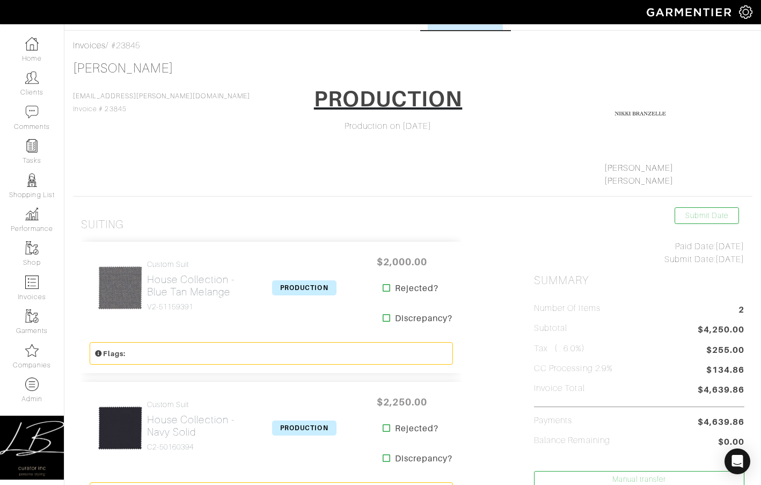
scroll to position [29, 0]
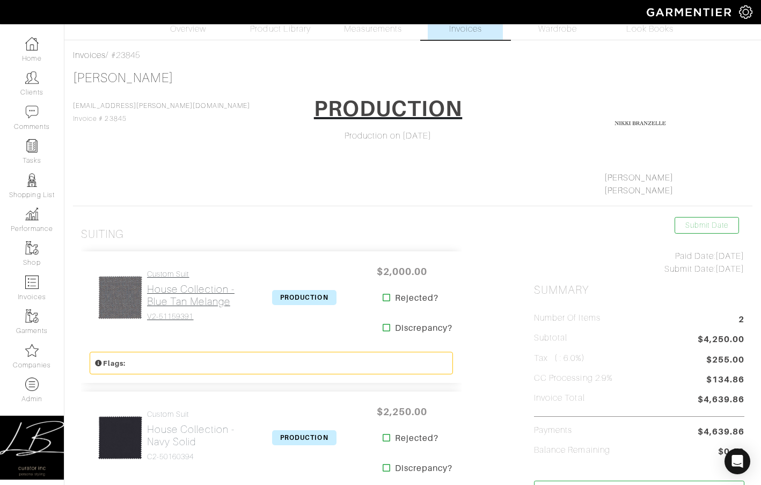
click at [180, 297] on h2 "House Collection - Blue Tan Melange" at bounding box center [195, 295] width 97 height 25
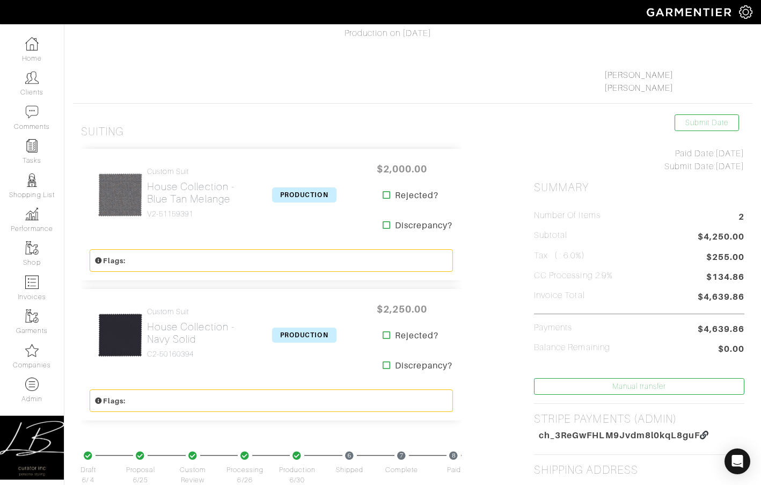
scroll to position [130, 0]
click at [296, 191] on span "PRODUCTION" at bounding box center [304, 195] width 64 height 15
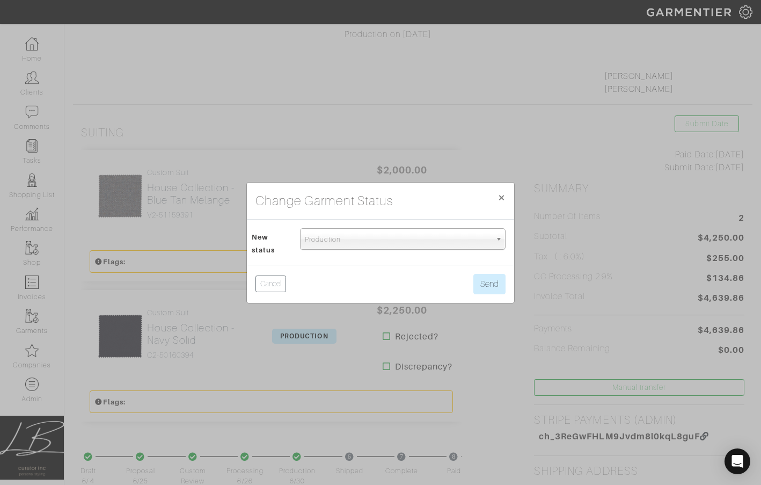
click at [329, 240] on span "Production" at bounding box center [398, 239] width 186 height 21
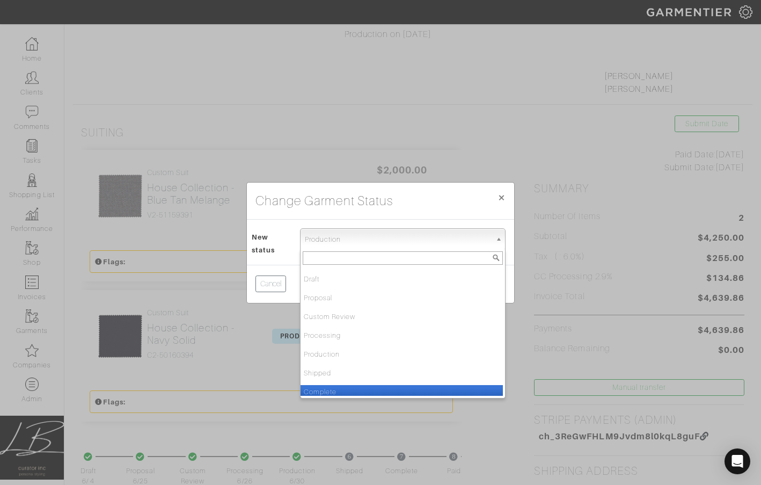
click at [334, 387] on li "Complete" at bounding box center [402, 391] width 202 height 13
select select "Complete"
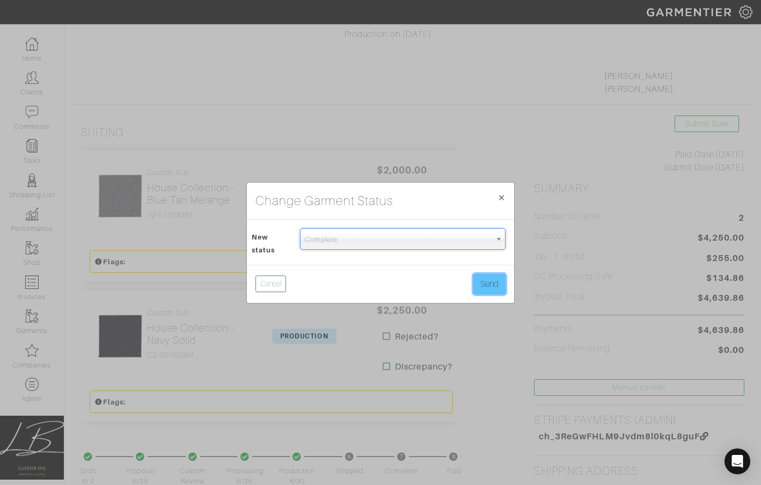
click at [486, 281] on button "Send" at bounding box center [490, 284] width 32 height 20
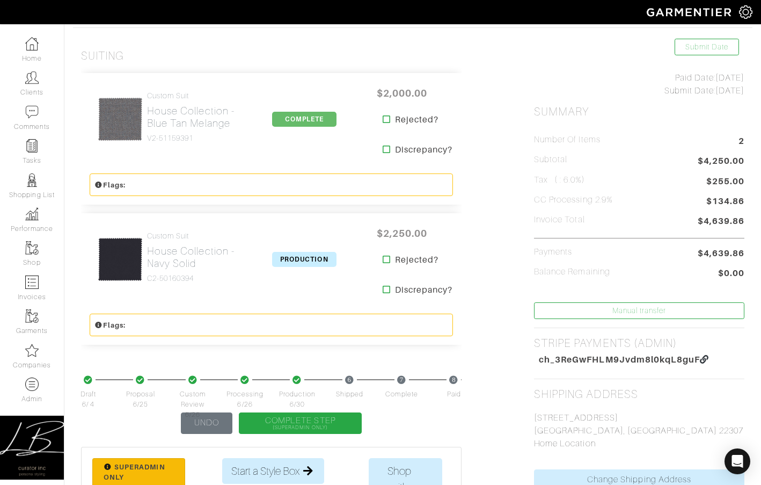
scroll to position [209, 0]
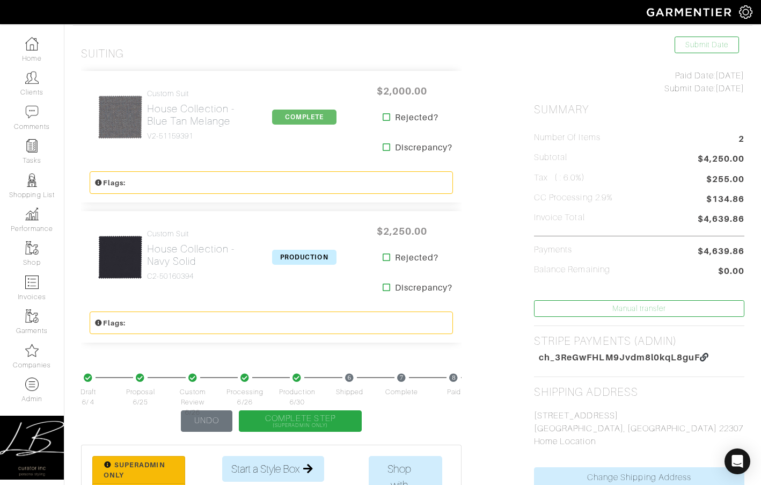
click at [309, 257] on span "PRODUCTION" at bounding box center [304, 257] width 64 height 15
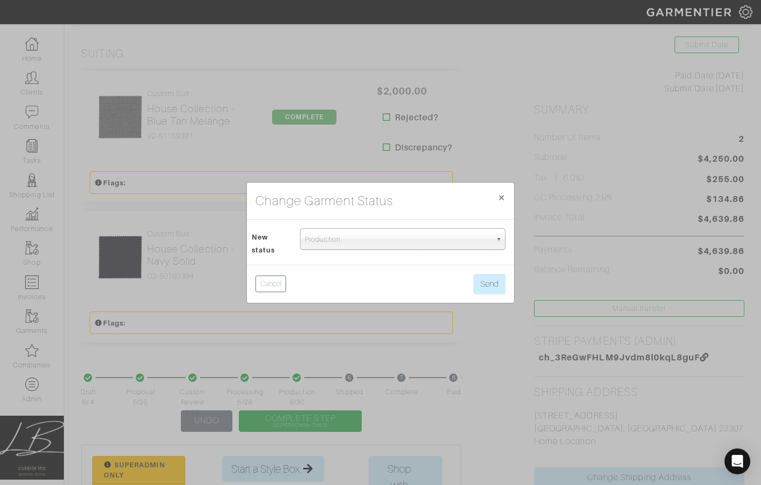
click at [338, 231] on span "Production" at bounding box center [398, 239] width 186 height 21
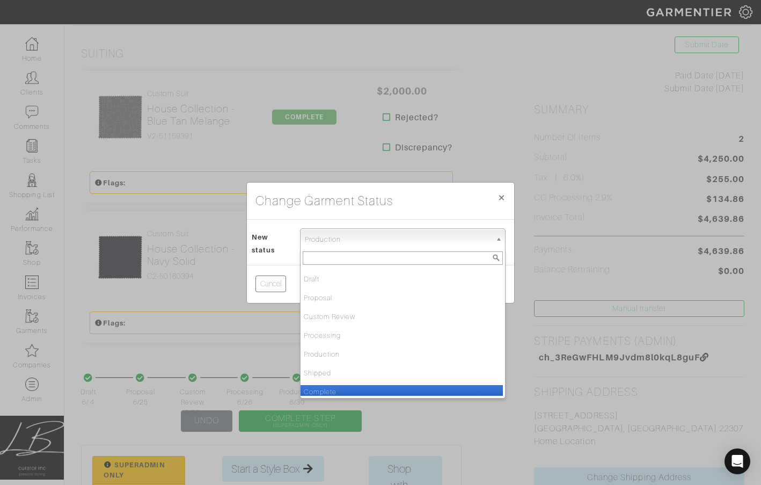
click at [334, 392] on li "Complete" at bounding box center [402, 391] width 202 height 13
select select "Complete"
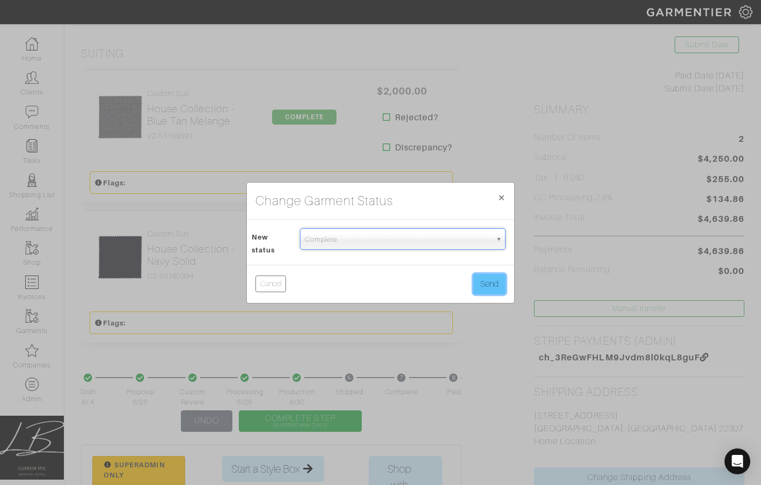
click at [484, 286] on button "Send" at bounding box center [490, 284] width 32 height 20
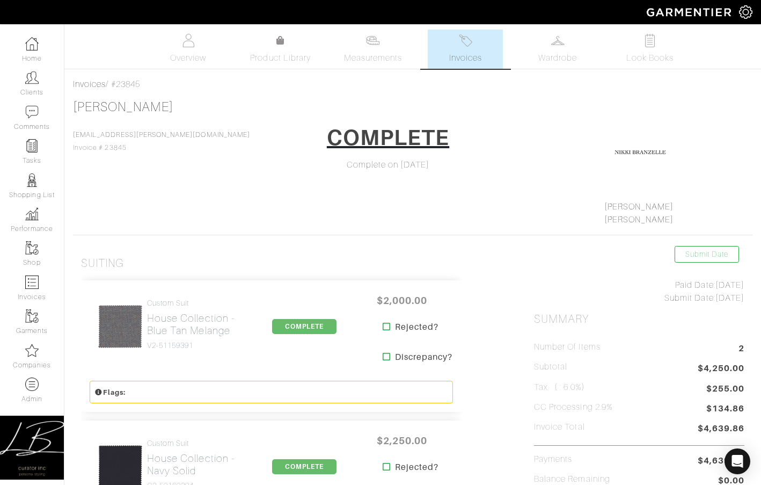
click at [448, 64] on link "Invoices" at bounding box center [465, 49] width 75 height 39
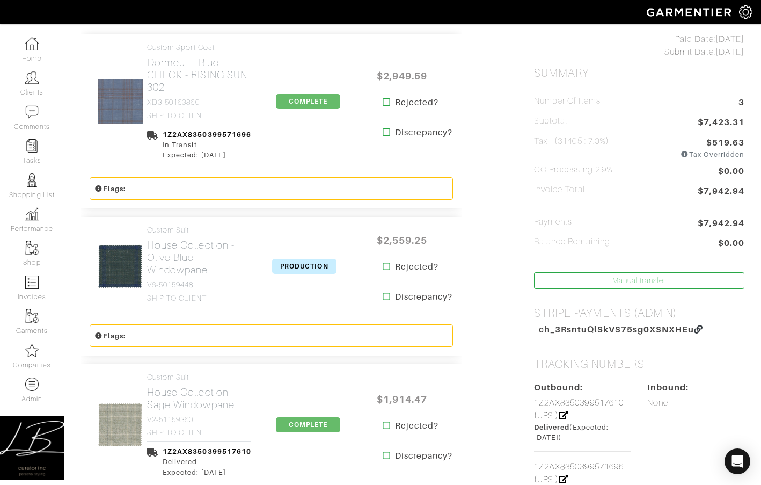
scroll to position [247, 0]
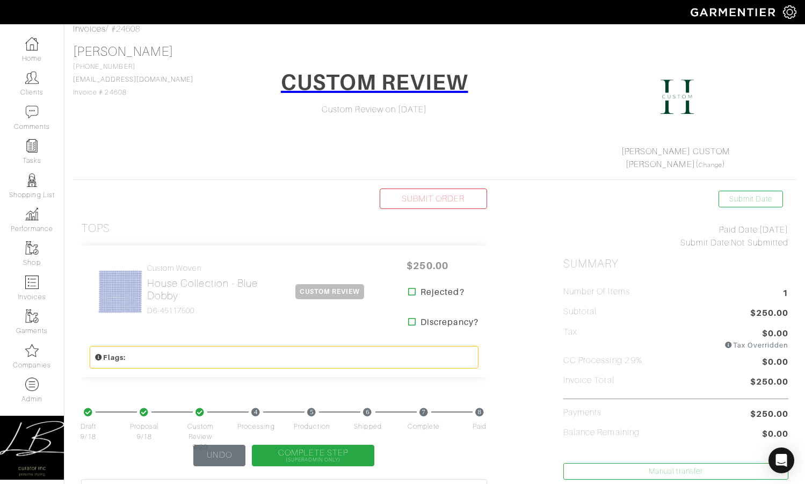
scroll to position [100, 0]
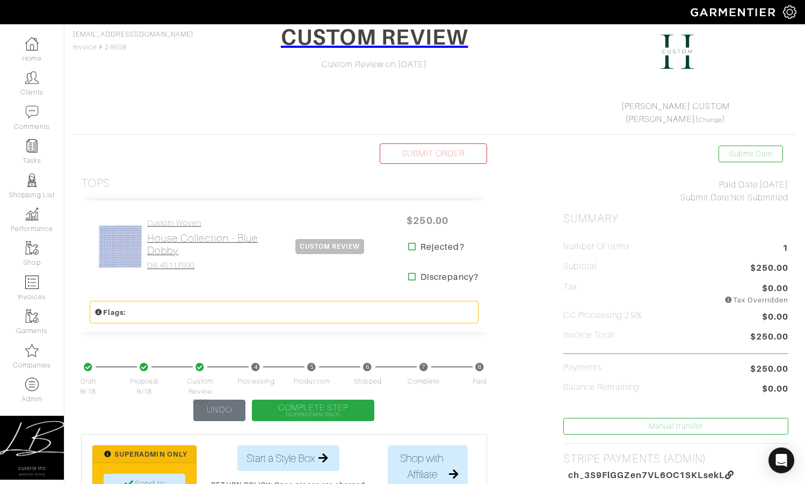
click at [226, 226] on h4 "Custom Woven" at bounding box center [208, 223] width 122 height 9
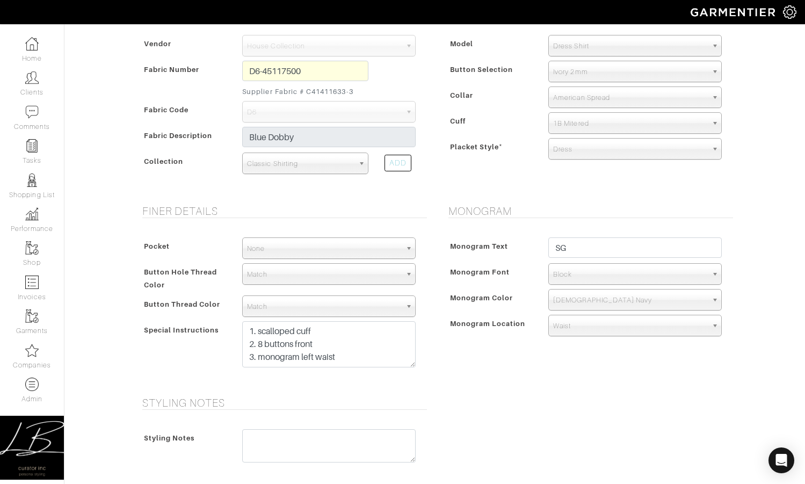
scroll to position [400, 0]
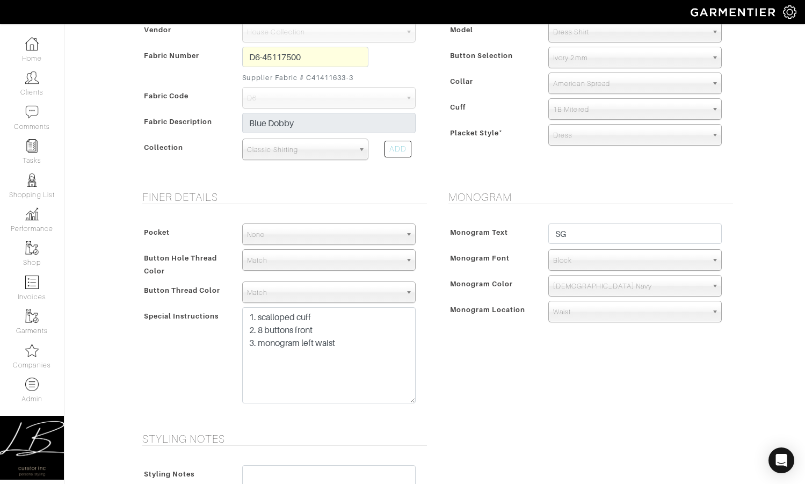
drag, startPoint x: 409, startPoint y: 350, endPoint x: 407, endPoint y: 397, distance: 47.3
click at [408, 400] on textarea "1. scalloped cuff 2. 8 buttons front 3. monogram left waist" at bounding box center [328, 355] width 173 height 96
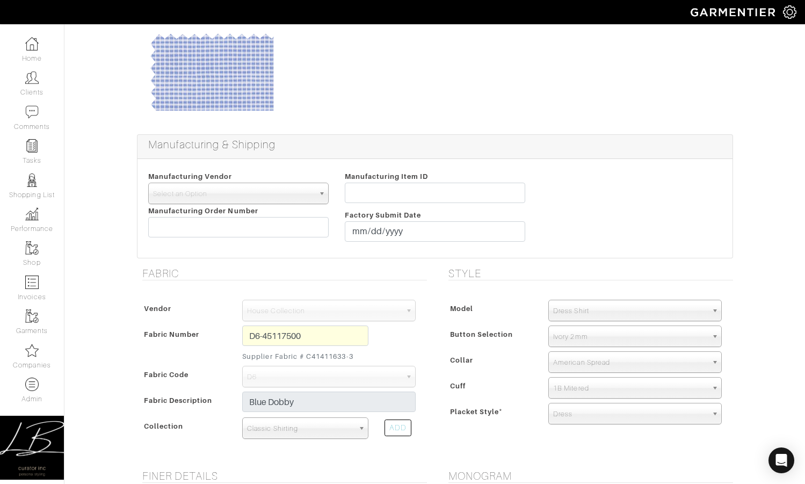
scroll to position [121, 0]
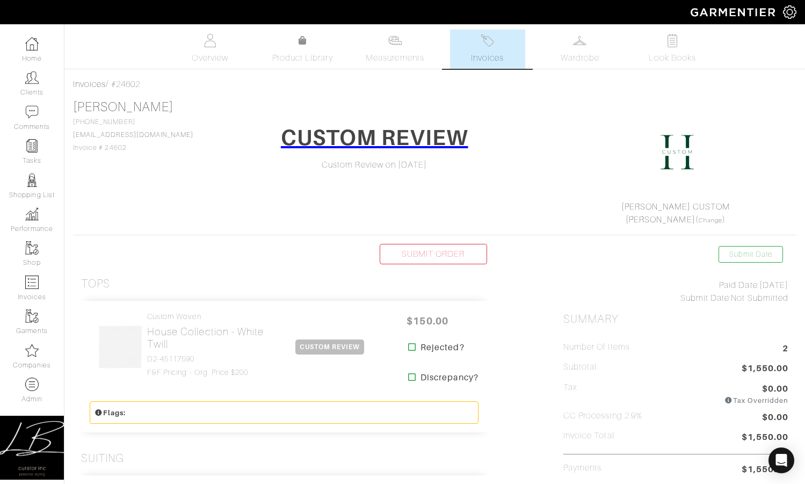
scroll to position [207, 0]
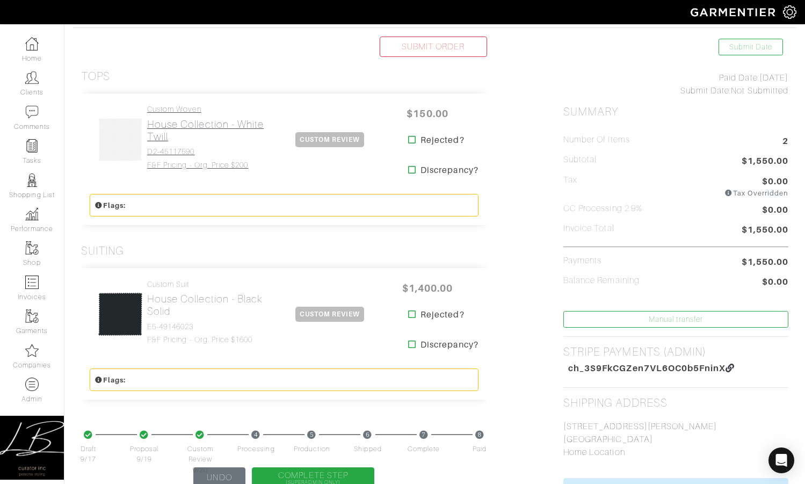
click at [193, 140] on h2 "House Collection - White Twill" at bounding box center [208, 130] width 122 height 25
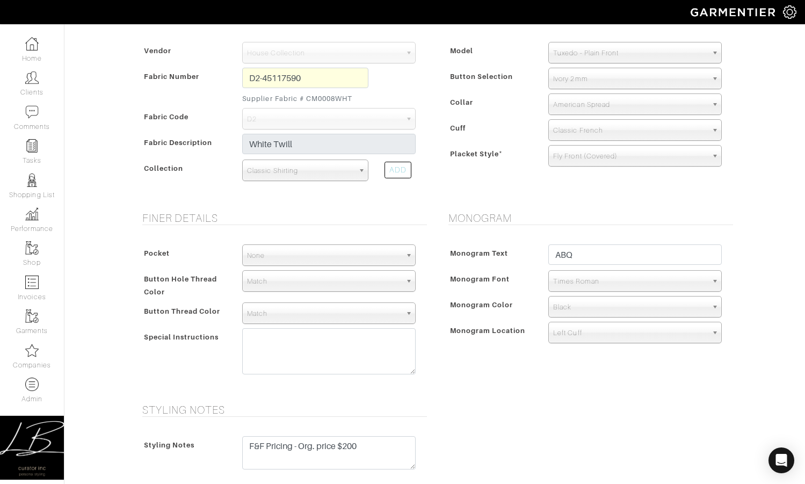
scroll to position [389, 0]
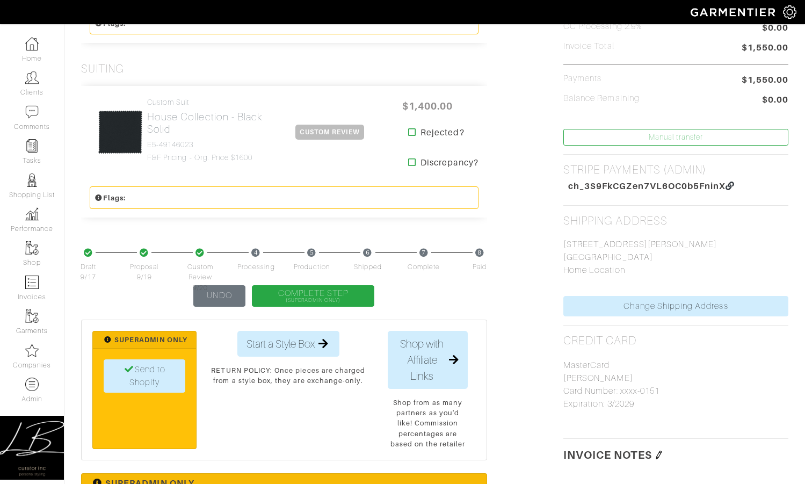
scroll to position [207, 0]
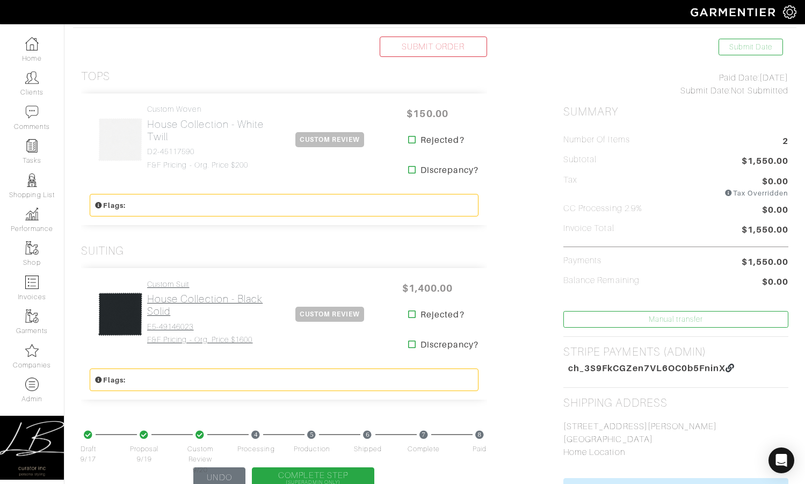
click at [157, 303] on h2 "House Collection - Black Solid" at bounding box center [208, 305] width 122 height 25
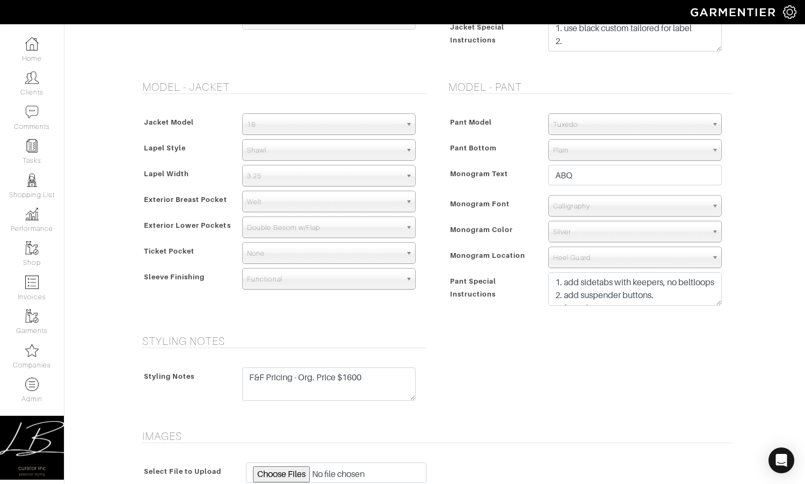
scroll to position [733, 0]
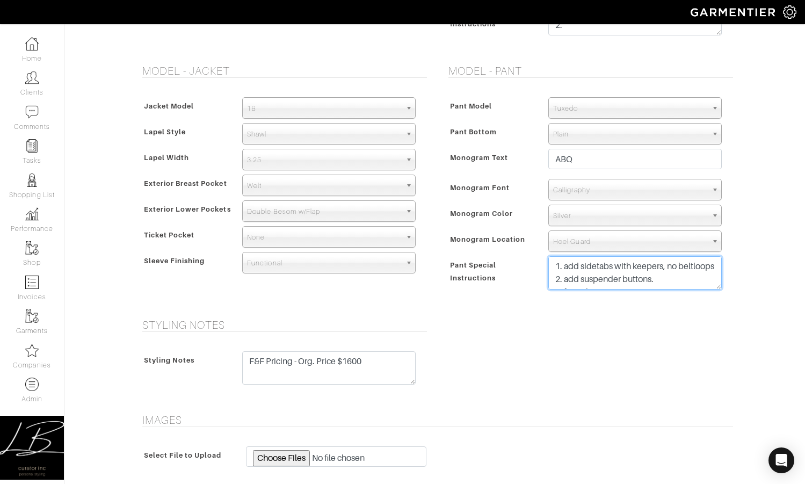
click at [712, 293] on div "1. add sidetabs with keepers, no beltloops 2. add suspender buttons. 3. formal …" at bounding box center [635, 275] width 190 height 39
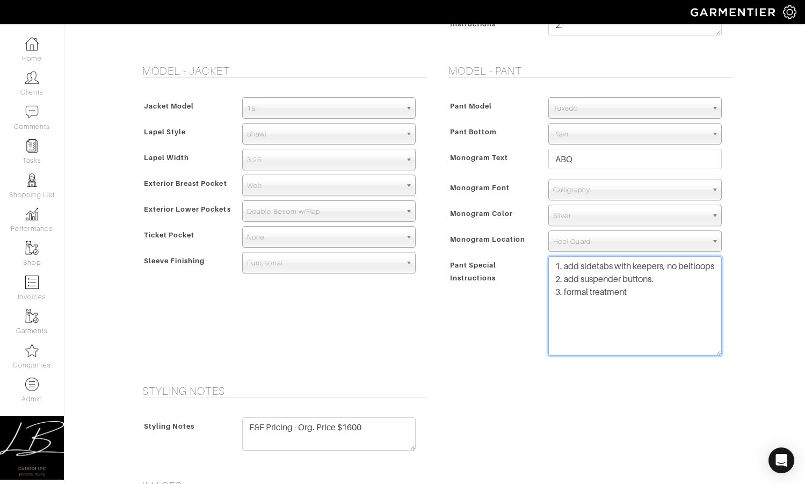
drag, startPoint x: 716, startPoint y: 289, endPoint x: 712, endPoint y: 354, distance: 64.6
click at [712, 354] on textarea "1. add sidetabs with keepers, no beltloops 2. add suspender buttons. 3. formal …" at bounding box center [634, 305] width 173 height 99
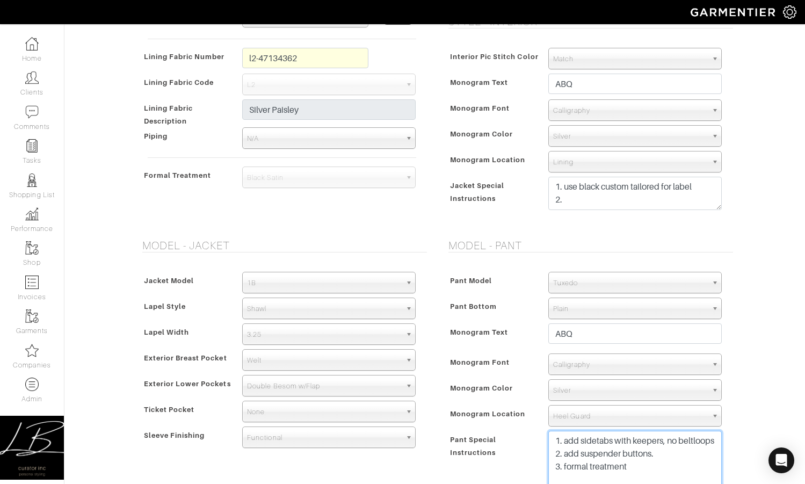
scroll to position [554, 0]
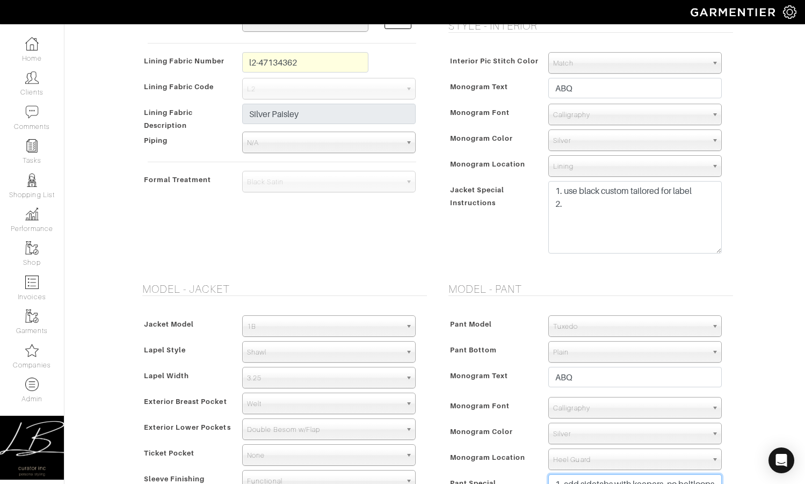
drag, startPoint x: 713, startPoint y: 212, endPoint x: 711, endPoint y: 251, distance: 39.3
click at [711, 251] on textarea "1. use black custom tailored for label 2." at bounding box center [634, 217] width 173 height 72
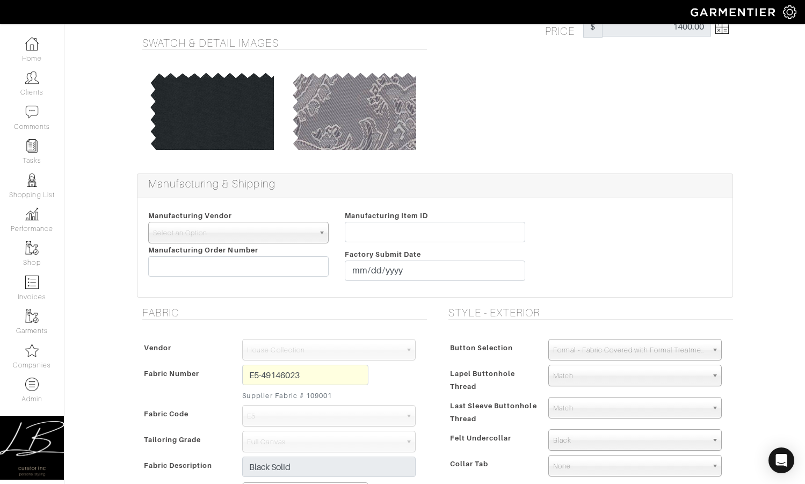
scroll to position [0, 0]
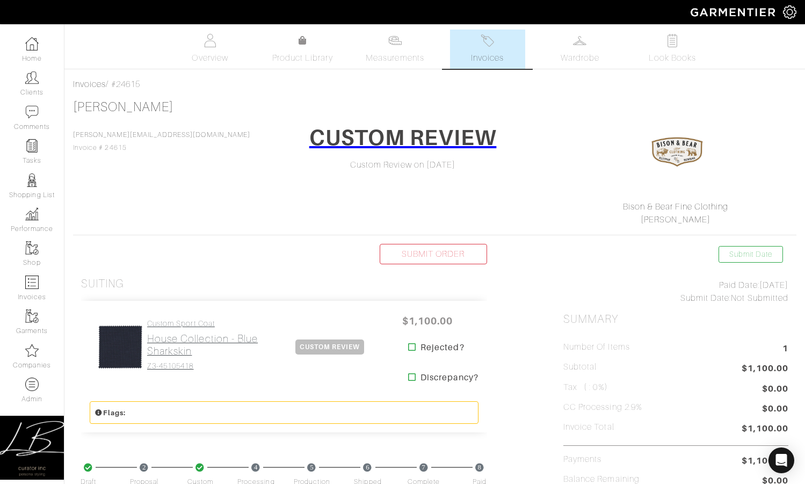
click at [198, 332] on h2 "House Collection - Blue Sharkskin" at bounding box center [208, 344] width 122 height 25
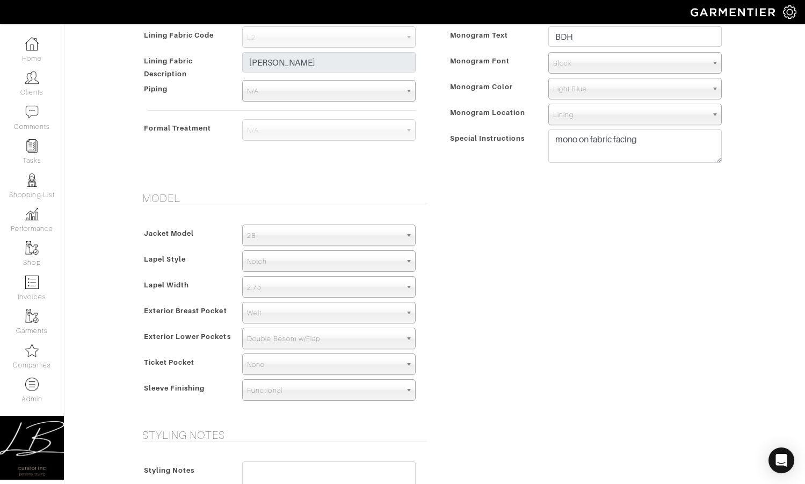
scroll to position [607, 0]
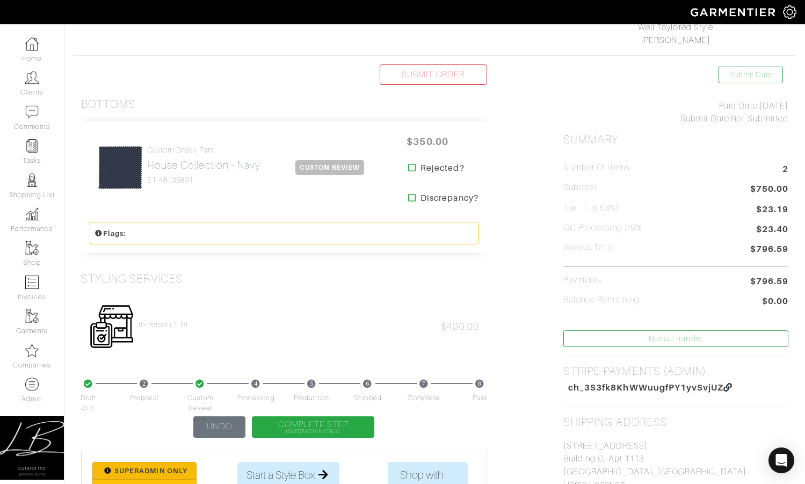
scroll to position [203, 0]
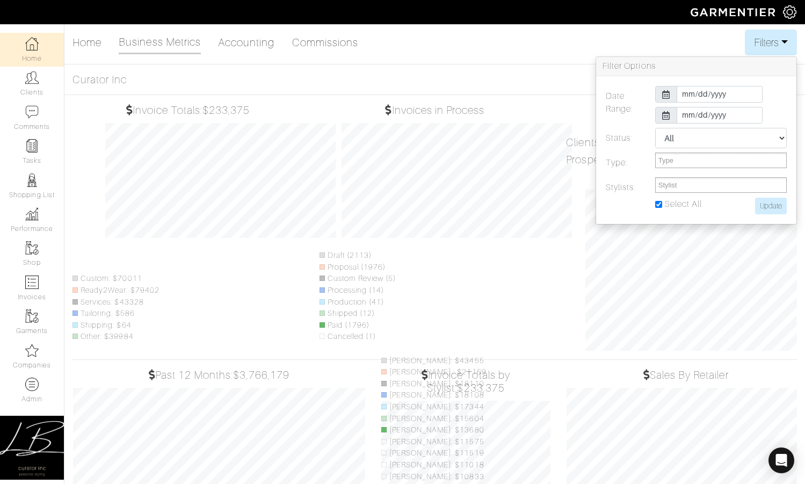
select select
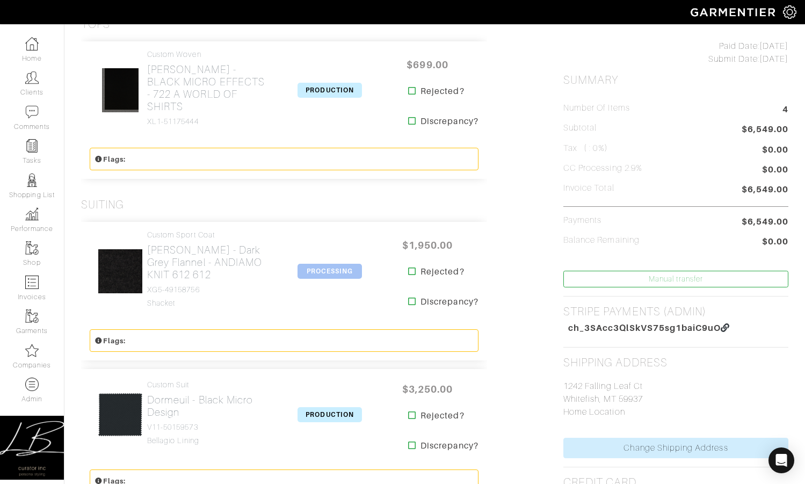
scroll to position [264, 0]
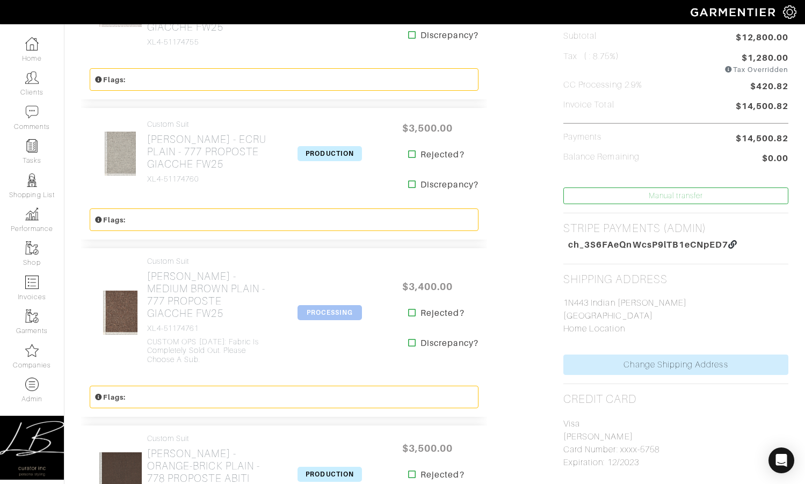
scroll to position [332, 0]
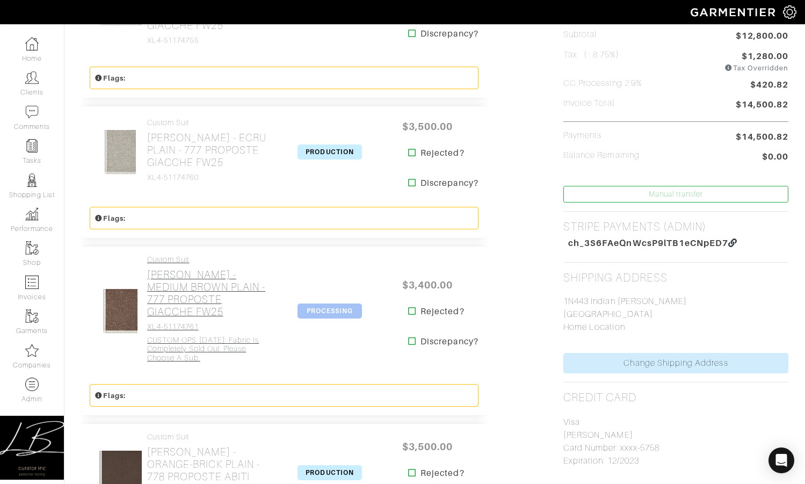
click at [205, 280] on h2 "[PERSON_NAME] - MEDIUM BROWN PLAIN - 777 PROPOSTE GIACCHE FW25" at bounding box center [208, 292] width 122 height 49
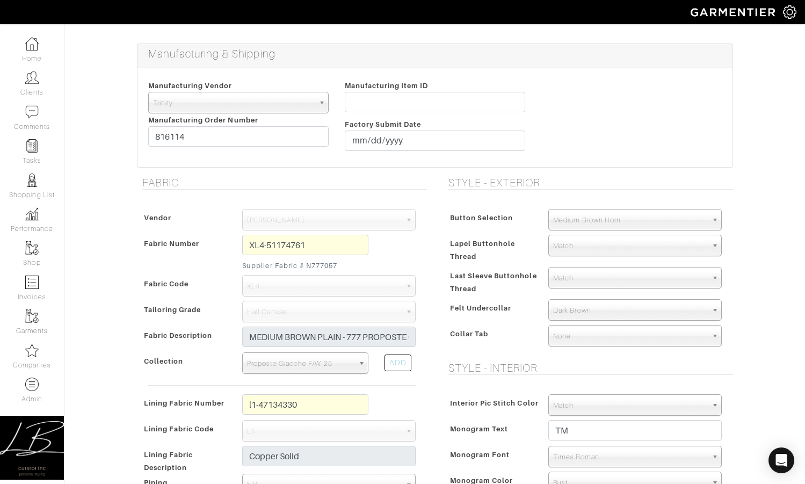
scroll to position [191, 0]
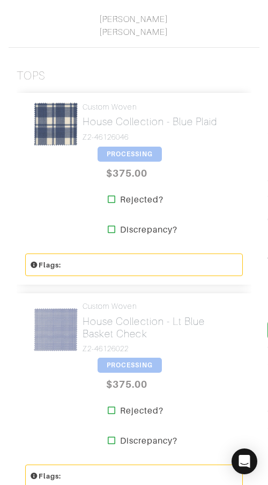
scroll to position [295, 0]
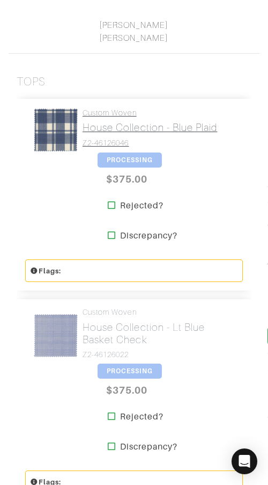
click at [101, 131] on h2 "House Collection - Blue Plaid" at bounding box center [150, 127] width 135 height 12
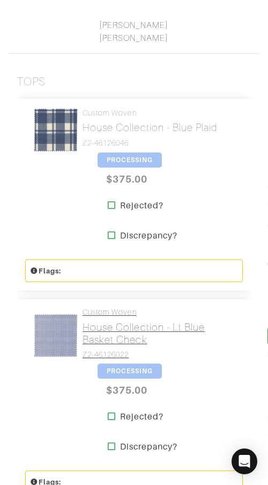
click at [123, 329] on h2 "House Collection - Lt Blue Basket Check" at bounding box center [159, 333] width 152 height 25
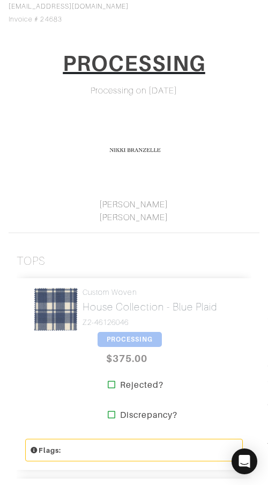
scroll to position [0, 0]
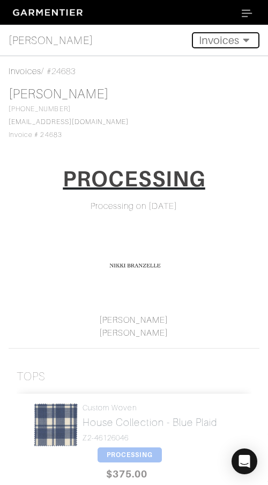
click at [228, 41] on button "Invoices" at bounding box center [226, 40] width 68 height 16
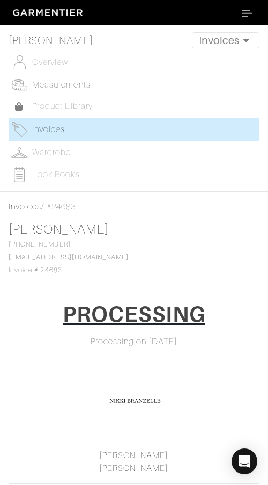
drag, startPoint x: 53, startPoint y: 84, endPoint x: 87, endPoint y: 85, distance: 33.9
click at [53, 84] on span "Measurements" at bounding box center [61, 85] width 59 height 10
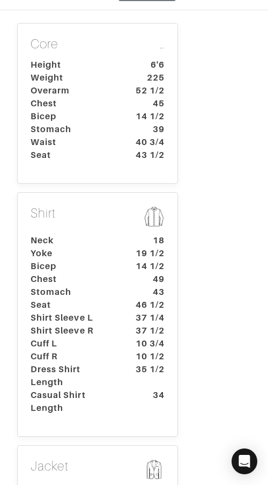
scroll to position [255, 0]
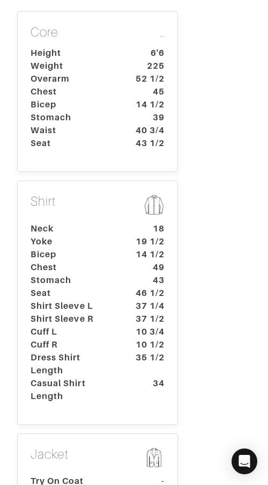
click at [69, 195] on p "Shirt" at bounding box center [98, 206] width 134 height 24
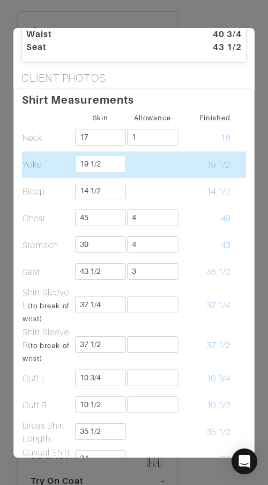
scroll to position [147, 0]
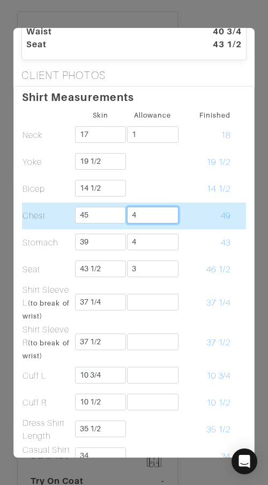
click at [166, 213] on input "4" at bounding box center [153, 215] width 52 height 17
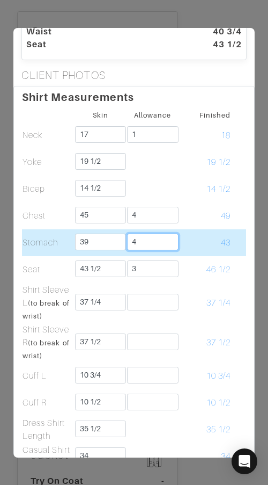
click at [136, 240] on input "4" at bounding box center [153, 242] width 52 height 17
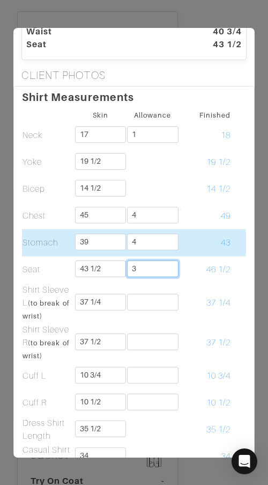
drag, startPoint x: 136, startPoint y: 264, endPoint x: 155, endPoint y: 242, distance: 29.7
click at [136, 264] on input "3" at bounding box center [153, 268] width 52 height 17
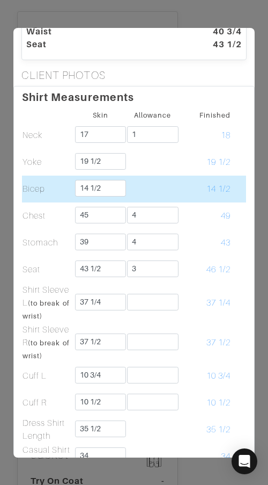
click at [197, 191] on td "14 1/2" at bounding box center [205, 189] width 53 height 27
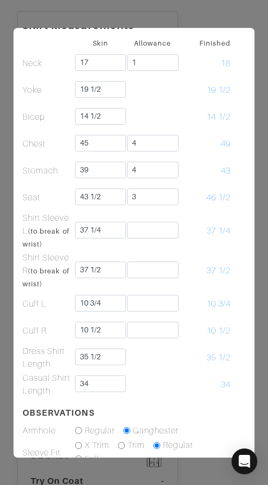
scroll to position [218, 0]
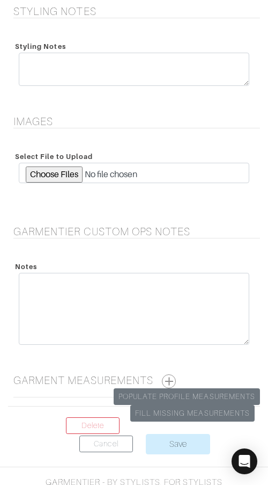
scroll to position [1497, 0]
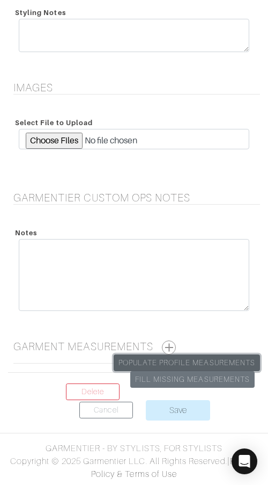
click at [184, 365] on link "Populate Profile Measurements" at bounding box center [187, 362] width 147 height 17
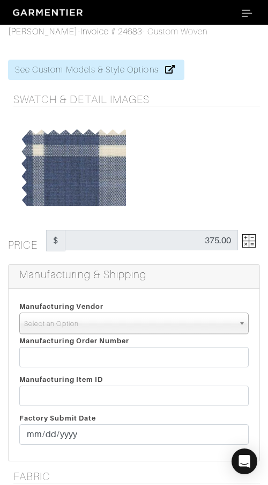
click at [178, 321] on span "Select an Option" at bounding box center [129, 323] width 210 height 21
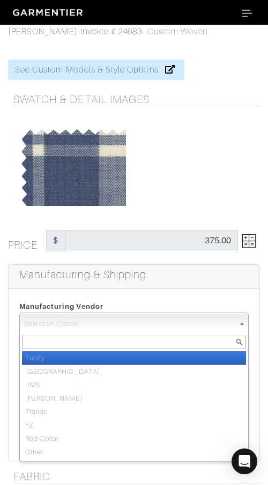
click at [167, 358] on li "Trinity" at bounding box center [134, 357] width 224 height 13
select select "1"
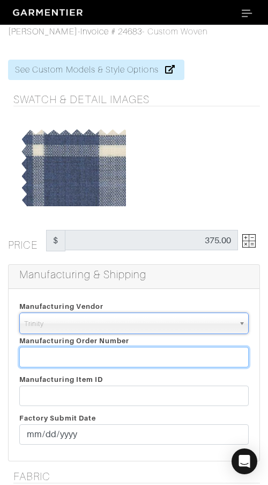
click at [166, 358] on input "text" at bounding box center [134, 357] width 230 height 20
paste input "816350"
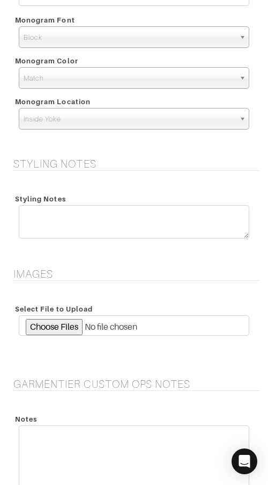
scroll to position [1497, 0]
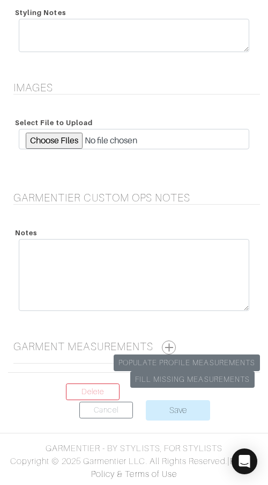
type input "816350"
drag, startPoint x: 163, startPoint y: 346, endPoint x: 169, endPoint y: 345, distance: 5.9
click at [163, 346] on h5 "Garment Measurements Populate Profile Measurements Fill Missing Measurements" at bounding box center [136, 347] width 247 height 14
click at [169, 345] on button "button" at bounding box center [169, 347] width 14 height 14
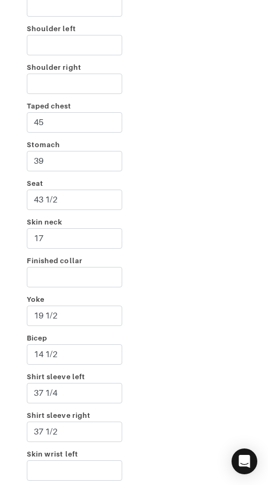
scroll to position [1899, 0]
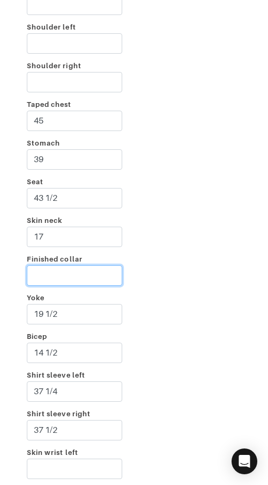
click at [85, 278] on input "Finished collar" at bounding box center [75, 275] width 96 height 20
type input "18"
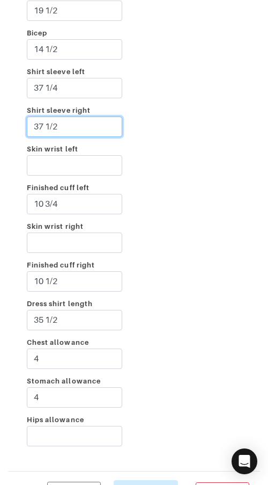
scroll to position [2282, 0]
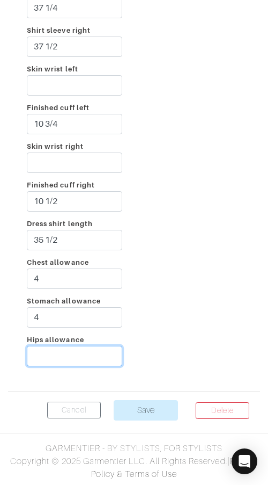
click at [72, 356] on input "Hips allowance" at bounding box center [75, 356] width 96 height 20
type input "3"
drag, startPoint x: 155, startPoint y: 319, endPoint x: 200, endPoint y: 340, distance: 49.0
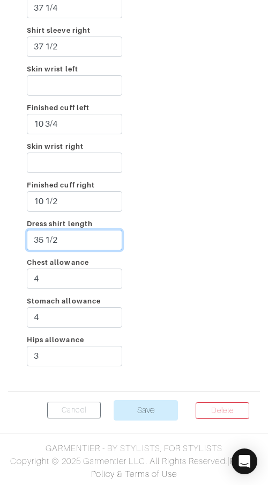
drag, startPoint x: 96, startPoint y: 241, endPoint x: 98, endPoint y: 225, distance: 15.8
click at [98, 225] on div "Dress shirt length 35 1/2" at bounding box center [75, 236] width 112 height 39
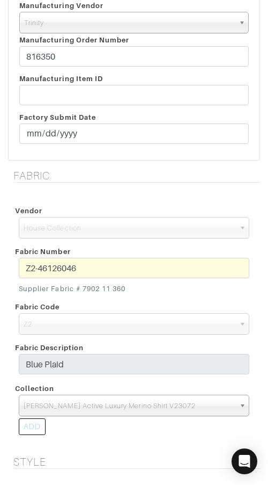
scroll to position [0, 0]
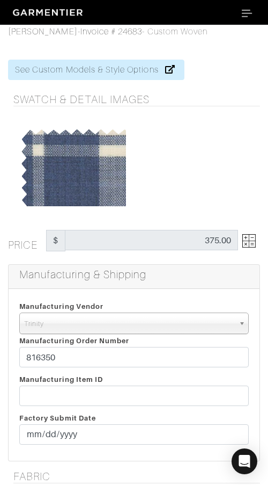
type input "34 (Casual)"
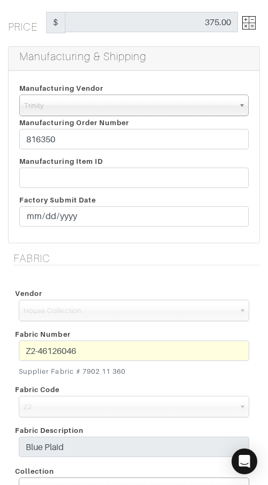
scroll to position [214, 0]
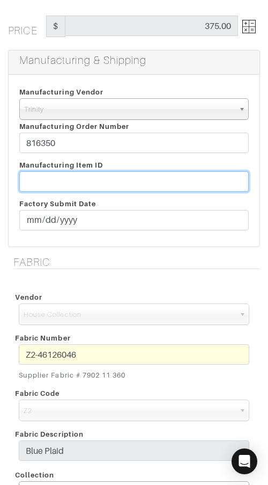
click at [147, 177] on input "text" at bounding box center [134, 181] width 230 height 20
paste input "T2-1788392."
type input "T2-1788392"
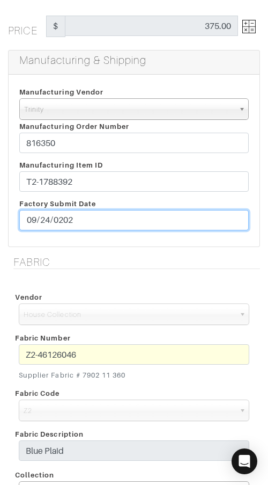
type input "2025-09-24"
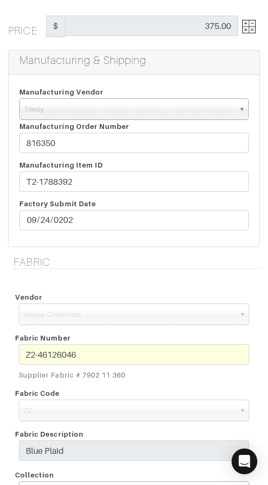
click at [143, 272] on div "Fabric Vendor Scabal Loro Piana Gladson Dormeuil House Collection London Marzon…" at bounding box center [134, 399] width 268 height 286
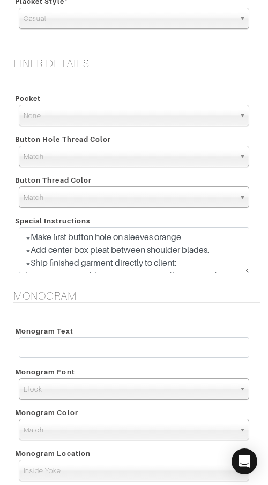
scroll to position [971, 0]
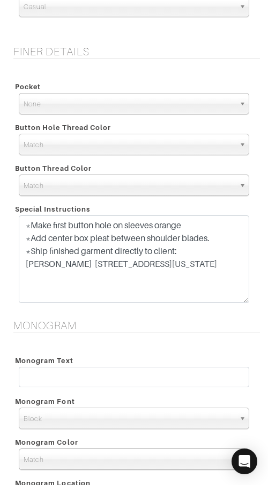
drag, startPoint x: 243, startPoint y: 257, endPoint x: 244, endPoint y: 298, distance: 41.4
click at [244, 298] on textarea "*Make first button hole on sleeves orange *Add center box pleat between shoulde…" at bounding box center [134, 259] width 231 height 88
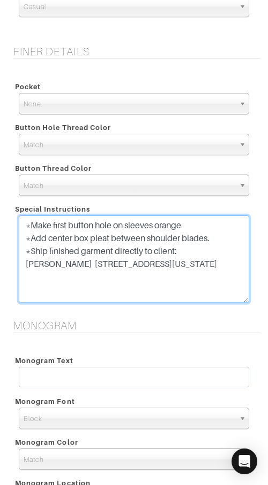
drag, startPoint x: 27, startPoint y: 265, endPoint x: 264, endPoint y: 271, distance: 237.4
click at [264, 271] on html "Curator Inc Lisa Bubes Home Clients Invoices Comments Reminders Stylists Shop C…" at bounding box center [134, 433] width 268 height 2808
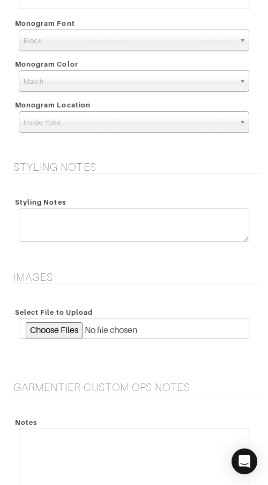
scroll to position [1351, 0]
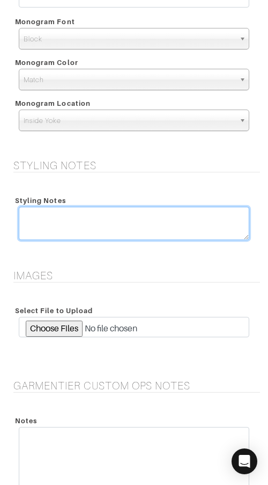
click at [159, 230] on textarea at bounding box center [134, 223] width 231 height 33
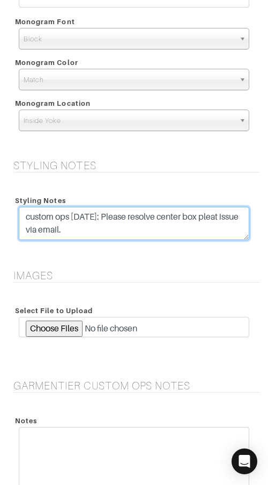
drag, startPoint x: 69, startPoint y: 215, endPoint x: 26, endPoint y: 214, distance: 43.5
click at [26, 214] on textarea "custom ops 9/24/25: Please resolve center box pleat issue via email." at bounding box center [134, 223] width 231 height 33
click at [184, 232] on textarea "CUSTOM OPS 9/24/25: Please resolve center box pleat issue via email." at bounding box center [134, 223] width 231 height 33
drag, startPoint x: 183, startPoint y: 229, endPoint x: 173, endPoint y: 219, distance: 14.1
click at [173, 219] on textarea "CUSTOM OPS 9/24/25: Please resolve center box pleat issue via email." at bounding box center [134, 223] width 231 height 33
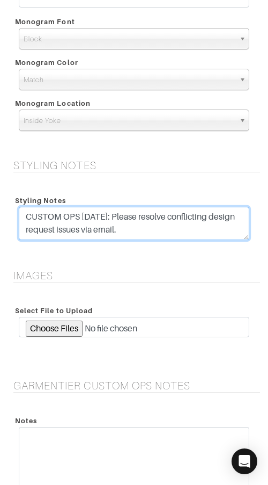
type textarea "CUSTOM OPS [DATE]: Please resolve conflicting design request issues via email."
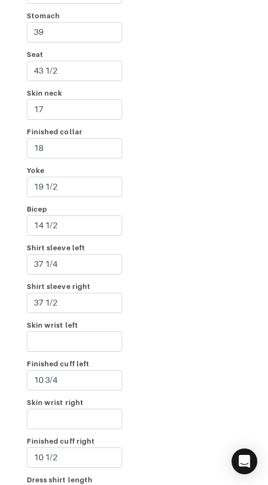
scroll to position [2323, 0]
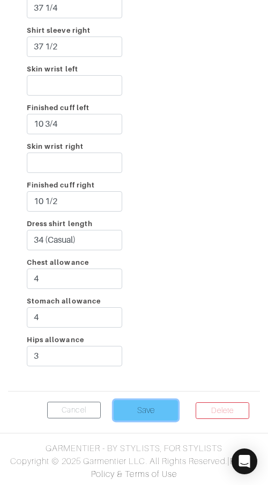
click at [147, 409] on input "Save" at bounding box center [146, 410] width 64 height 20
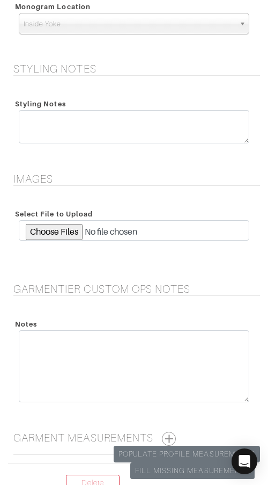
scroll to position [1497, 0]
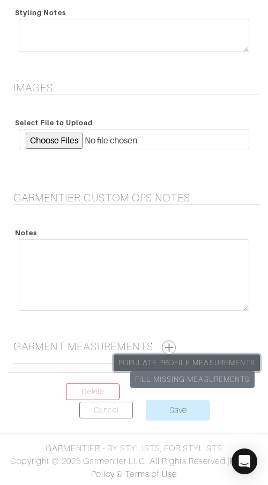
click at [179, 361] on link "Populate Profile Measurements" at bounding box center [187, 362] width 147 height 17
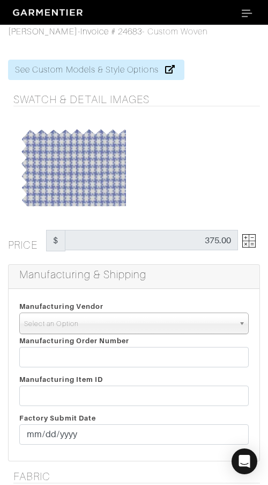
drag, startPoint x: 115, startPoint y: 322, endPoint x: 118, endPoint y: 331, distance: 9.4
click at [115, 323] on span "Select an Option" at bounding box center [129, 323] width 210 height 21
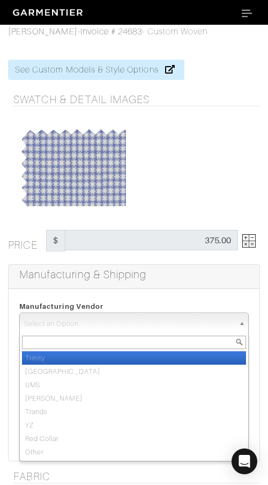
click at [123, 355] on li "Trinity" at bounding box center [134, 357] width 224 height 13
click at [123, 355] on input "text" at bounding box center [134, 357] width 230 height 20
select select "1"
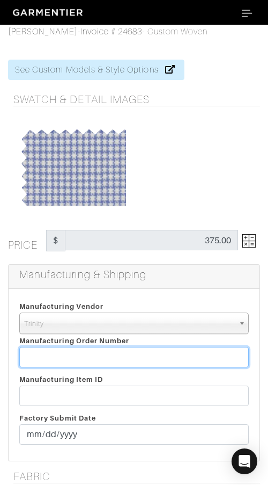
paste input "816350"
type input "816350"
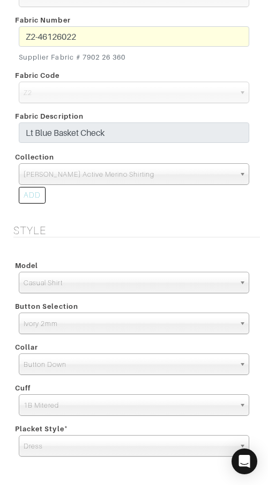
scroll to position [1497, 0]
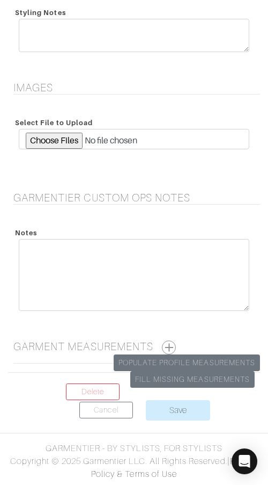
click at [171, 345] on button "button" at bounding box center [169, 347] width 14 height 14
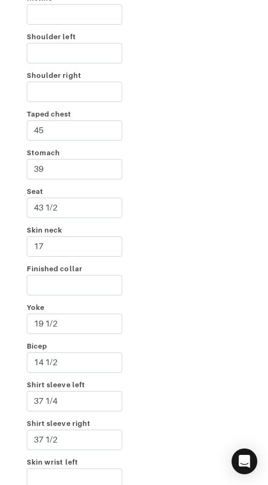
scroll to position [1893, 0]
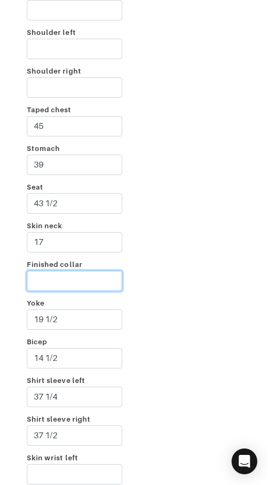
click at [76, 280] on input "Finished collar" at bounding box center [75, 281] width 96 height 20
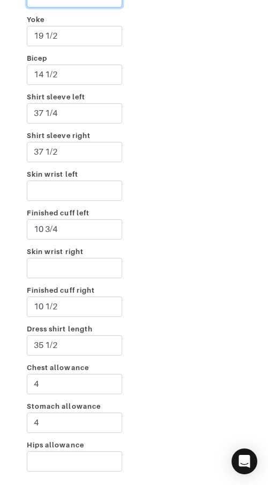
scroll to position [2282, 0]
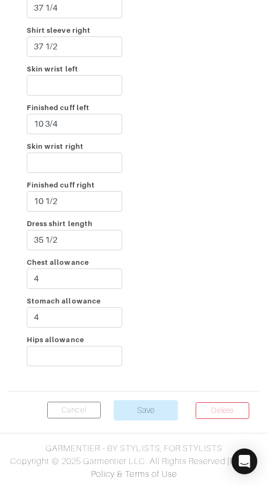
type input "18"
click at [105, 351] on input "3" at bounding box center [75, 356] width 96 height 20
type input "3"
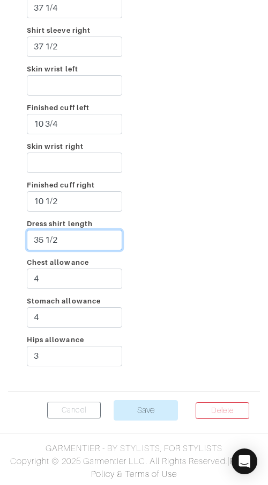
drag, startPoint x: 113, startPoint y: 228, endPoint x: 116, endPoint y: 223, distance: 5.8
click at [113, 224] on div "Dress shirt length 35 1/2" at bounding box center [75, 236] width 112 height 39
paste input "4 (Casual)"
type input "34 (Casual)"
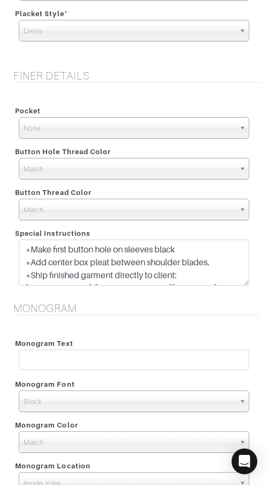
scroll to position [949, 0]
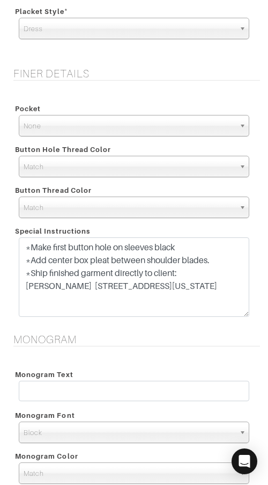
drag, startPoint x: 242, startPoint y: 281, endPoint x: 239, endPoint y: 315, distance: 33.4
click at [239, 315] on textarea "*Make first button hole on sleeves black *Add center box pleat between shoulder…" at bounding box center [134, 276] width 231 height 79
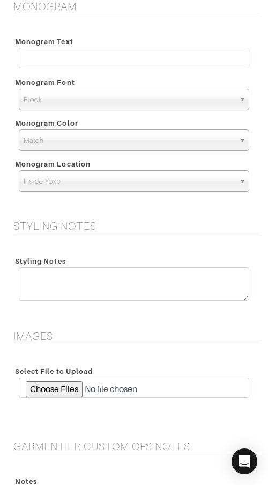
scroll to position [1283, 0]
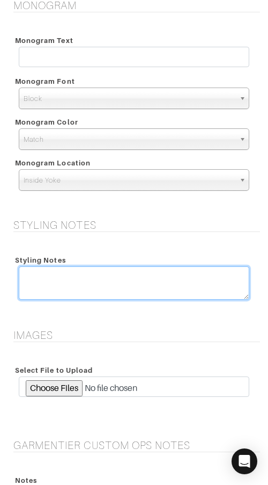
click at [169, 283] on textarea at bounding box center [134, 282] width 231 height 33
paste textarea "CUSTOM OPS [DATE]: Please resolve conflicting design request issues via email."
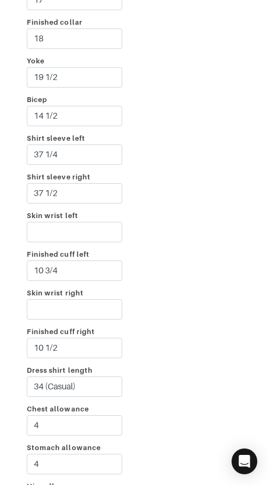
scroll to position [2315, 0]
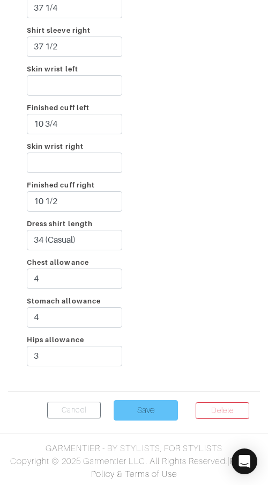
type textarea "CUSTOM OPS [DATE]: Please resolve conflicting design request issues via email."
click at [140, 406] on input "Save" at bounding box center [146, 410] width 64 height 20
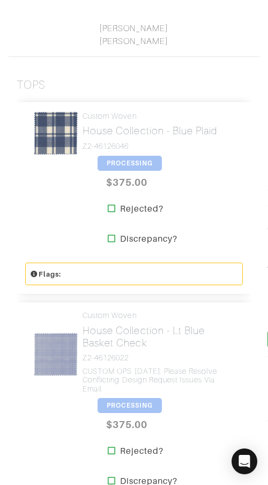
scroll to position [293, 0]
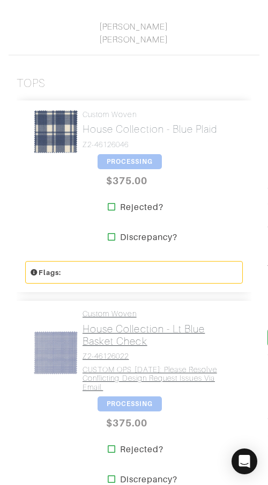
click at [129, 351] on link "Custom Woven House Collection - Lt Blue Basket Check Z2-46126022 CUSTOM OPS [DA…" at bounding box center [159, 350] width 152 height 83
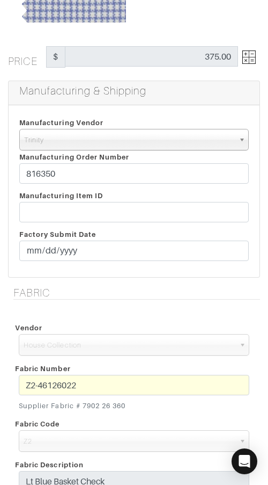
scroll to position [184, 0]
click at [132, 373] on div "Fabric Number Z2-46126022 Supplier Fabric # 7902 26 360" at bounding box center [134, 386] width 247 height 55
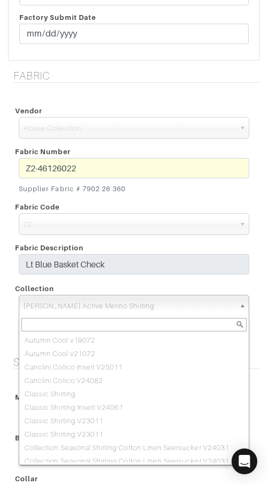
scroll to position [797, 0]
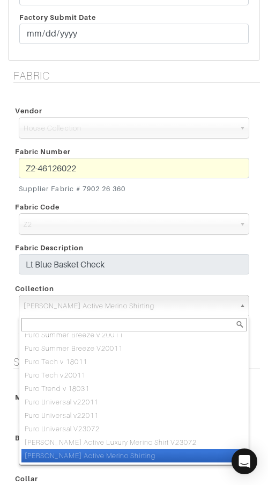
click at [190, 309] on span "[PERSON_NAME] Active Merino Shirting" at bounding box center [130, 305] width 212 height 21
paste input "[PERSON_NAME] Active Luxury Merino Shirt V23072"
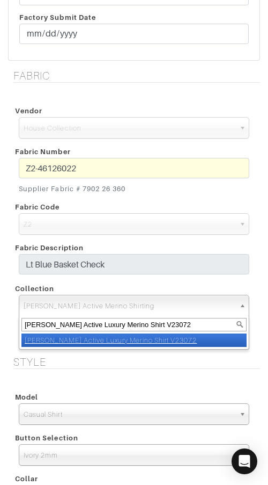
scroll to position [0, 0]
type input "[PERSON_NAME] Active Luxury Merino Shirt V23072"
click at [199, 336] on li "[PERSON_NAME] Active Luxury Merino Shirt V23072" at bounding box center [134, 339] width 226 height 13
select select "879"
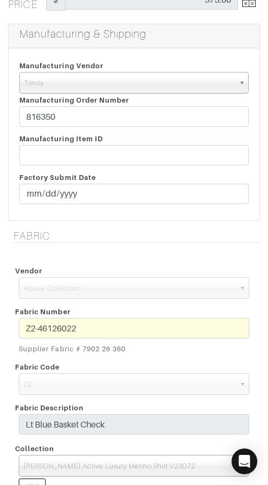
scroll to position [240, 0]
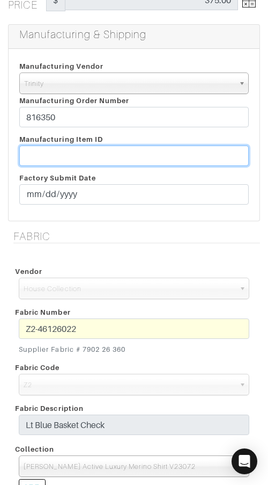
click at [125, 154] on input "text" at bounding box center [134, 156] width 230 height 20
paste input "T2-1788393"
type input "T2-1788393"
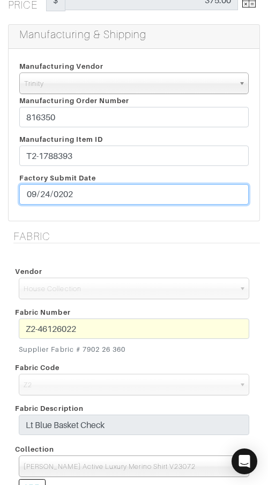
type input "[DATE]"
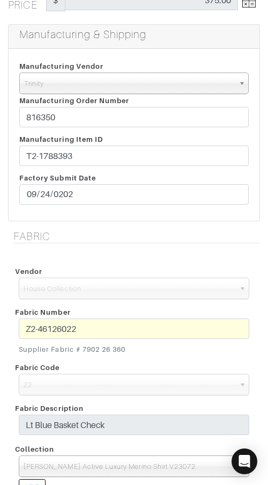
click at [146, 230] on h5 "Fabric" at bounding box center [136, 236] width 247 height 13
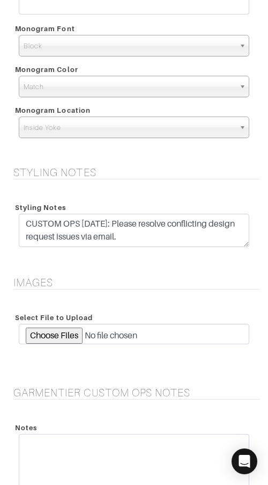
scroll to position [1497, 0]
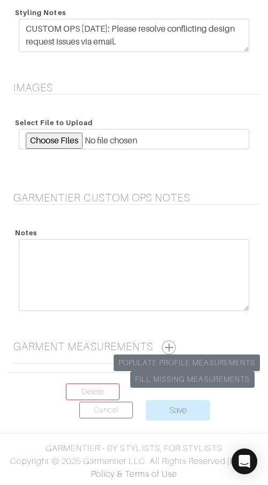
click at [172, 347] on button "button" at bounding box center [169, 347] width 14 height 14
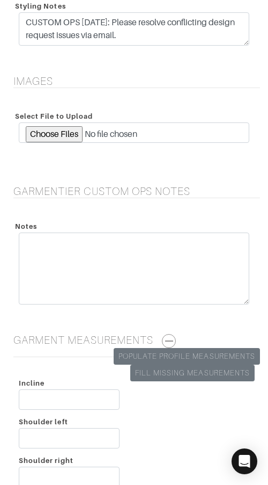
scroll to position [2282, 0]
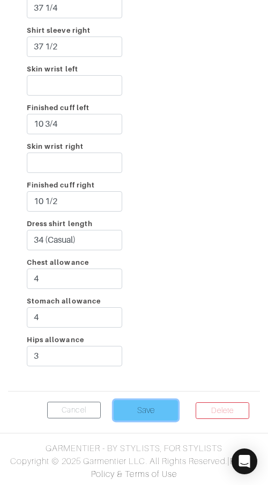
click at [169, 406] on input "Save" at bounding box center [146, 410] width 64 height 20
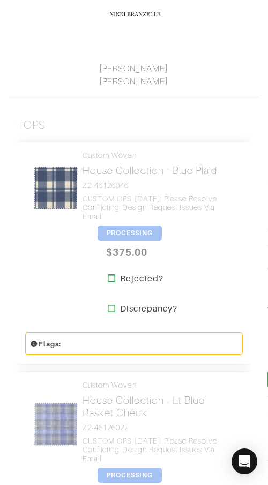
scroll to position [252, 0]
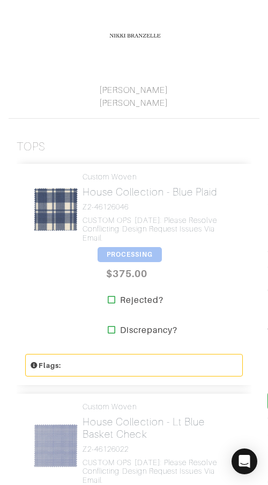
scroll to position [230, 0]
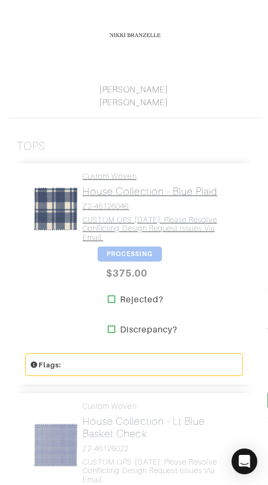
click at [133, 202] on h4 "Z2-46126046" at bounding box center [159, 206] width 152 height 9
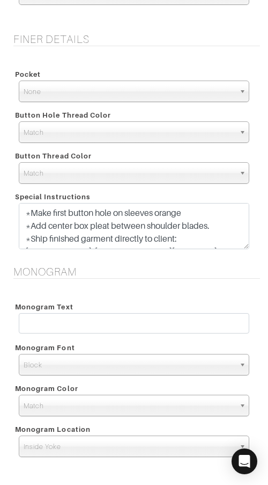
scroll to position [1497, 0]
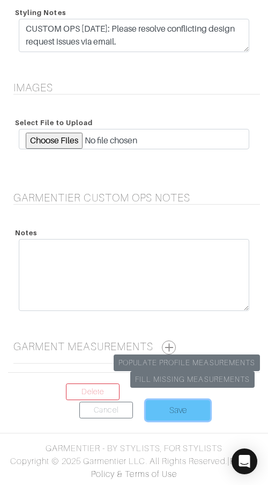
click at [161, 404] on input "Save" at bounding box center [178, 410] width 64 height 20
